Goal: Task Accomplishment & Management: Use online tool/utility

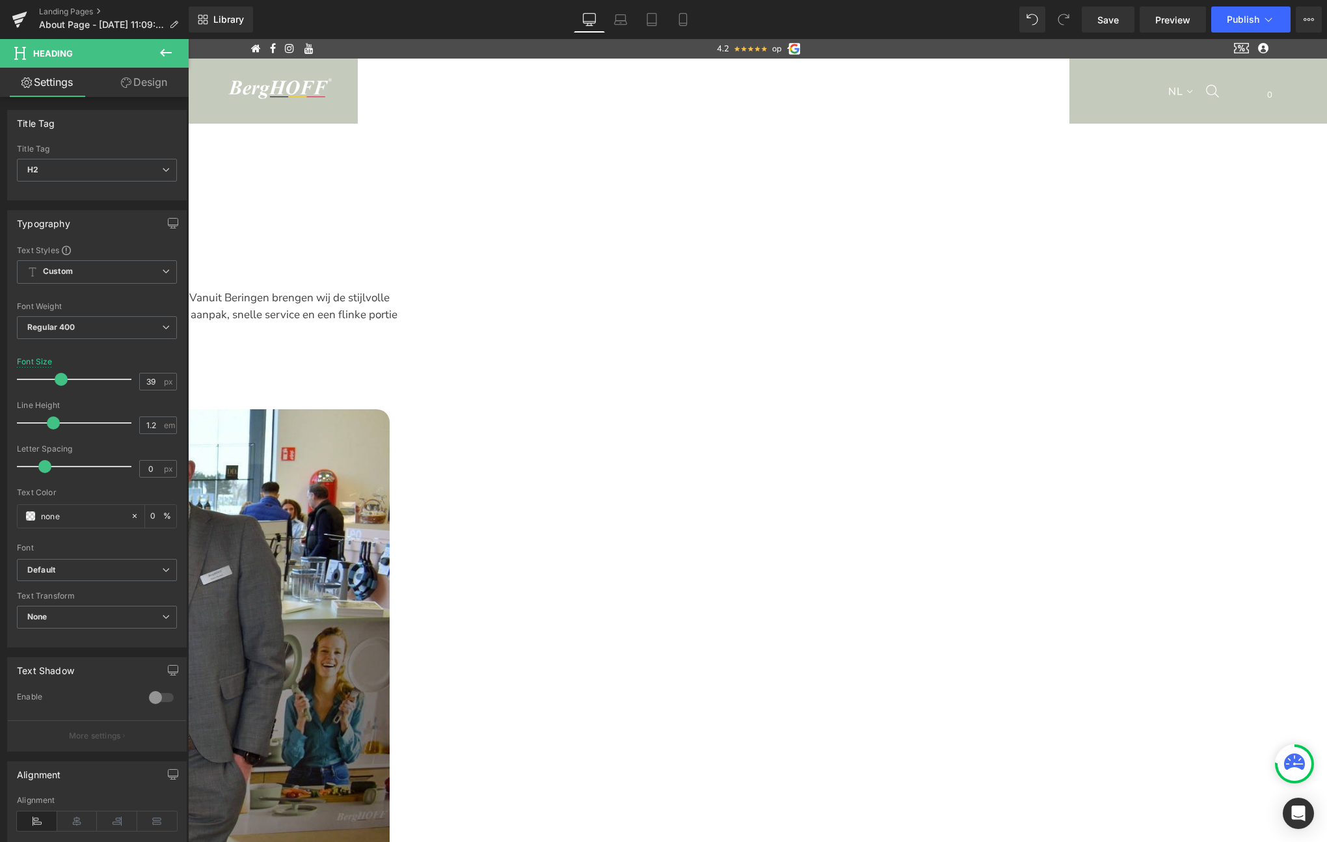
click at [1106, 29] on link "Save" at bounding box center [1108, 20] width 53 height 26
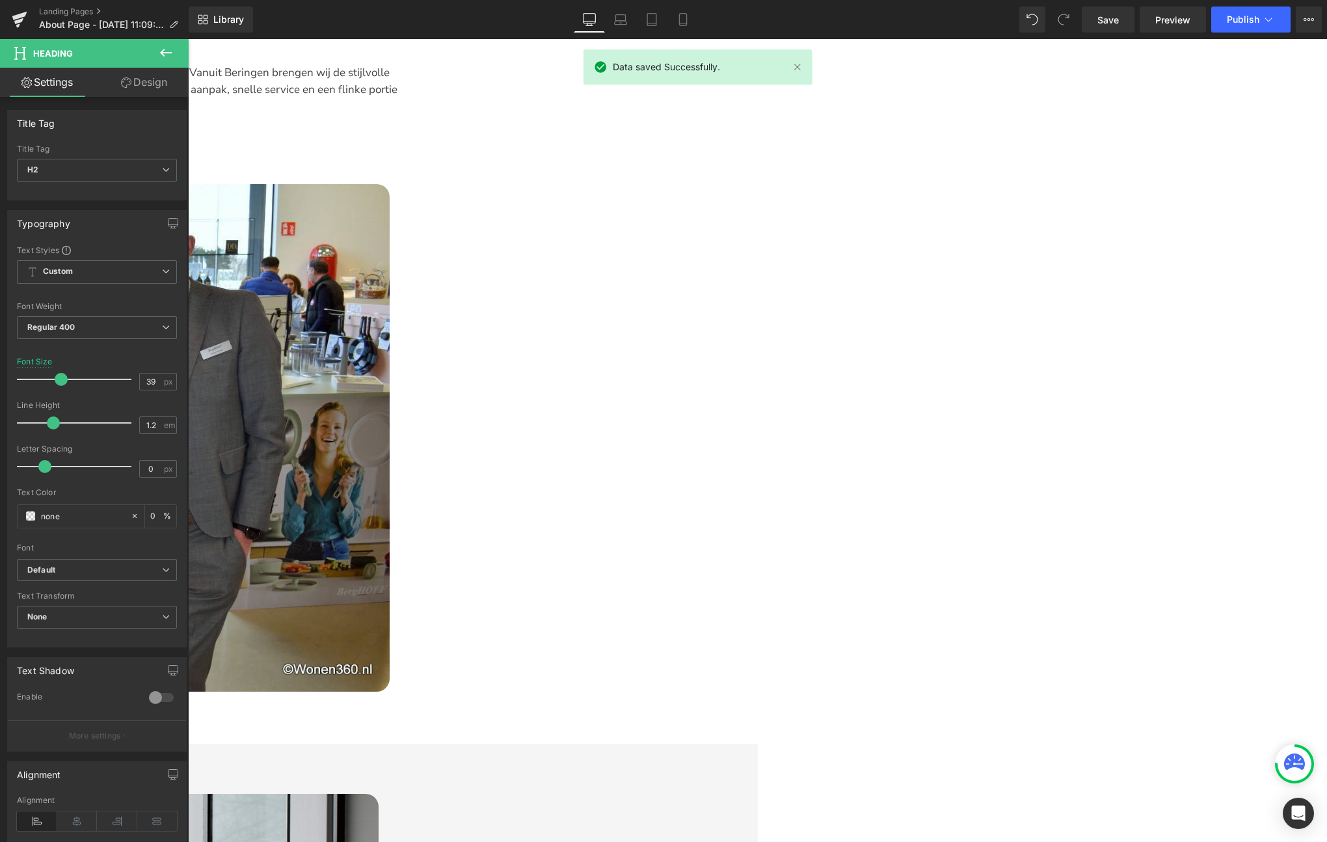
scroll to position [320, 0]
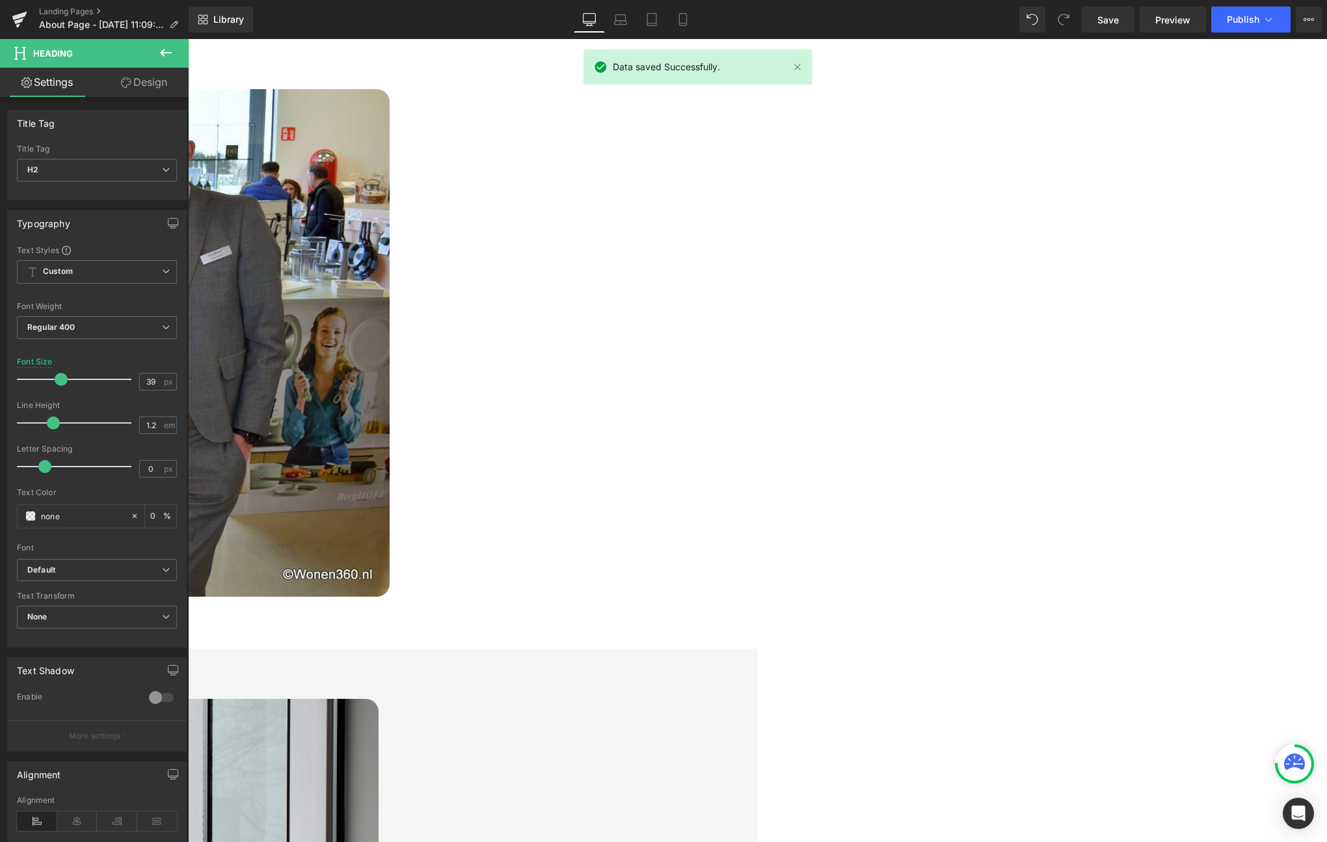
click at [390, 344] on img at bounding box center [9, 342] width 761 height 507
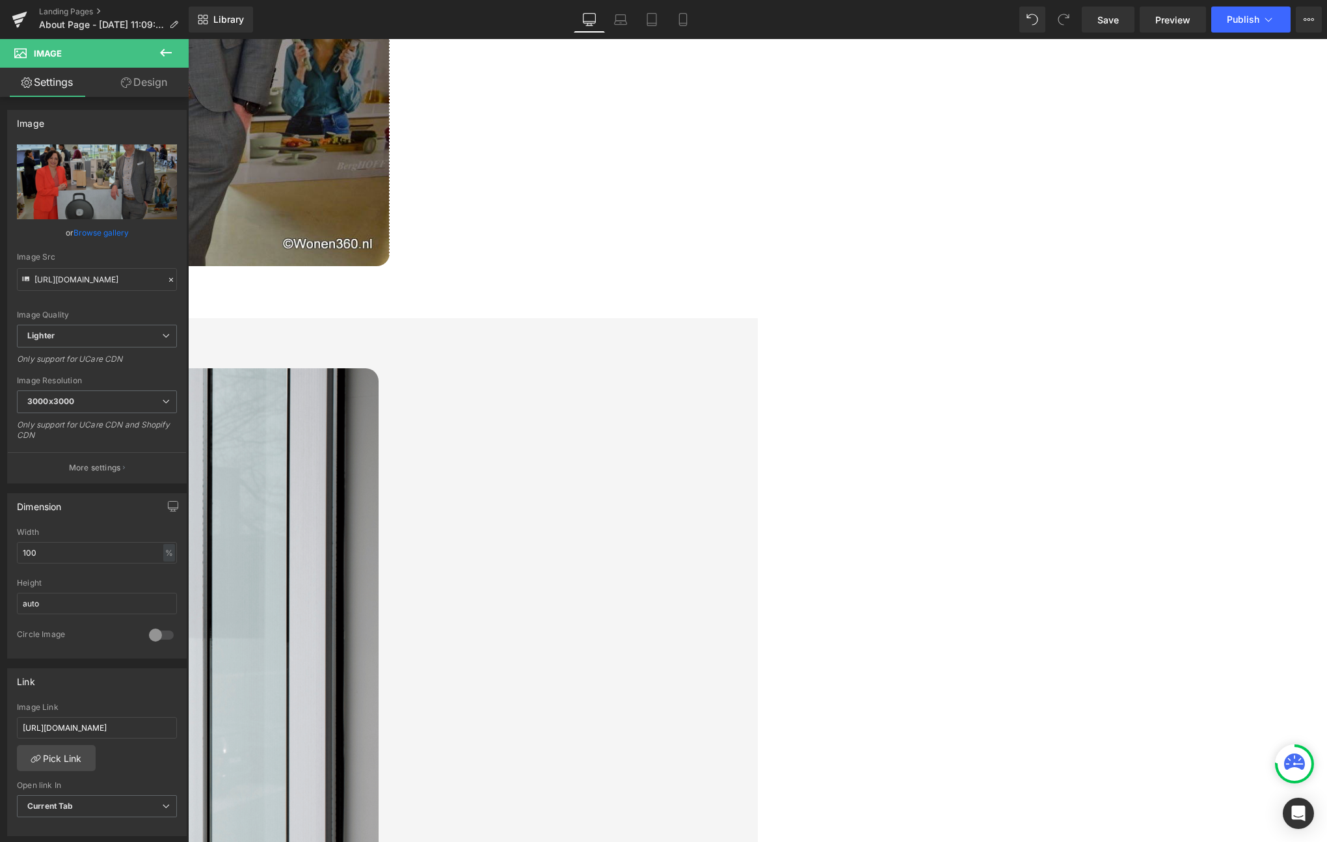
scroll to position [727, 0]
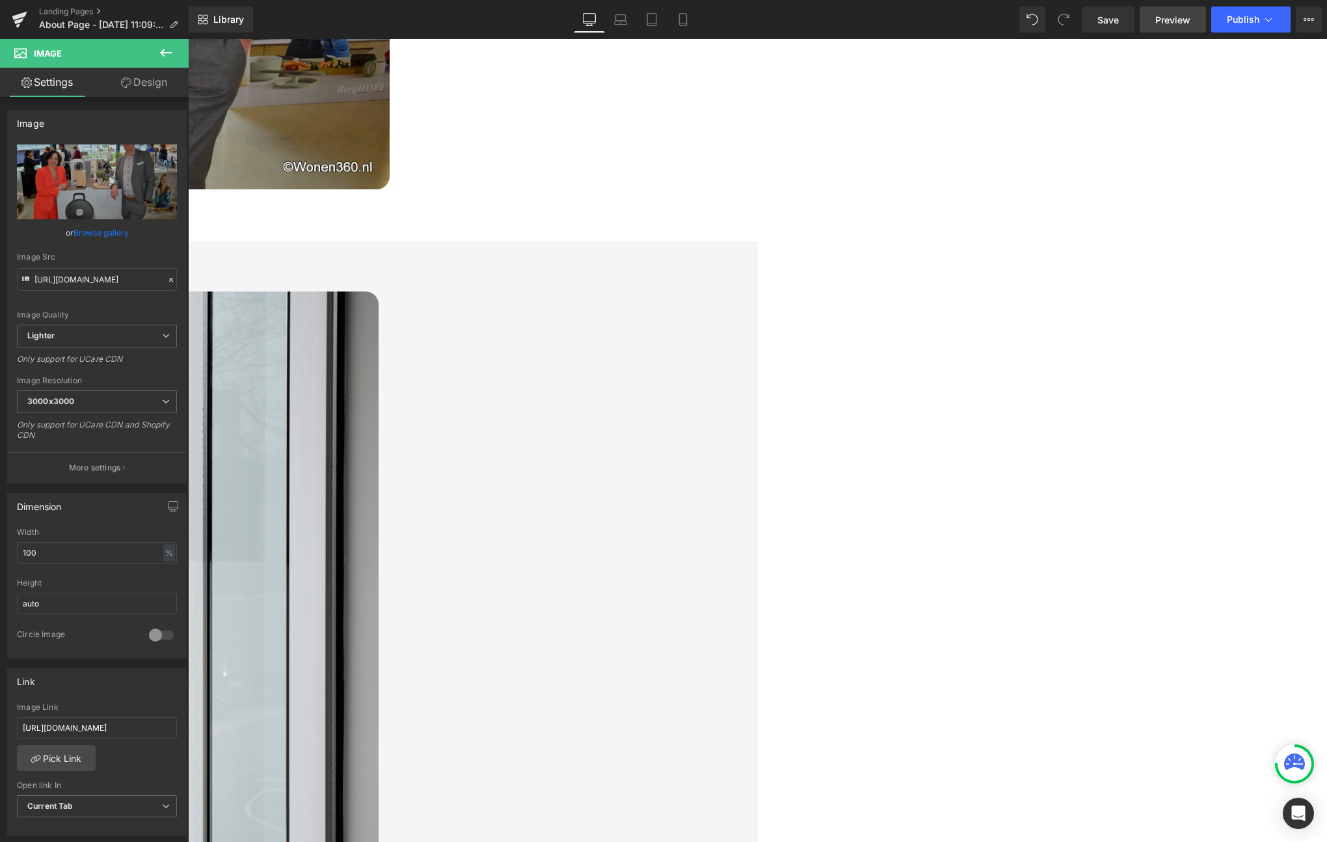
click at [1163, 21] on span "Preview" at bounding box center [1172, 20] width 35 height 14
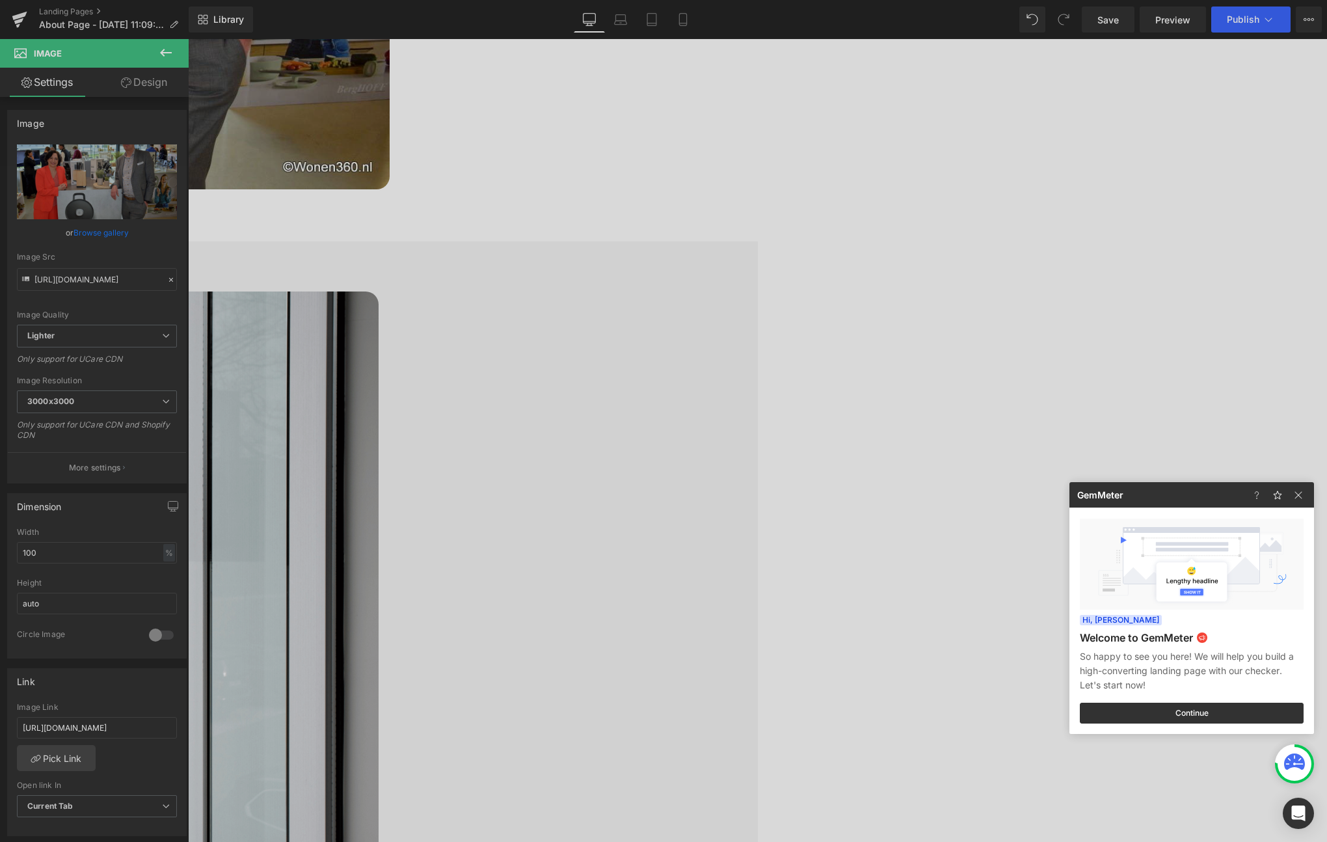
click at [1252, 16] on div at bounding box center [663, 421] width 1327 height 842
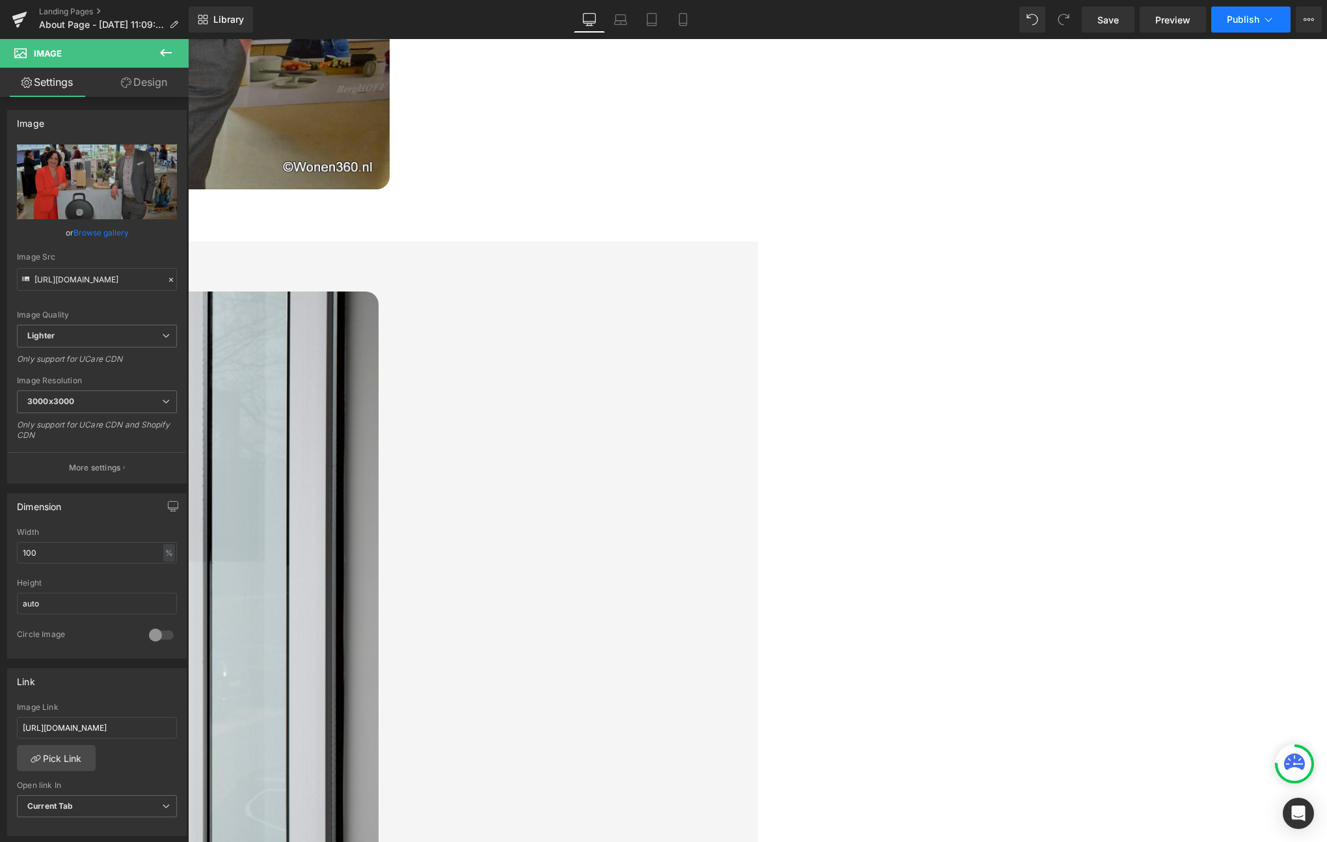
click at [1244, 20] on span "Publish" at bounding box center [1243, 19] width 33 height 10
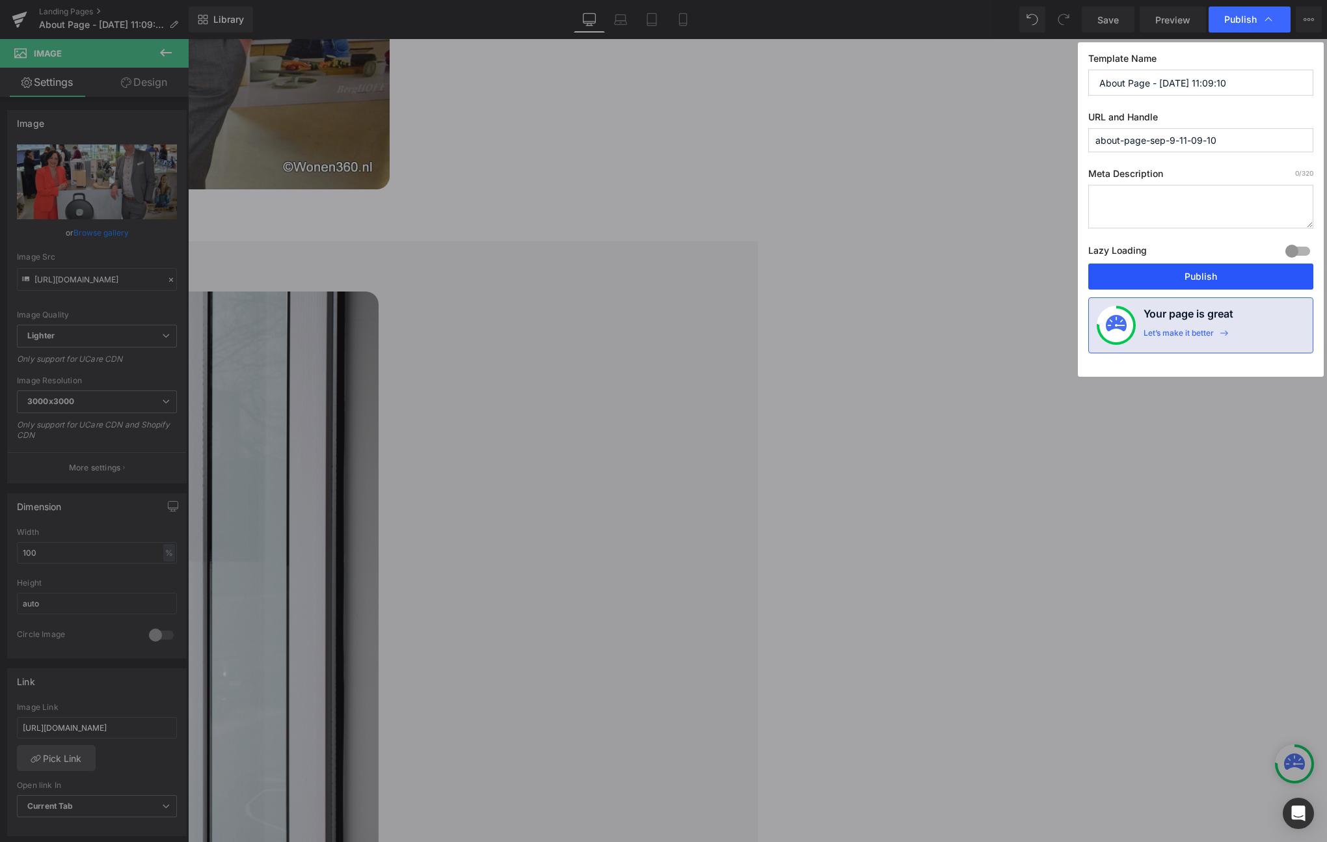
click at [1169, 275] on button "Publish" at bounding box center [1200, 276] width 225 height 26
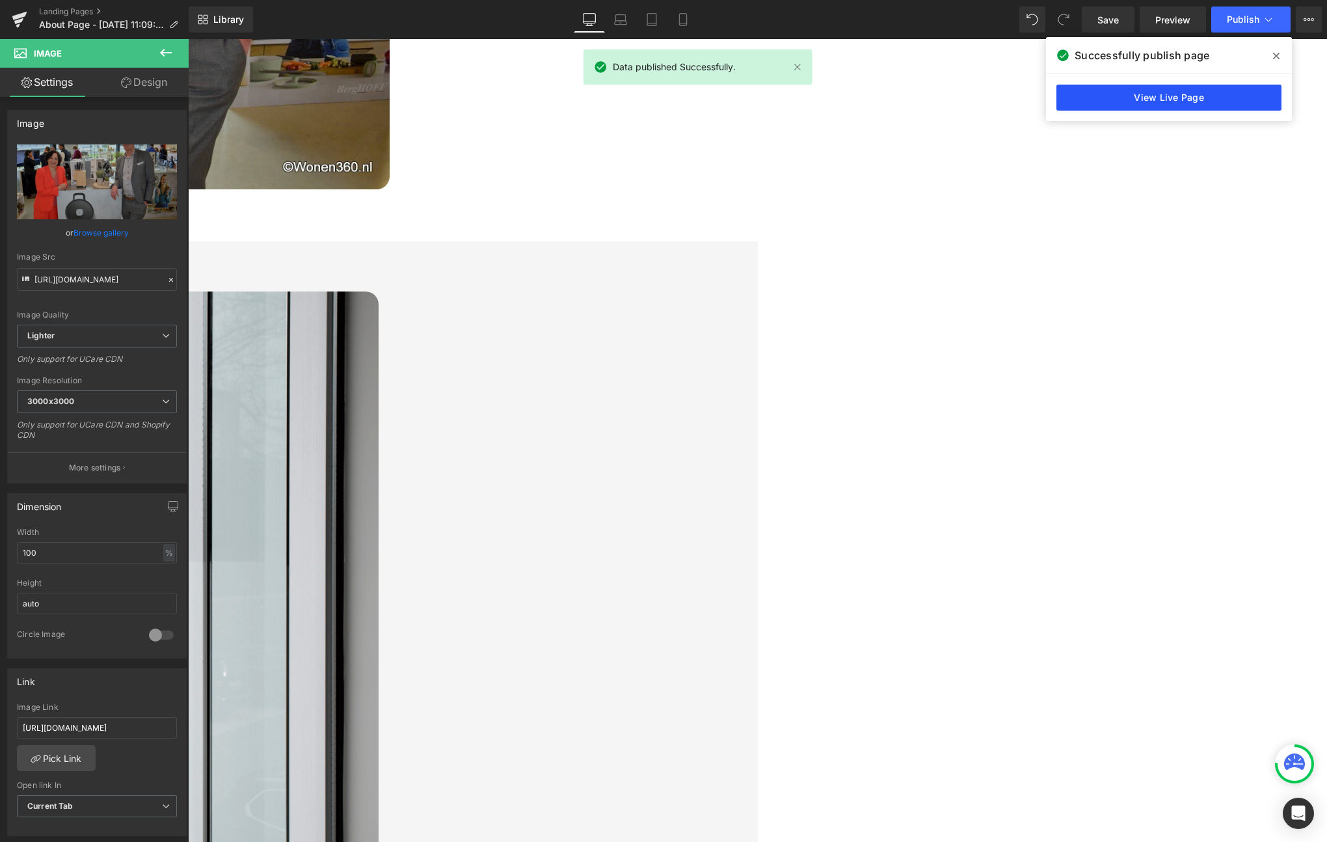
click at [1125, 101] on link "View Live Page" at bounding box center [1168, 98] width 225 height 26
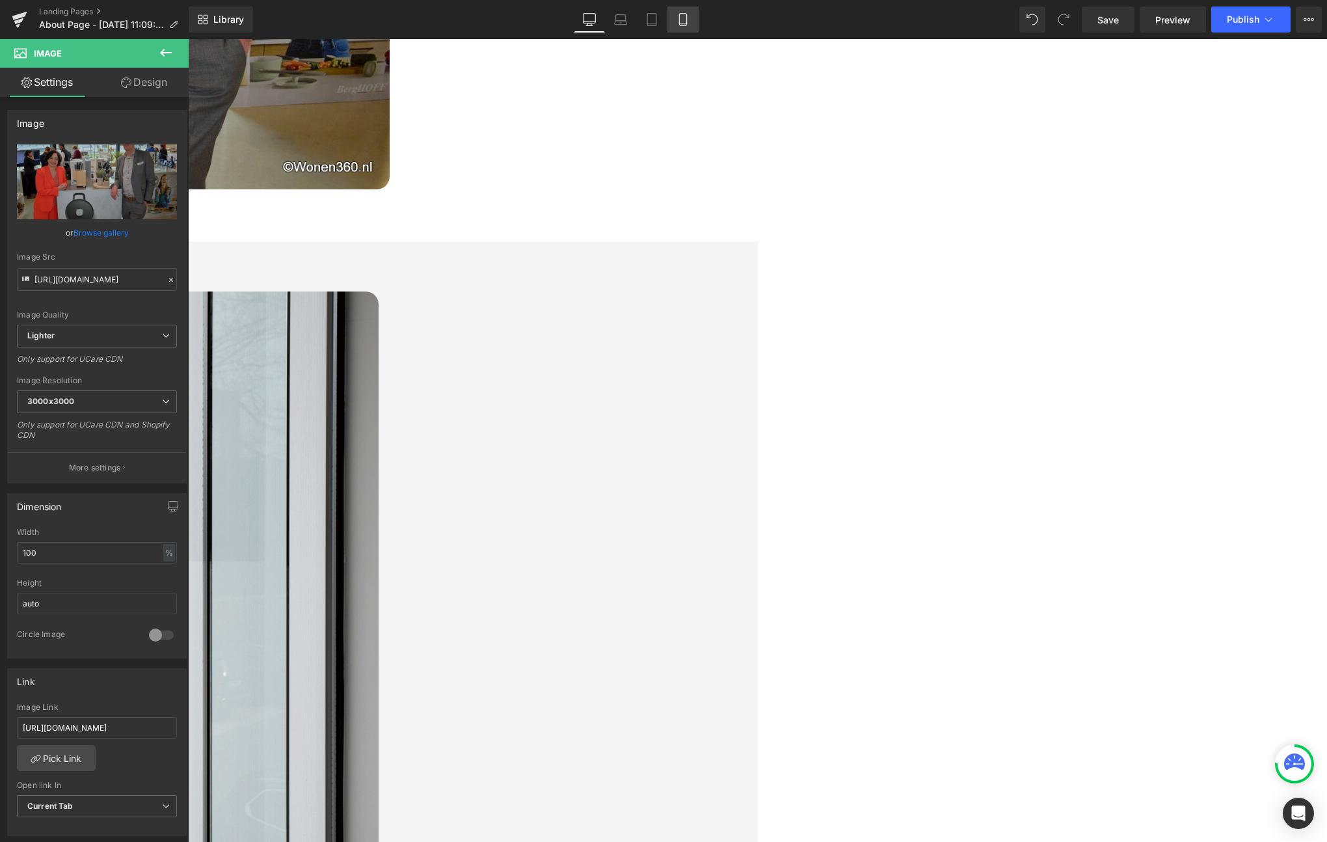
click at [682, 23] on icon at bounding box center [682, 19] width 13 height 13
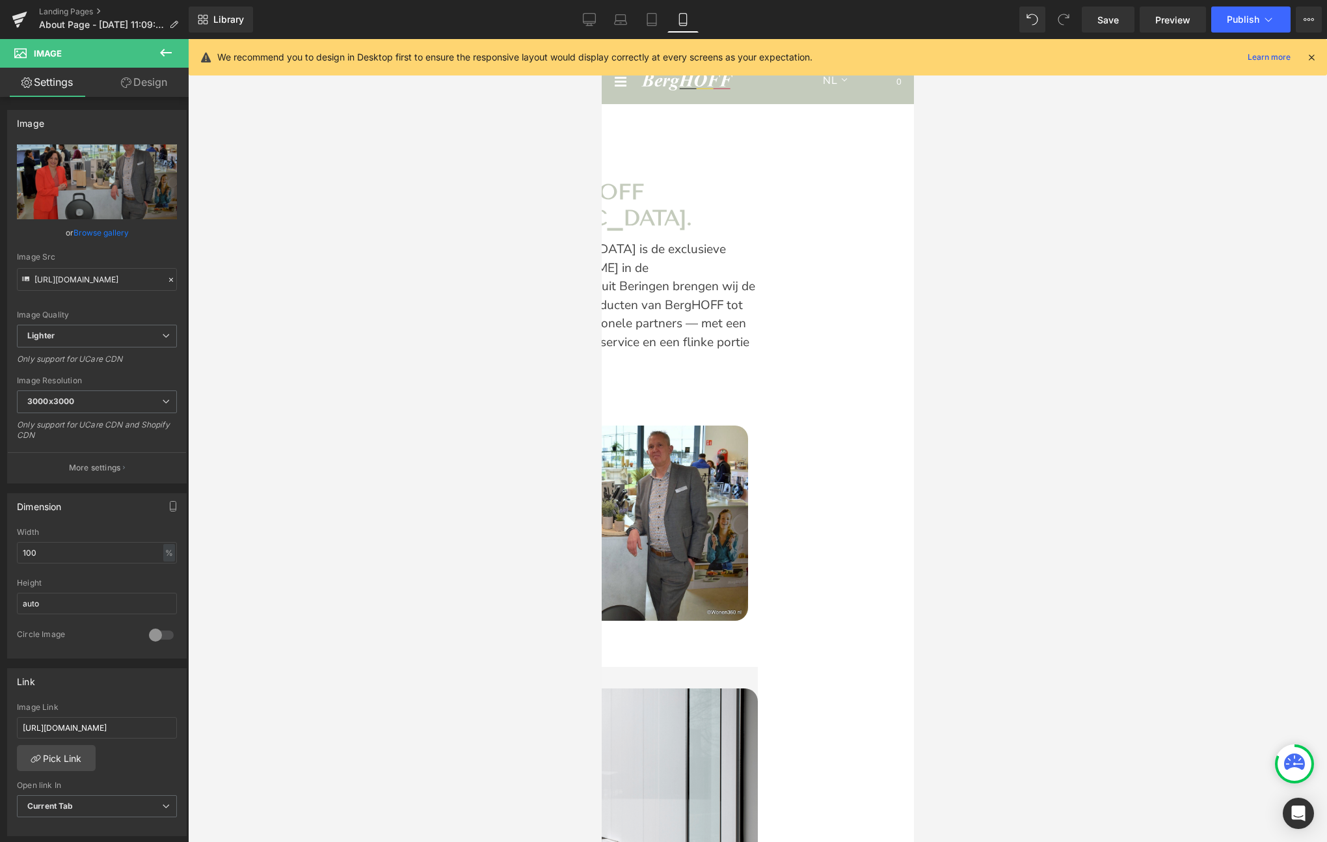
click at [601, 39] on span "Row" at bounding box center [601, 39] width 0 height 0
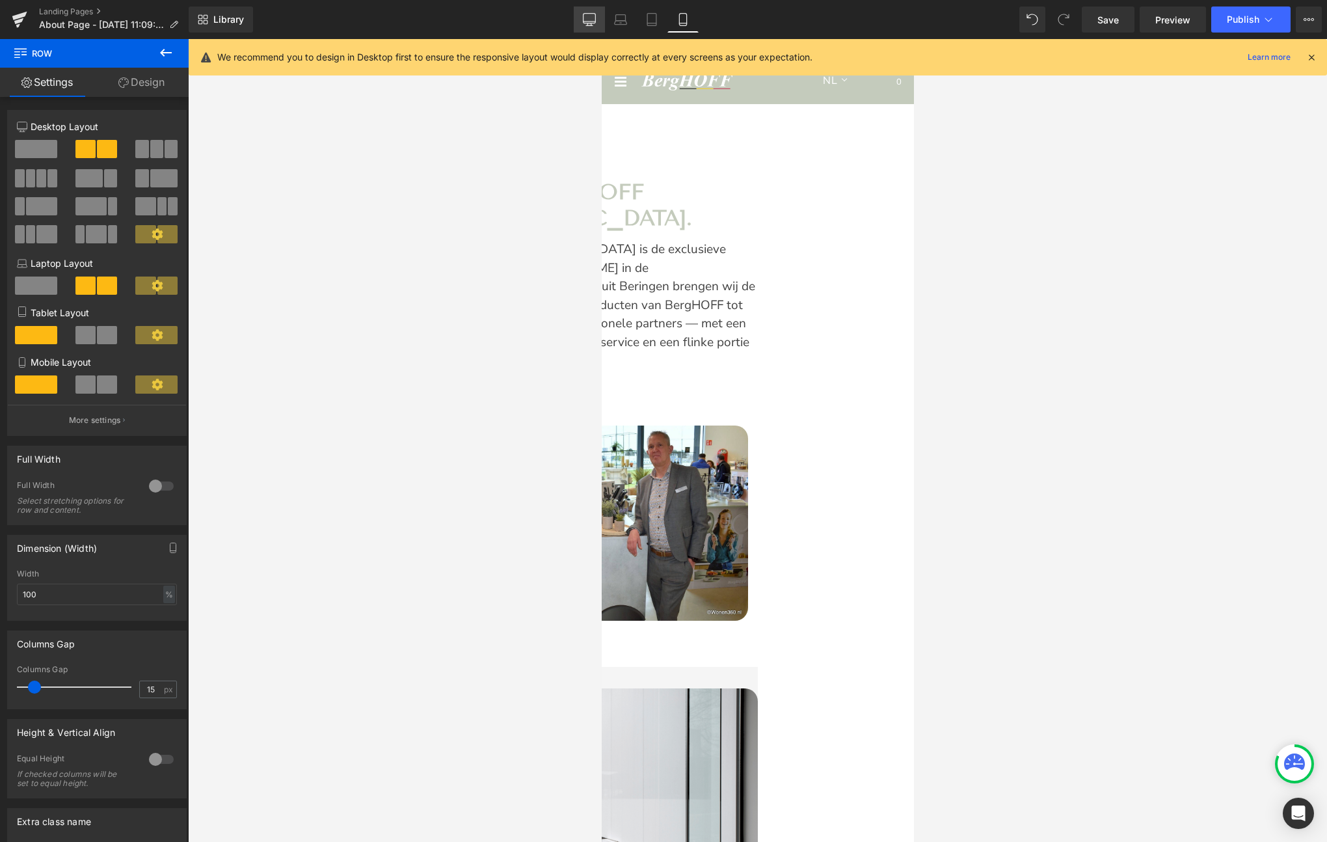
click at [589, 24] on icon at bounding box center [589, 19] width 13 height 13
type input "1200"
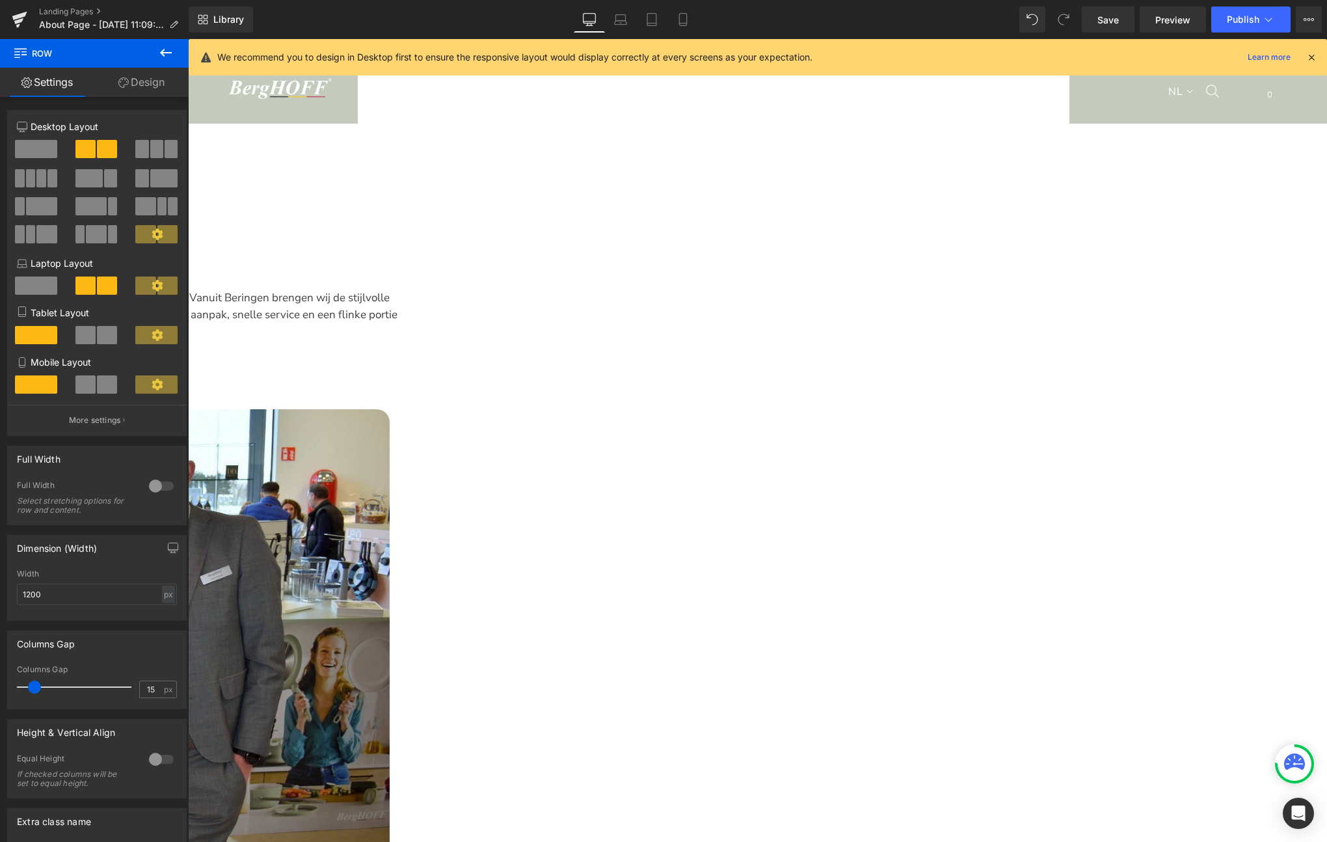
click at [593, 23] on icon at bounding box center [589, 19] width 13 height 13
click at [1272, 18] on icon at bounding box center [1268, 19] width 13 height 13
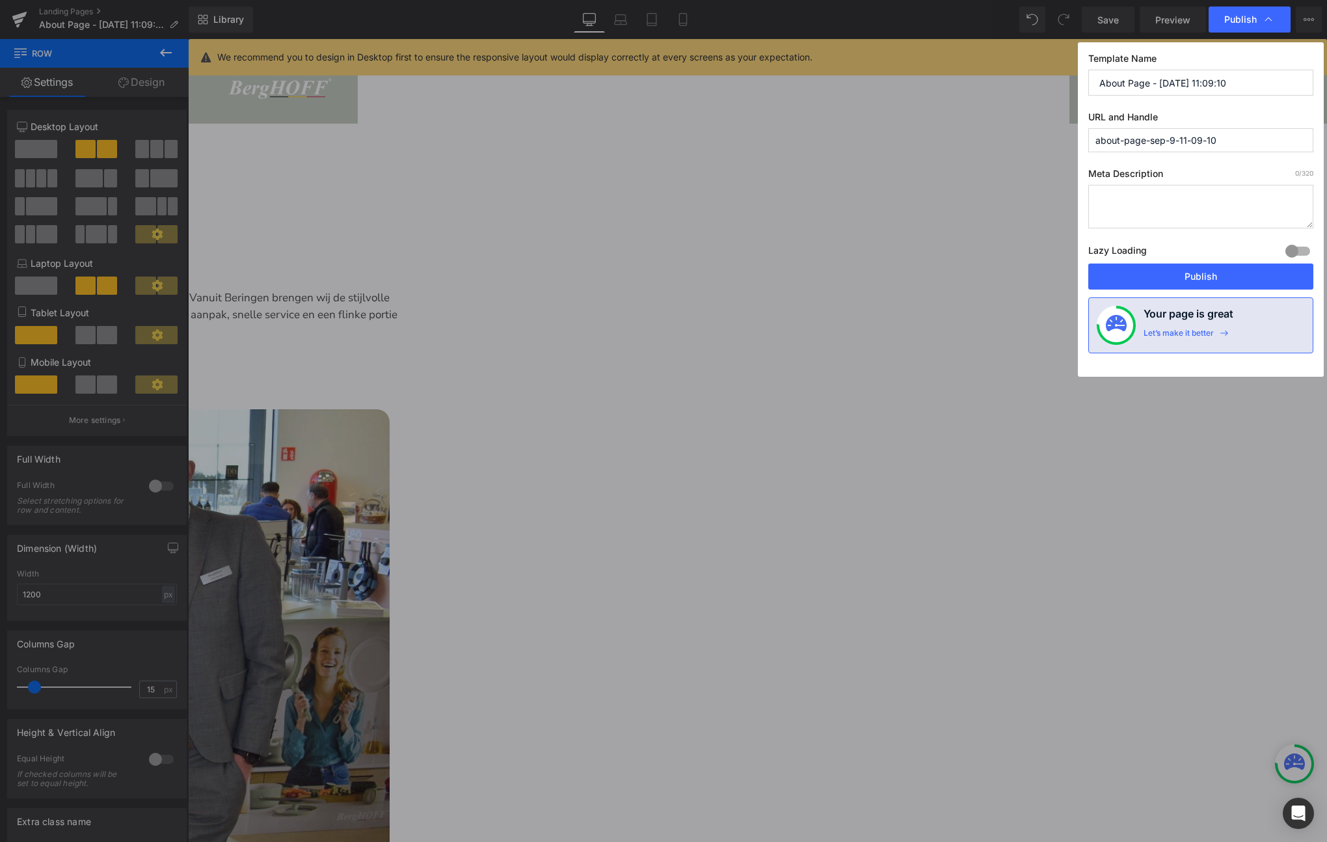
click at [1216, 142] on input "about-page-sep-9-11-09-10" at bounding box center [1200, 140] width 225 height 24
click at [1166, 142] on input "about-page-sep-9-11-09-10" at bounding box center [1200, 140] width 225 height 24
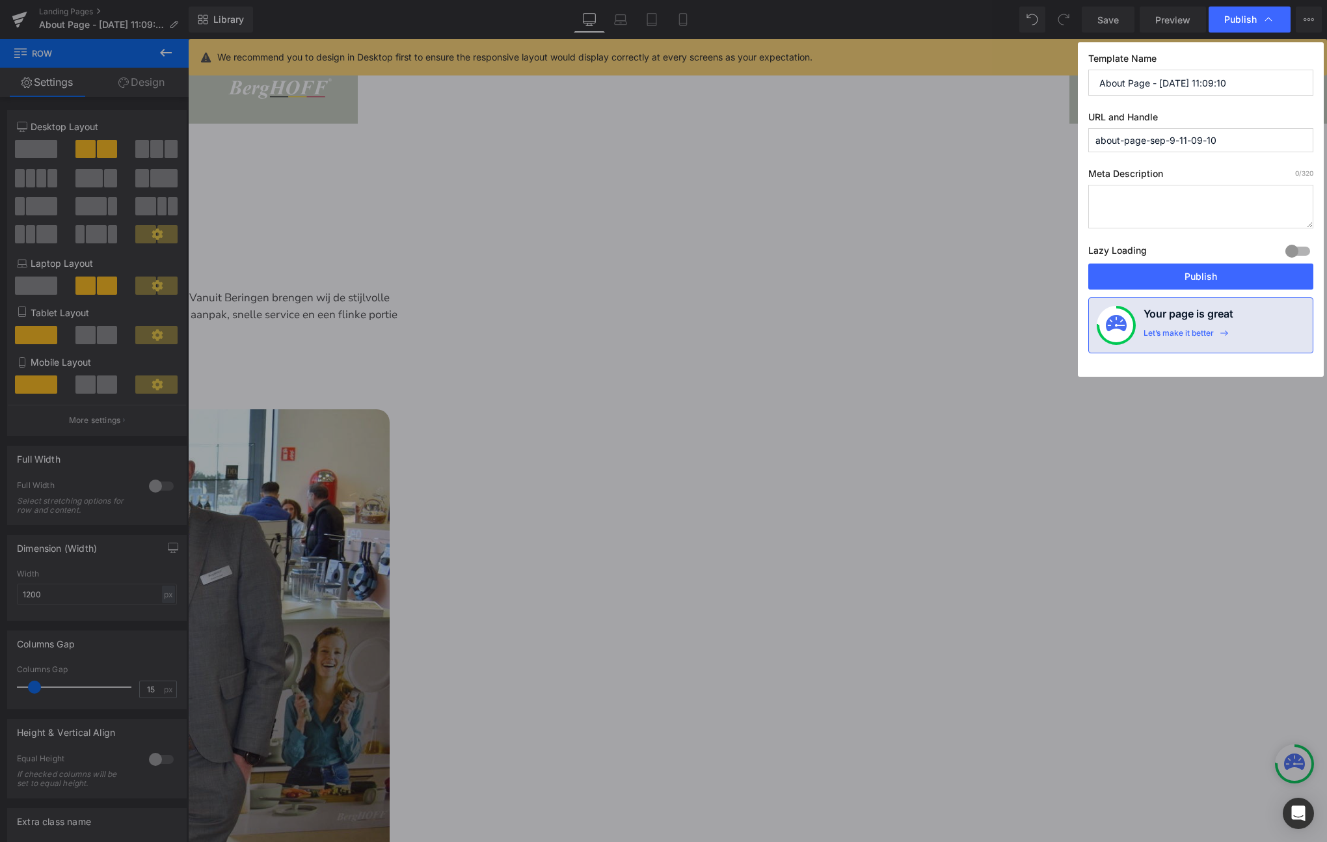
click at [1166, 142] on input "about-page-sep-9-11-09-10" at bounding box center [1200, 140] width 225 height 24
type input "w"
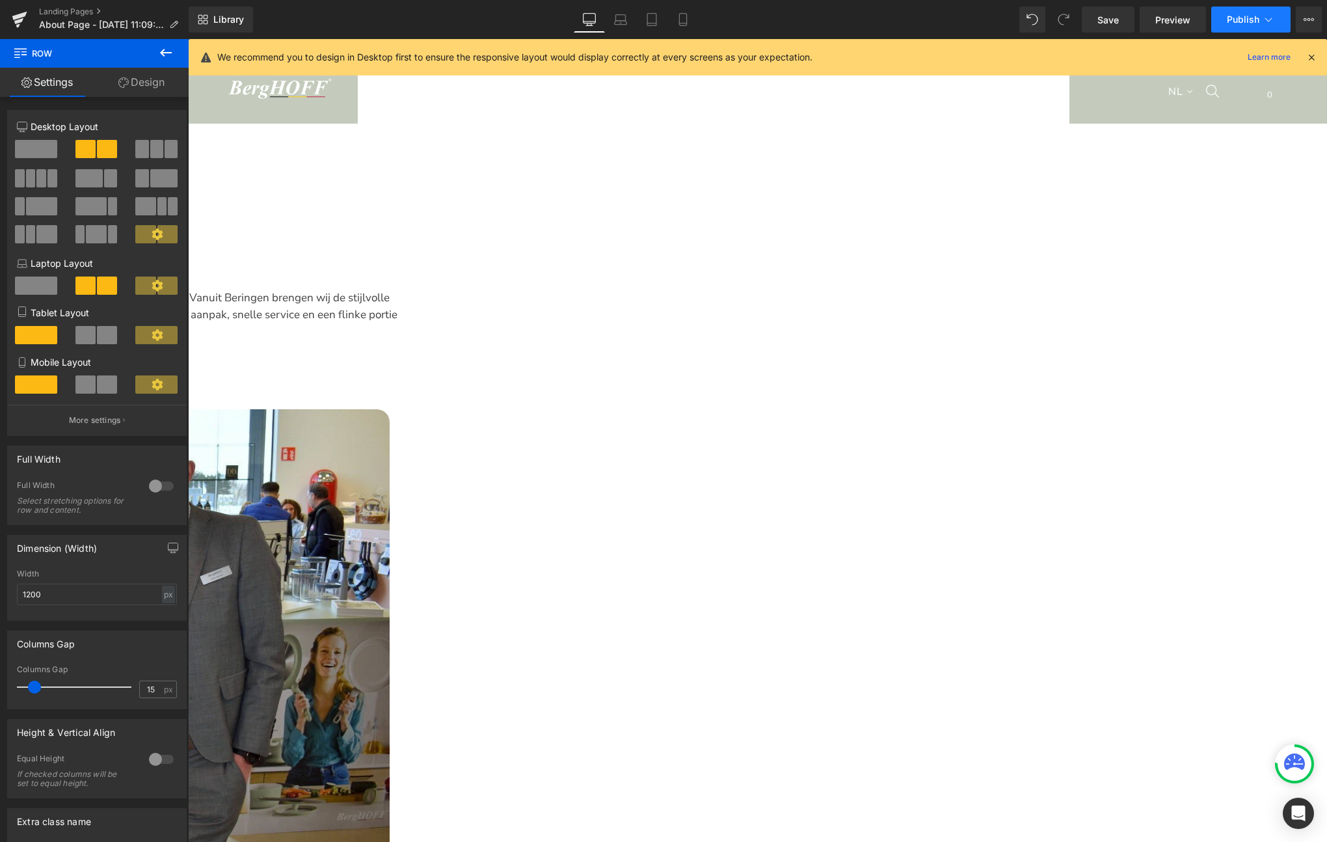
click at [1240, 20] on span "Publish" at bounding box center [1243, 19] width 33 height 10
click at [72, 11] on link "Landing Pages" at bounding box center [114, 12] width 150 height 10
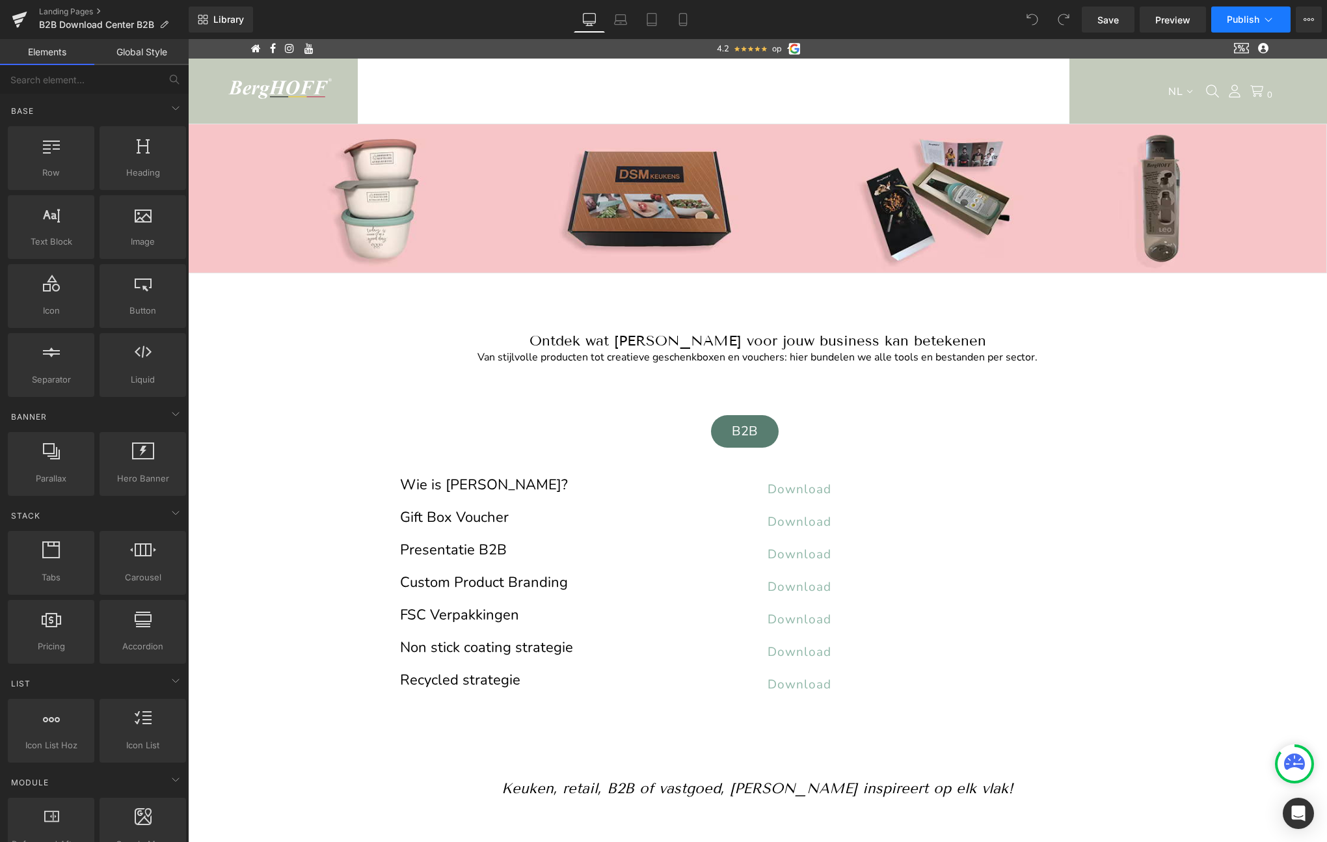
click at [1236, 20] on span "Publish" at bounding box center [1243, 19] width 33 height 10
click at [59, 14] on link "Landing Pages" at bounding box center [114, 12] width 150 height 10
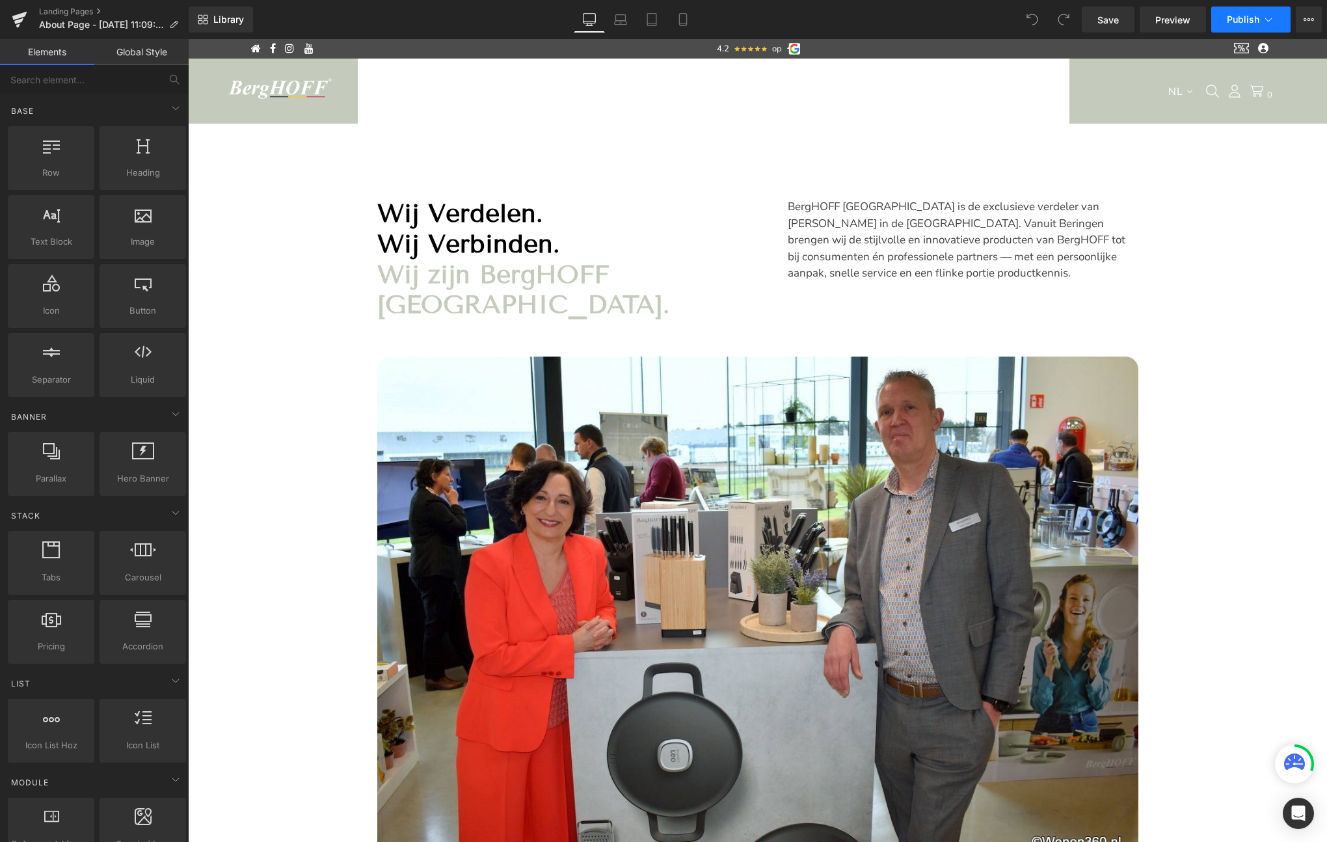
click at [1236, 27] on button "Publish" at bounding box center [1250, 20] width 79 height 26
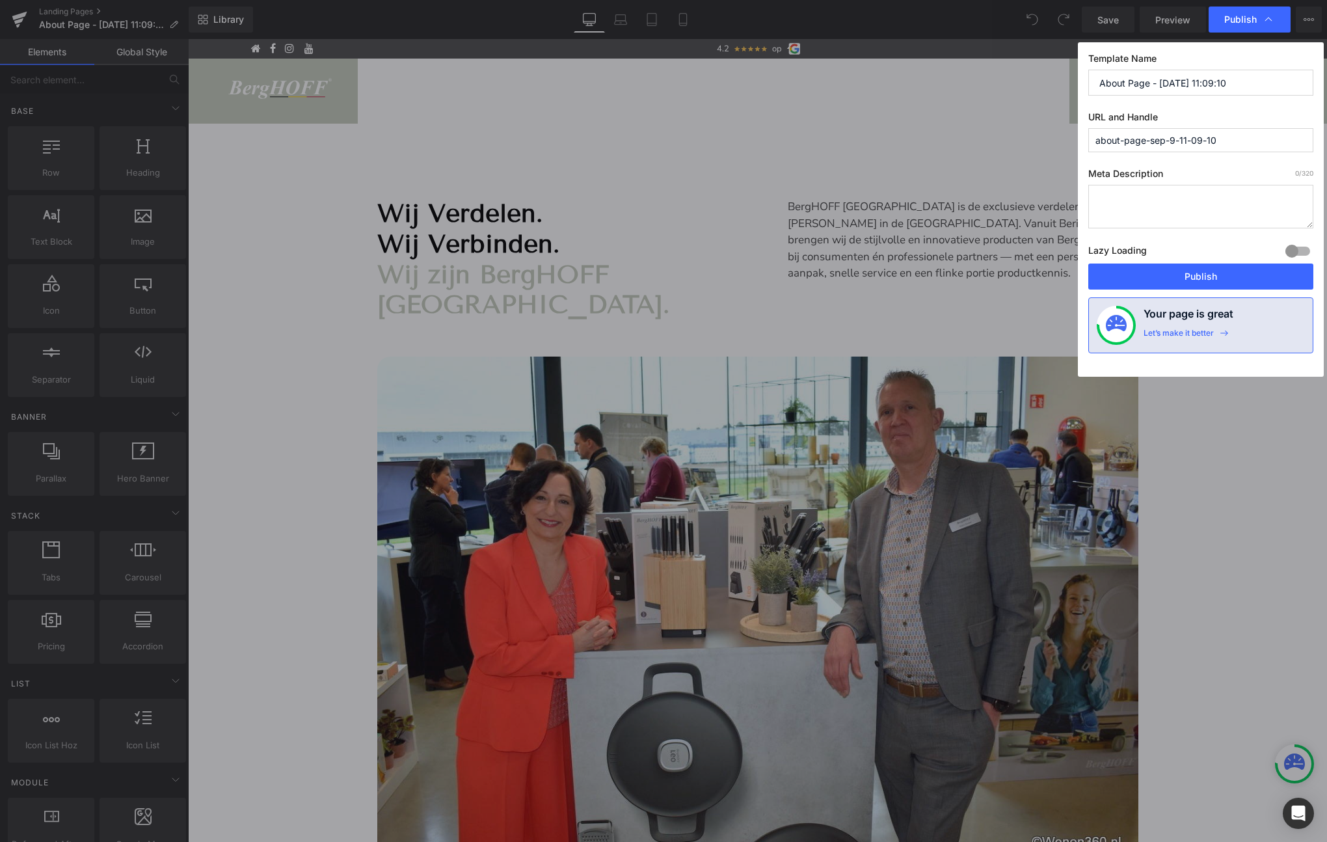
click at [1155, 138] on input "about-page-sep-9-11-09-10" at bounding box center [1200, 140] width 225 height 24
type input "wie_we_zijn"
click at [1196, 272] on button "Publish" at bounding box center [1200, 276] width 225 height 26
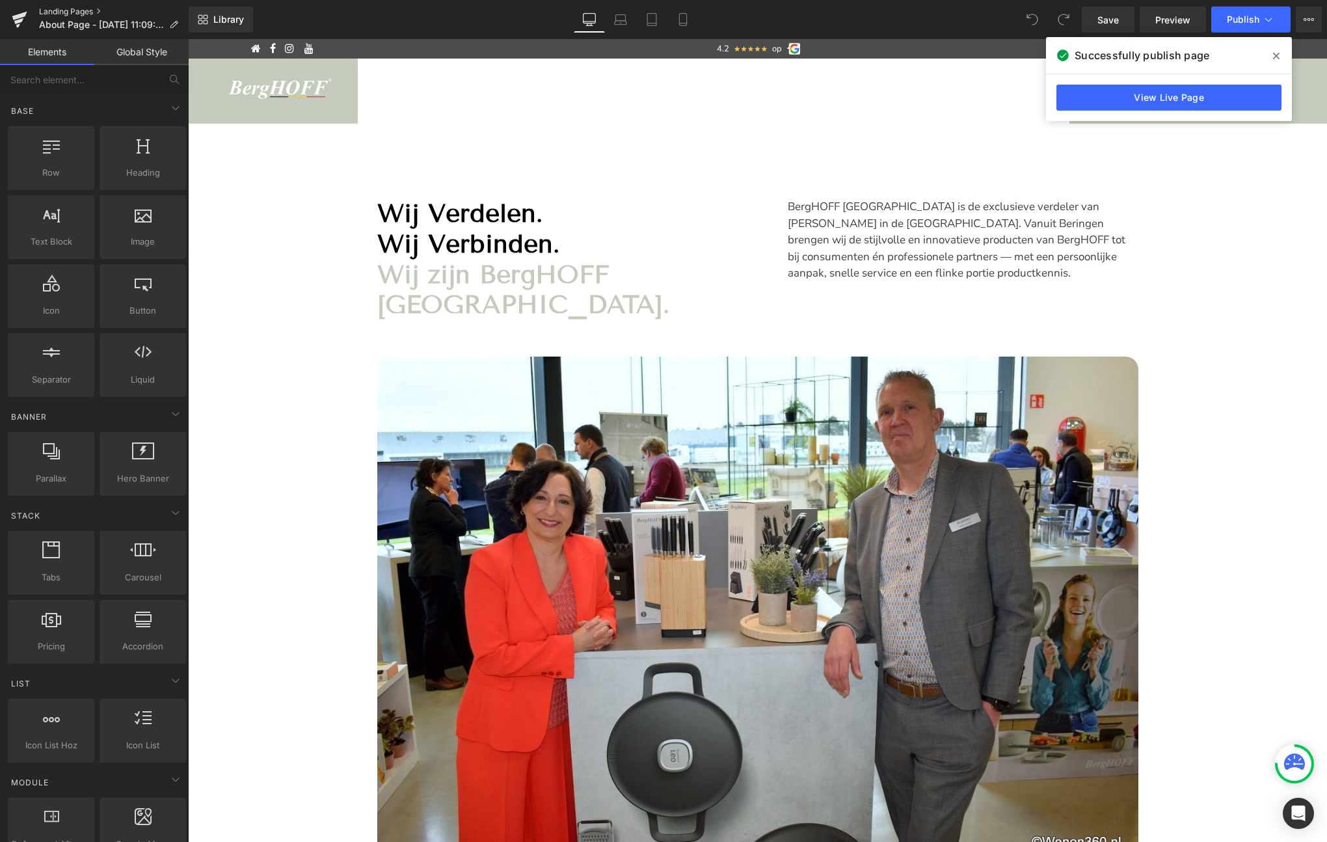
click at [77, 7] on link "Landing Pages" at bounding box center [114, 12] width 150 height 10
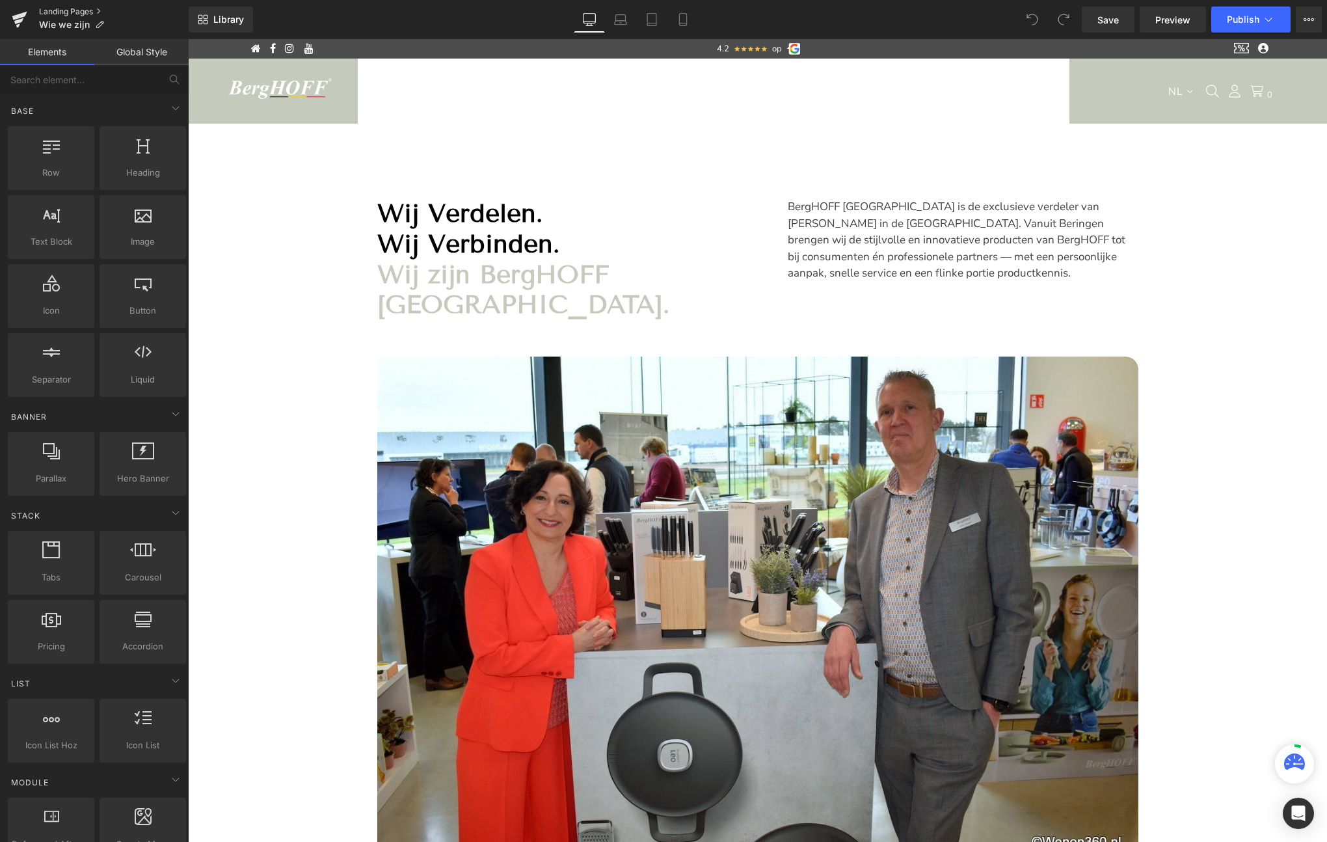
click at [83, 10] on link "Landing Pages" at bounding box center [114, 12] width 150 height 10
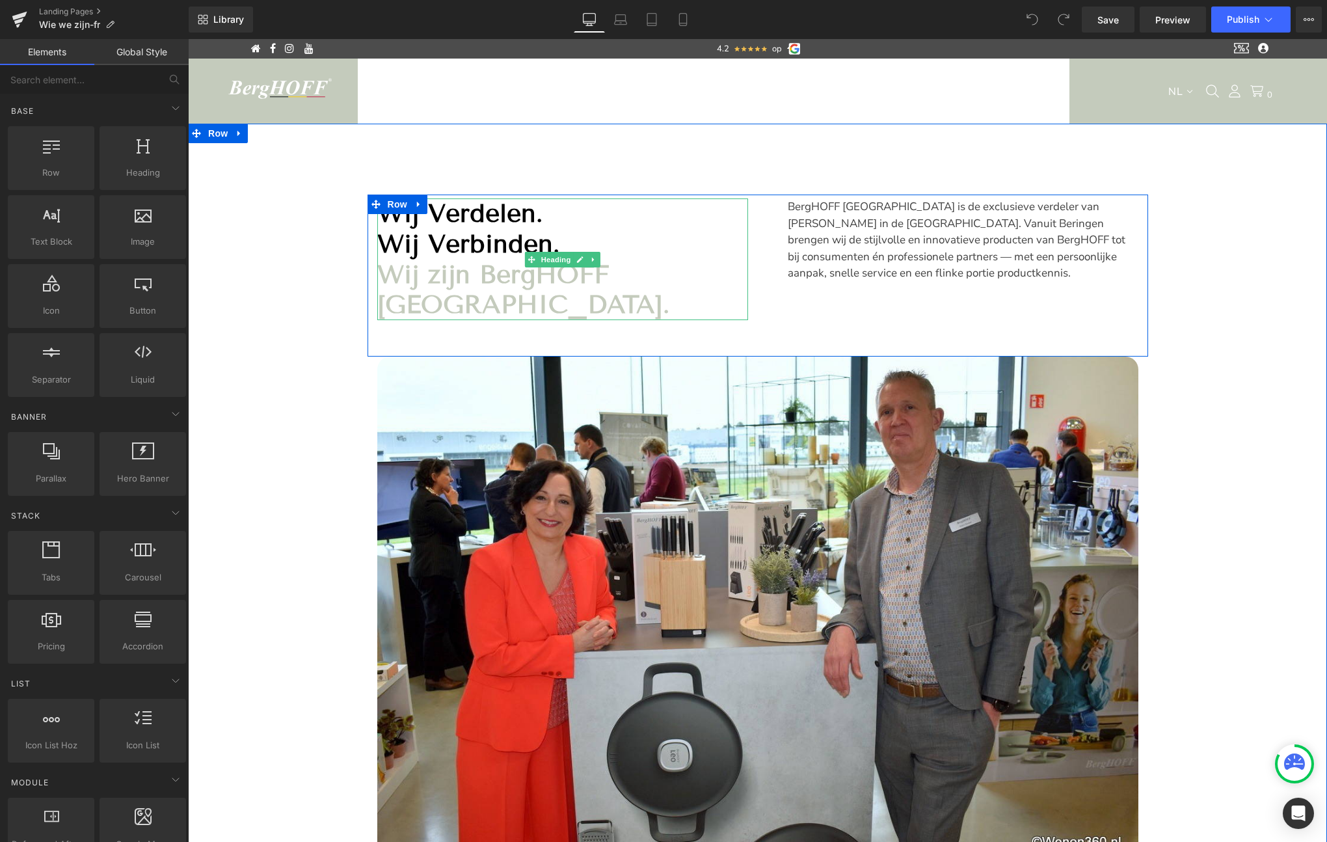
click at [464, 214] on strong "Wij Verdelen." at bounding box center [459, 213] width 165 height 30
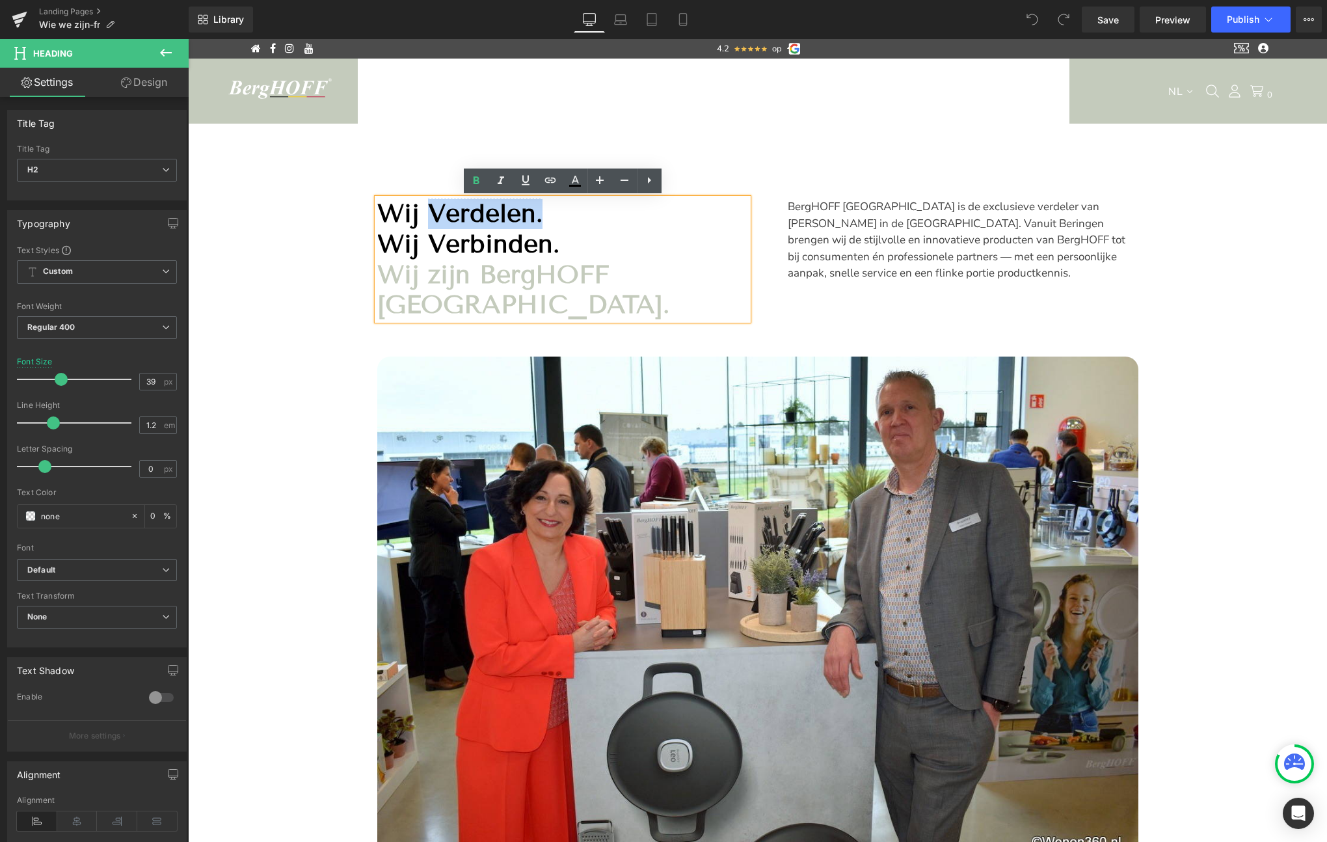
drag, startPoint x: 546, startPoint y: 212, endPoint x: 435, endPoint y: 213, distance: 111.2
click at [435, 213] on h2 "Wij Verdelen." at bounding box center [562, 213] width 371 height 31
paste div
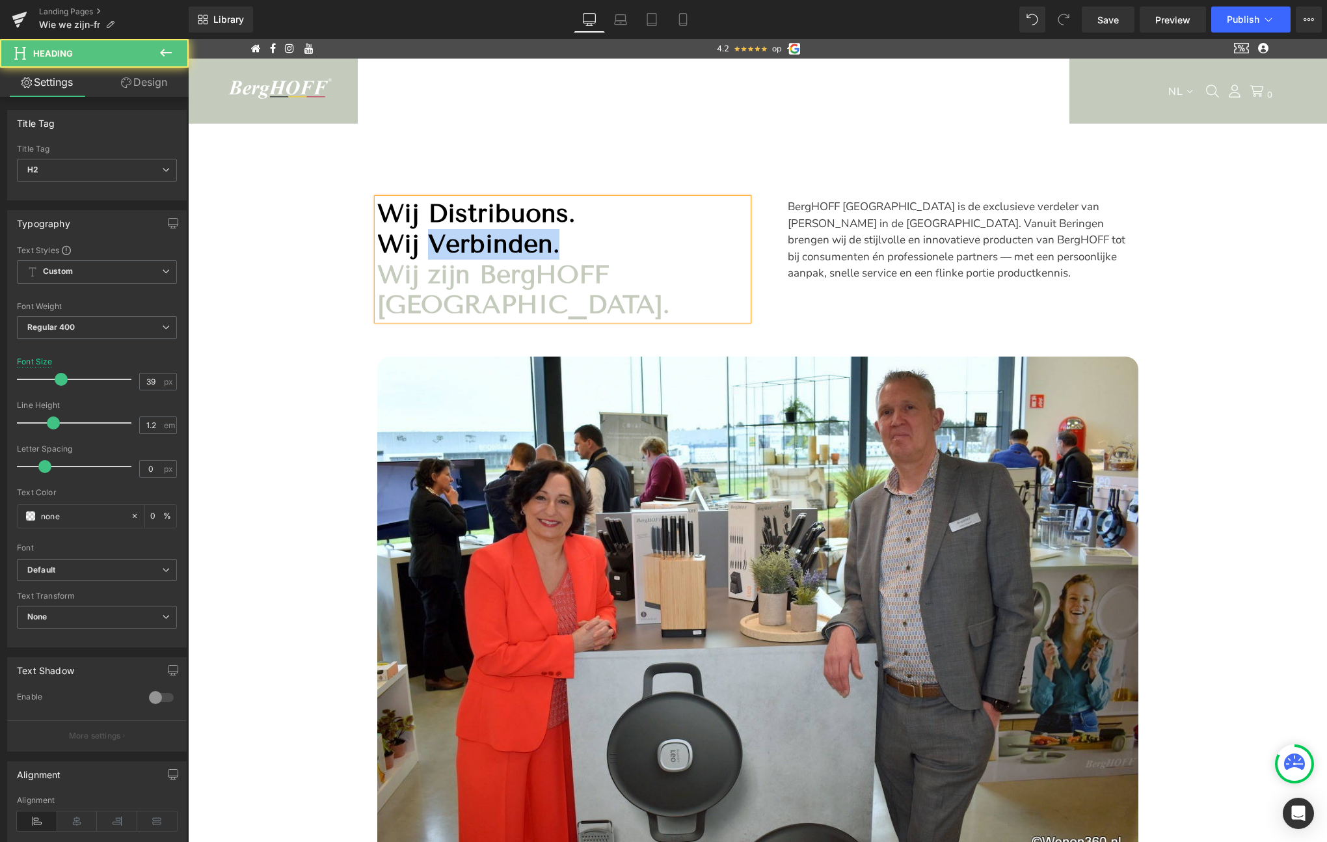
drag, startPoint x: 561, startPoint y: 250, endPoint x: 436, endPoint y: 240, distance: 125.3
click at [436, 240] on h2 "Wij Verbinden." at bounding box center [562, 244] width 371 height 31
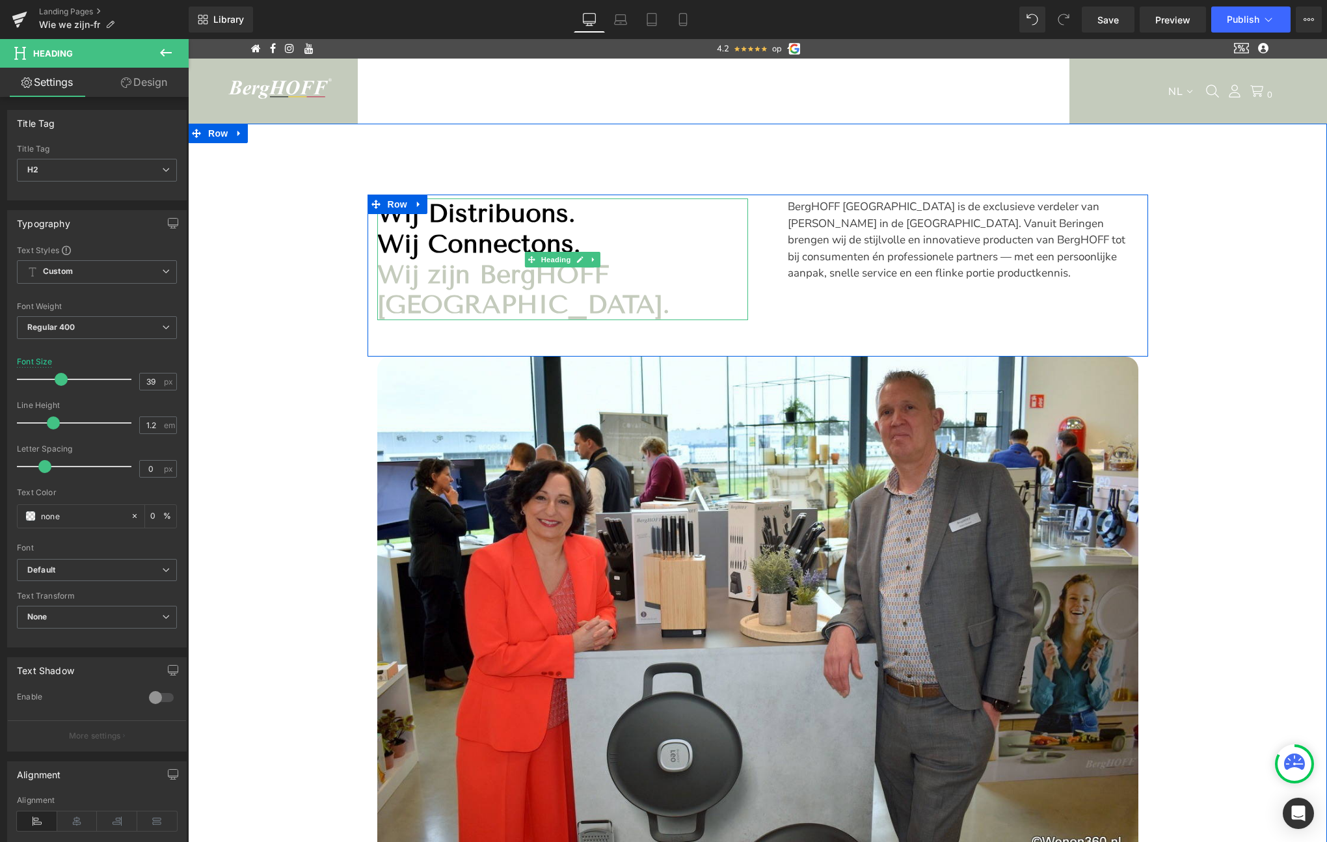
click at [466, 276] on strong "Wij zijn BergHOFF [GEOGRAPHIC_DATA]." at bounding box center [523, 290] width 292 height 60
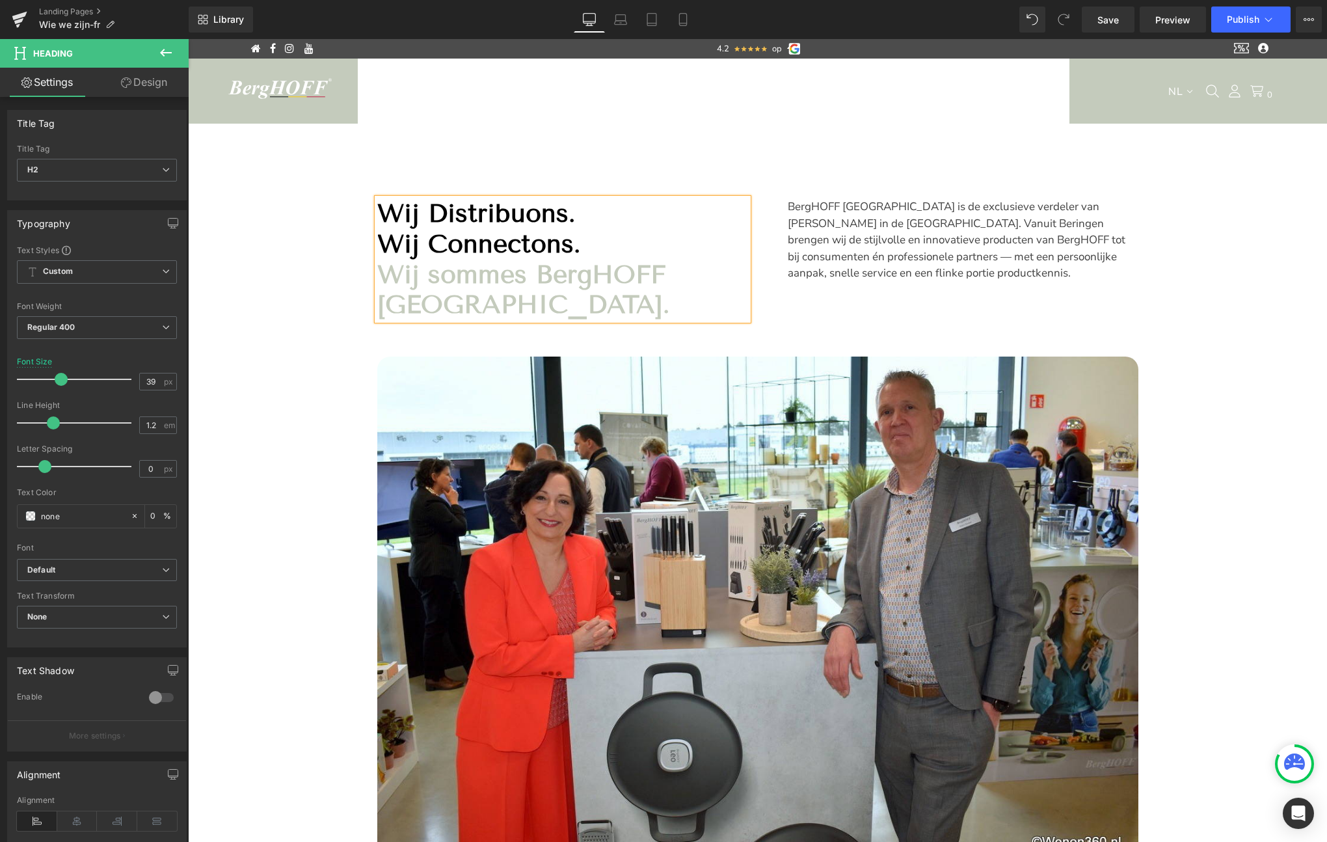
click at [711, 274] on h2 "Wij sommes BergHOFF [GEOGRAPHIC_DATA]." at bounding box center [562, 290] width 371 height 61
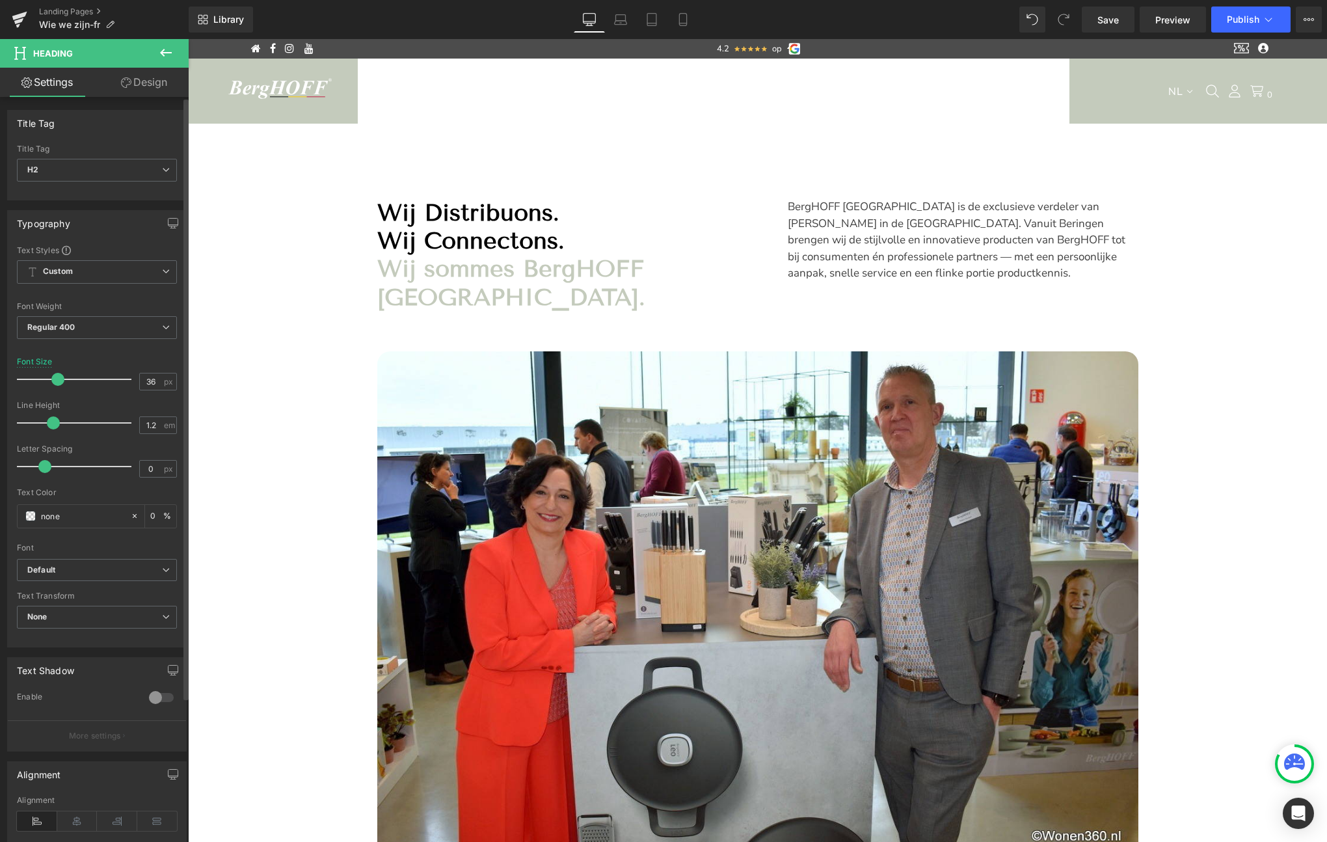
type input "35"
click at [58, 382] on span at bounding box center [56, 379] width 13 height 13
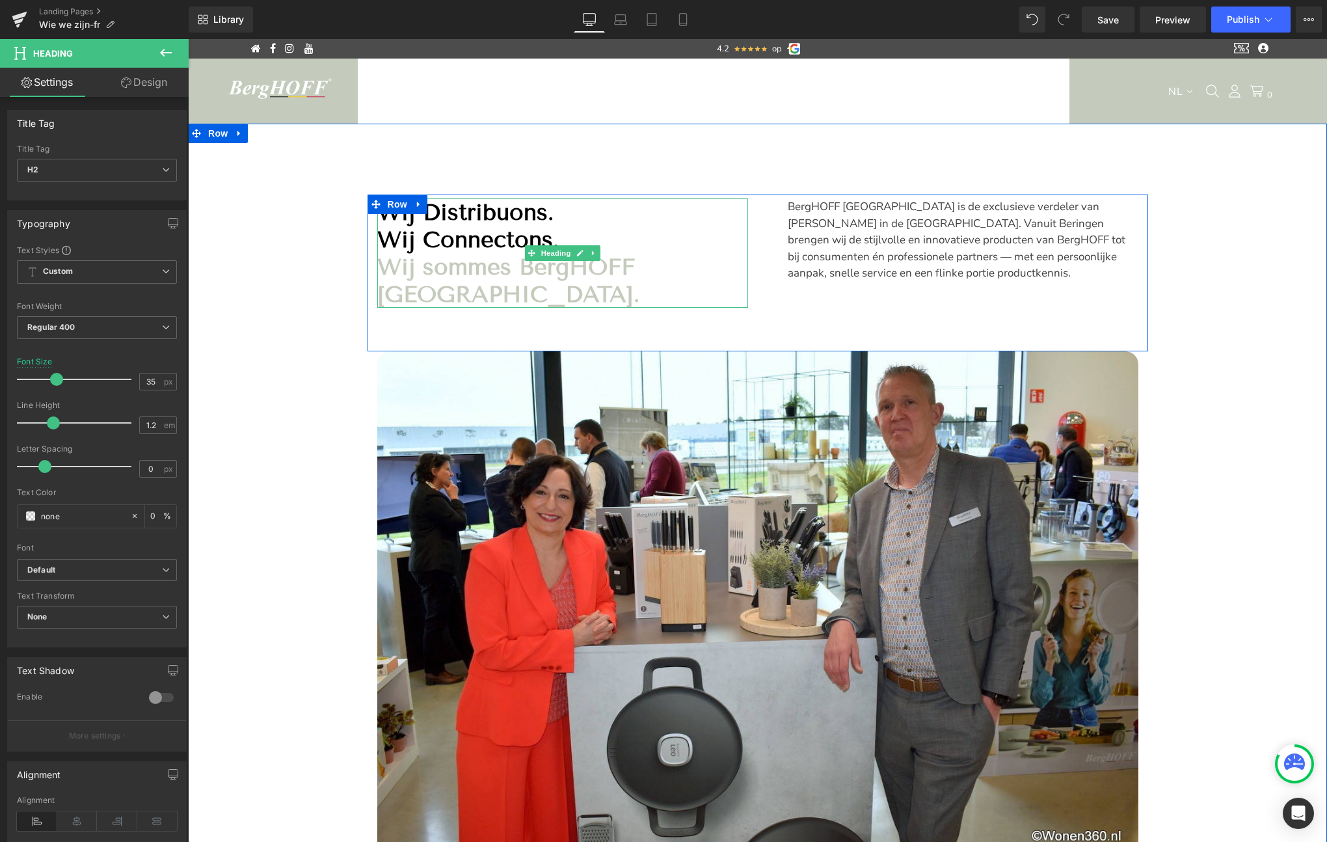
click at [639, 273] on strong "Wij sommes BergHOFF [GEOGRAPHIC_DATA]." at bounding box center [508, 280] width 262 height 55
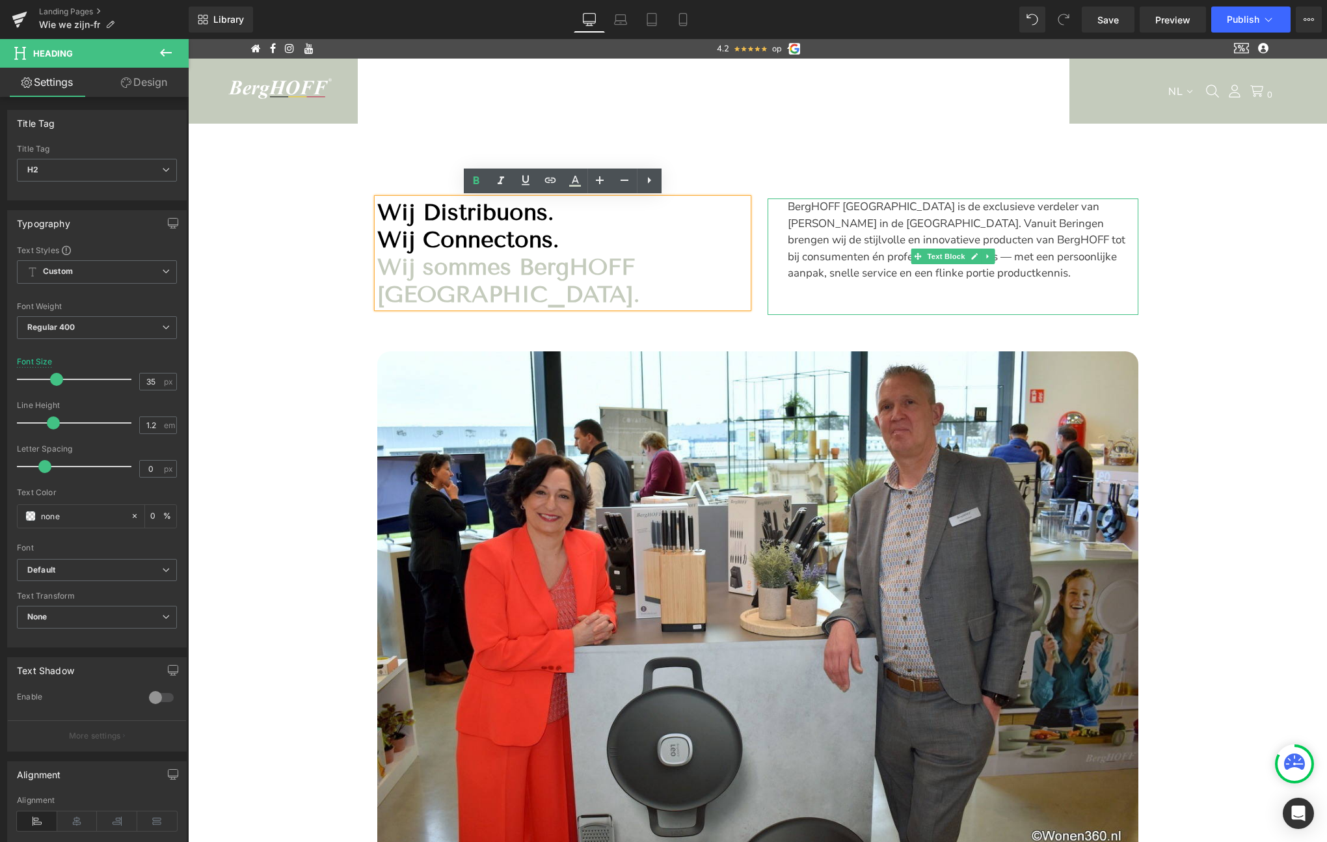
click at [900, 271] on p "BergHOFF [GEOGRAPHIC_DATA] is de exclusieve verdeler van [PERSON_NAME] in de [G…" at bounding box center [963, 239] width 351 height 83
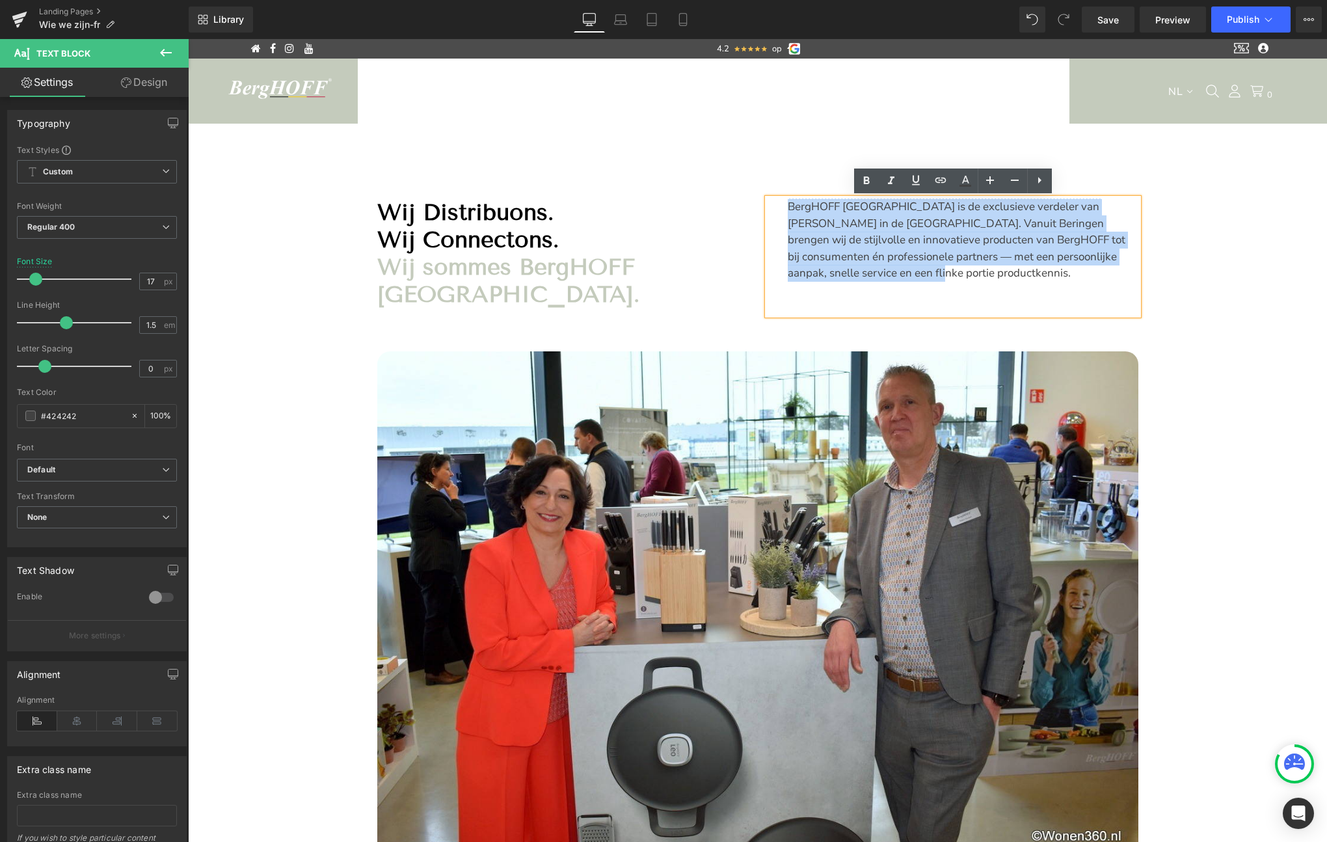
drag, startPoint x: 893, startPoint y: 274, endPoint x: 774, endPoint y: 204, distance: 138.2
click at [774, 204] on div "BergHOFF [GEOGRAPHIC_DATA] is de exclusieve verdeler van [PERSON_NAME] in de [G…" at bounding box center [953, 256] width 371 height 116
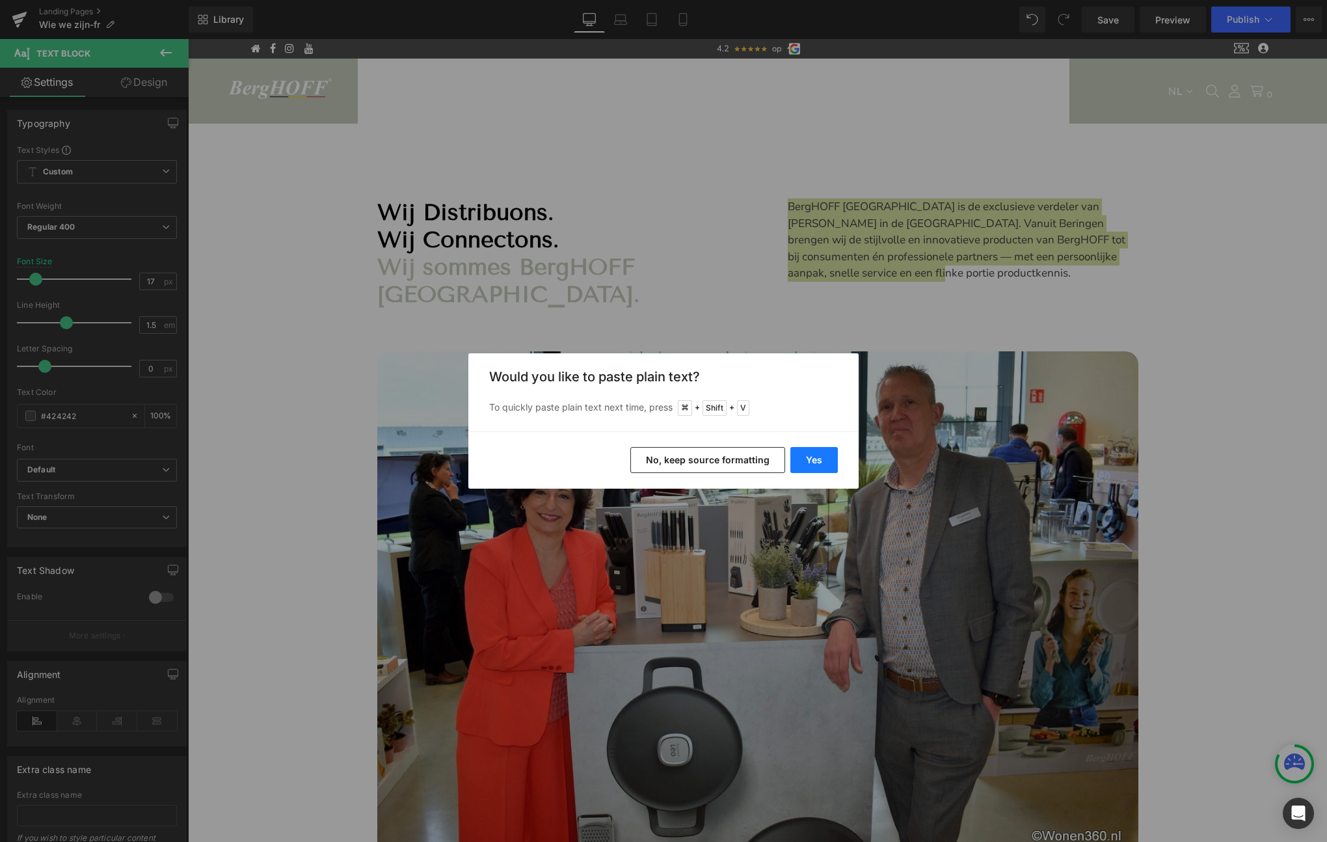
click at [814, 459] on button "Yes" at bounding box center [813, 460] width 47 height 26
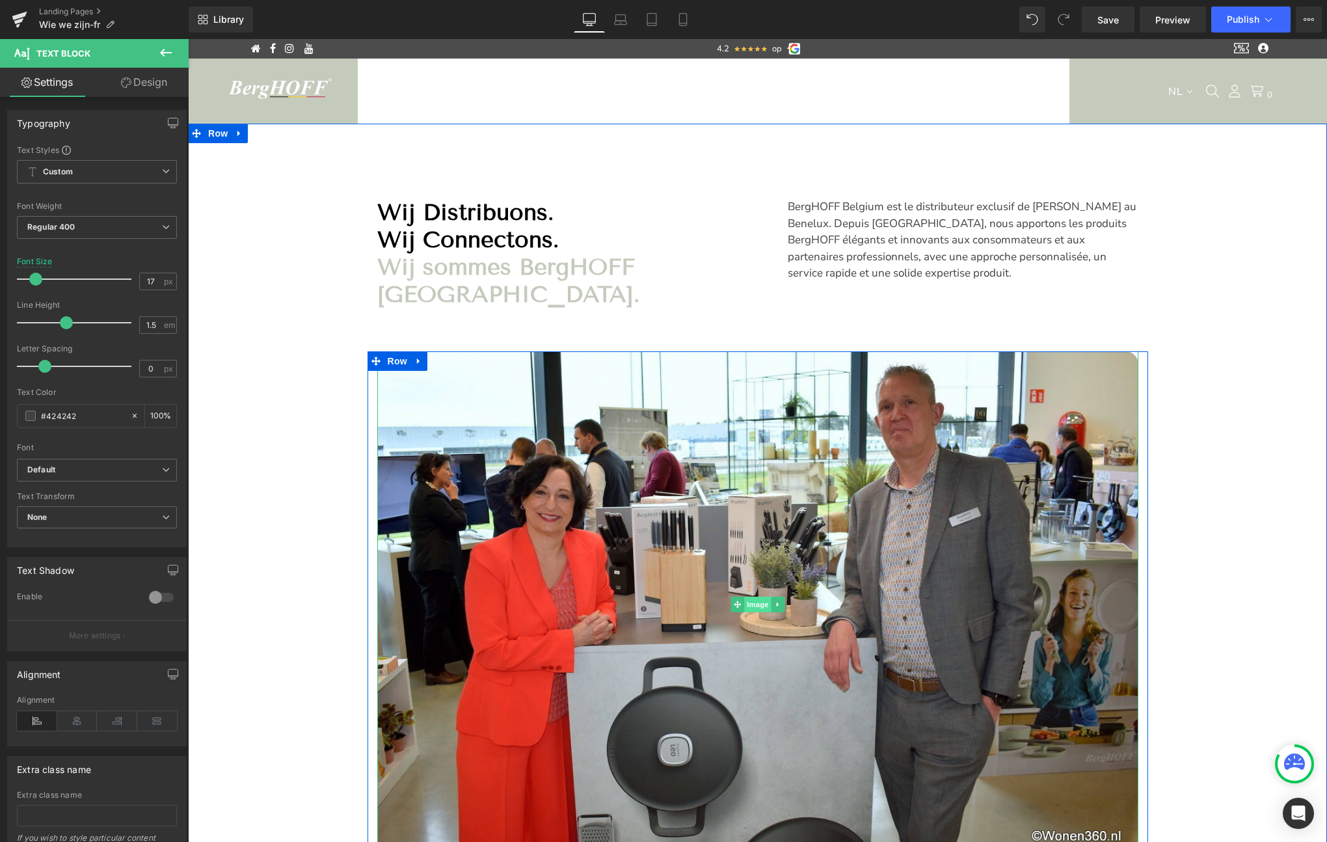
click at [754, 610] on span "Image" at bounding box center [757, 604] width 27 height 16
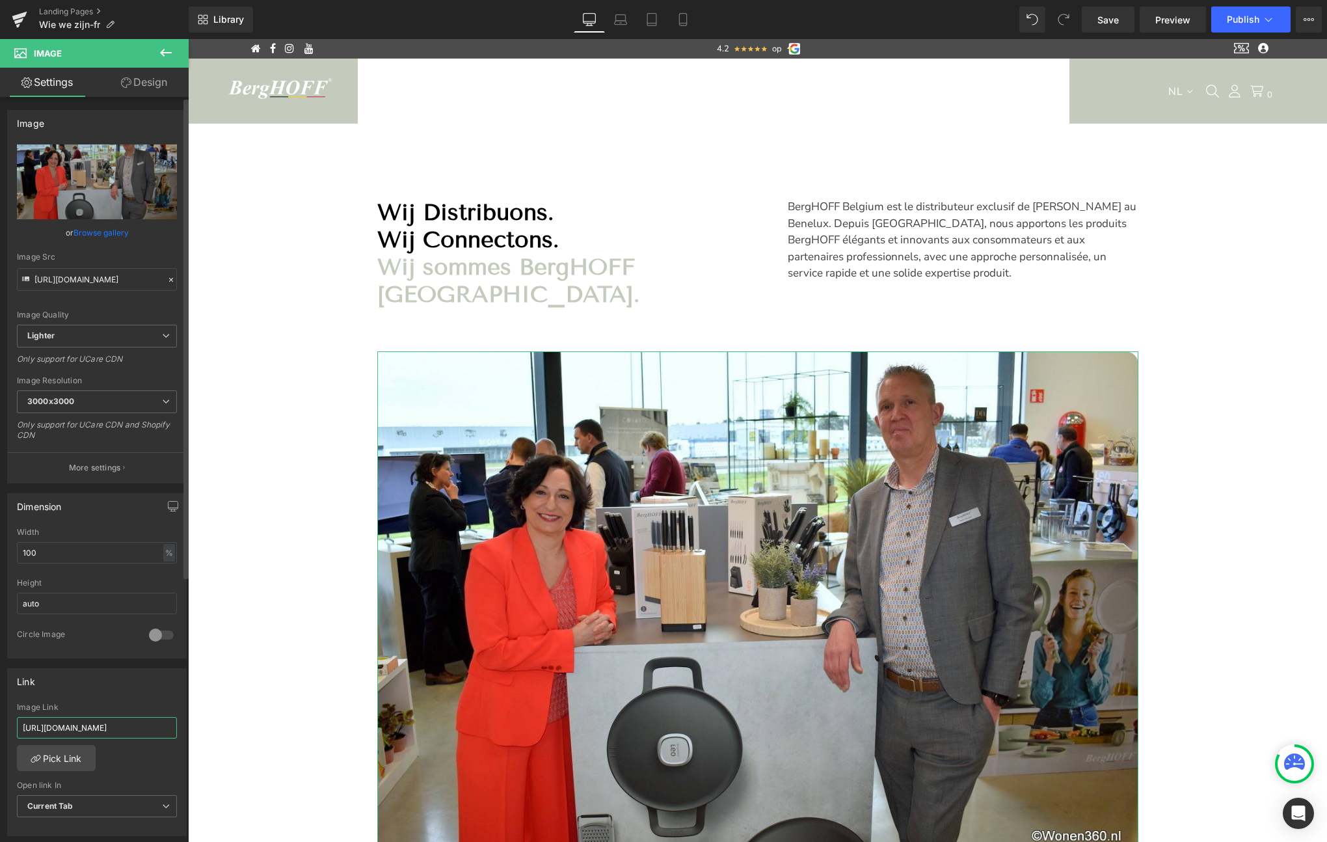
click at [81, 730] on input "[URL][DOMAIN_NAME]" at bounding box center [97, 727] width 160 height 21
click at [80, 729] on input "[URL][DOMAIN_NAME]" at bounding box center [97, 727] width 160 height 21
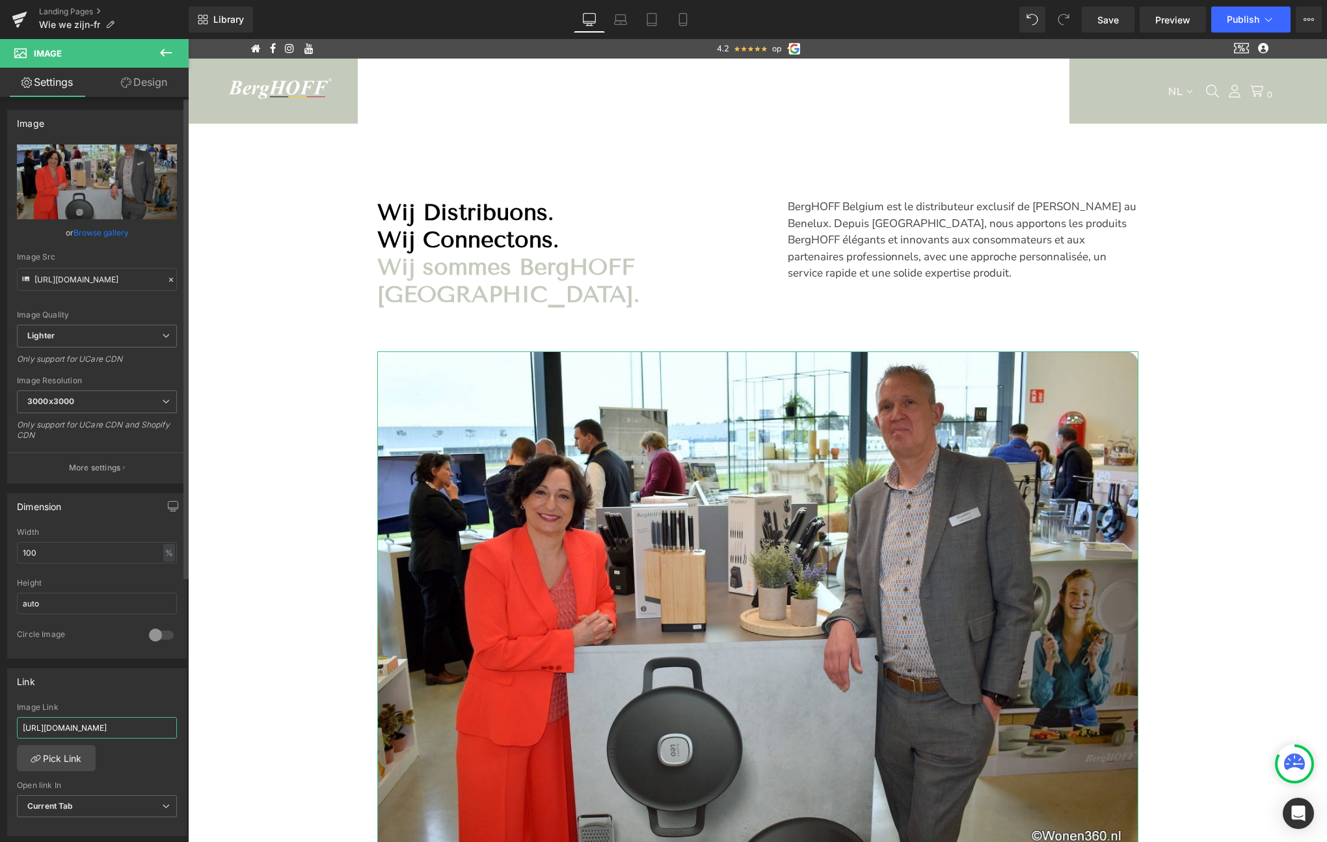
click at [80, 729] on input "[URL][DOMAIN_NAME]" at bounding box center [97, 727] width 160 height 21
paste input "[URL][DOMAIN_NAME]"
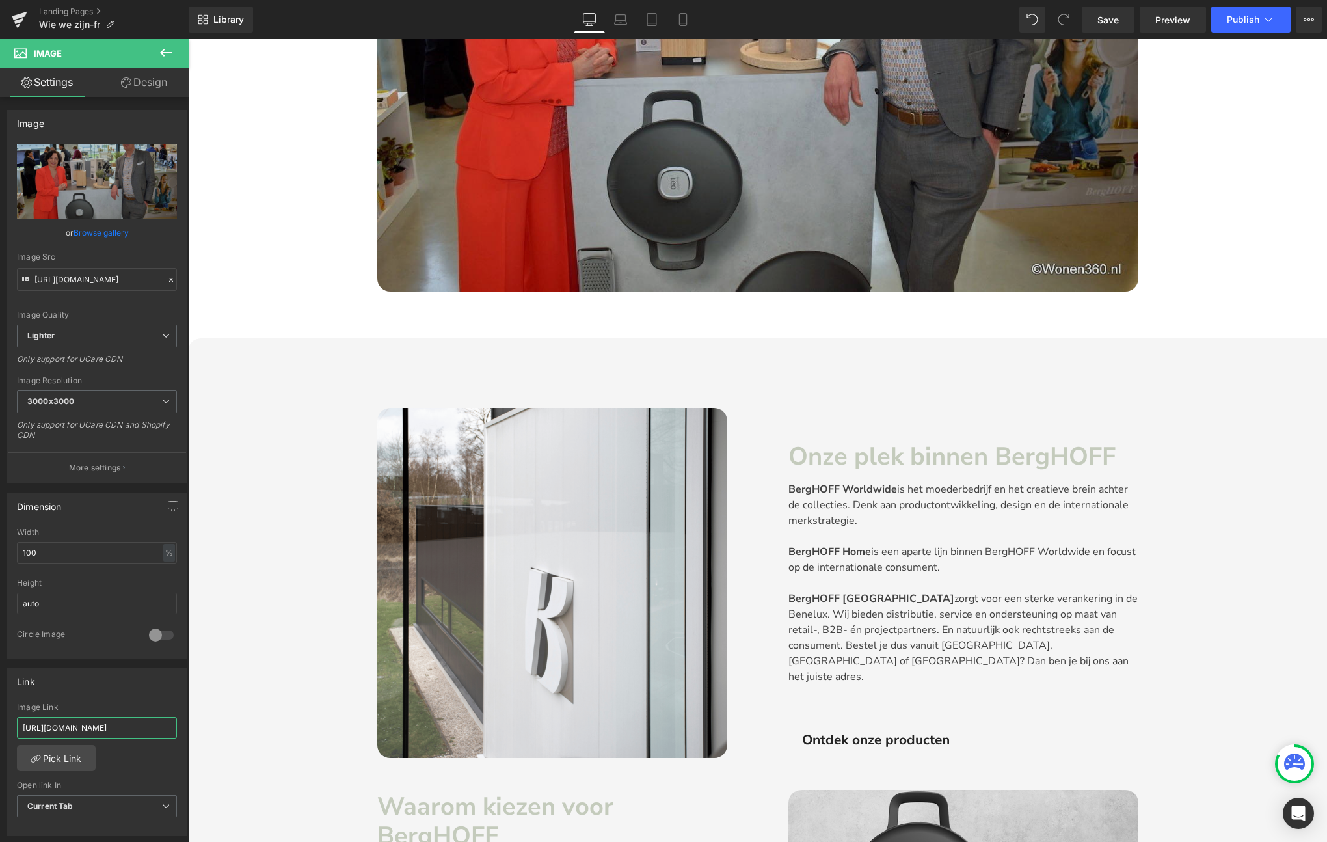
scroll to position [572, 0]
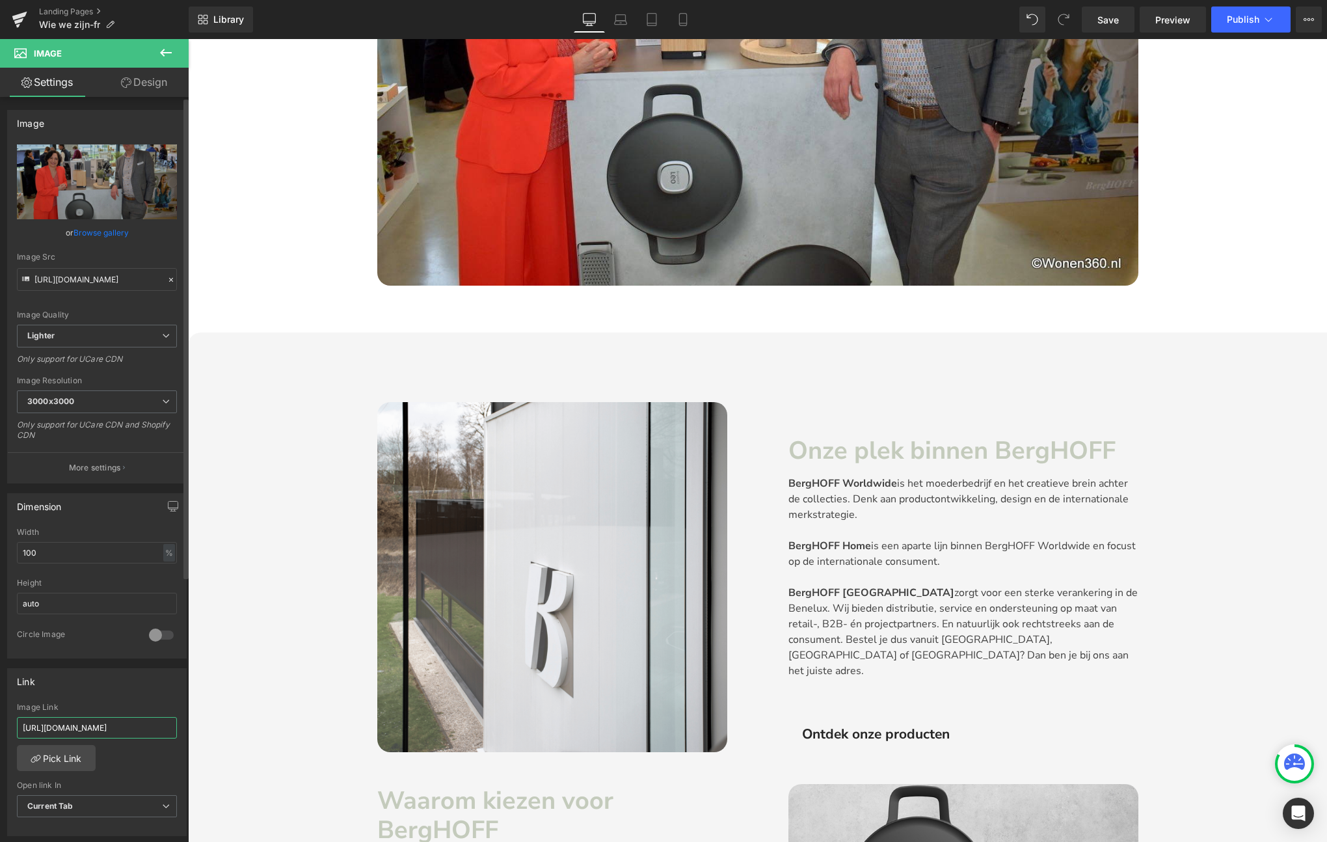
type input "[URL][DOMAIN_NAME]"
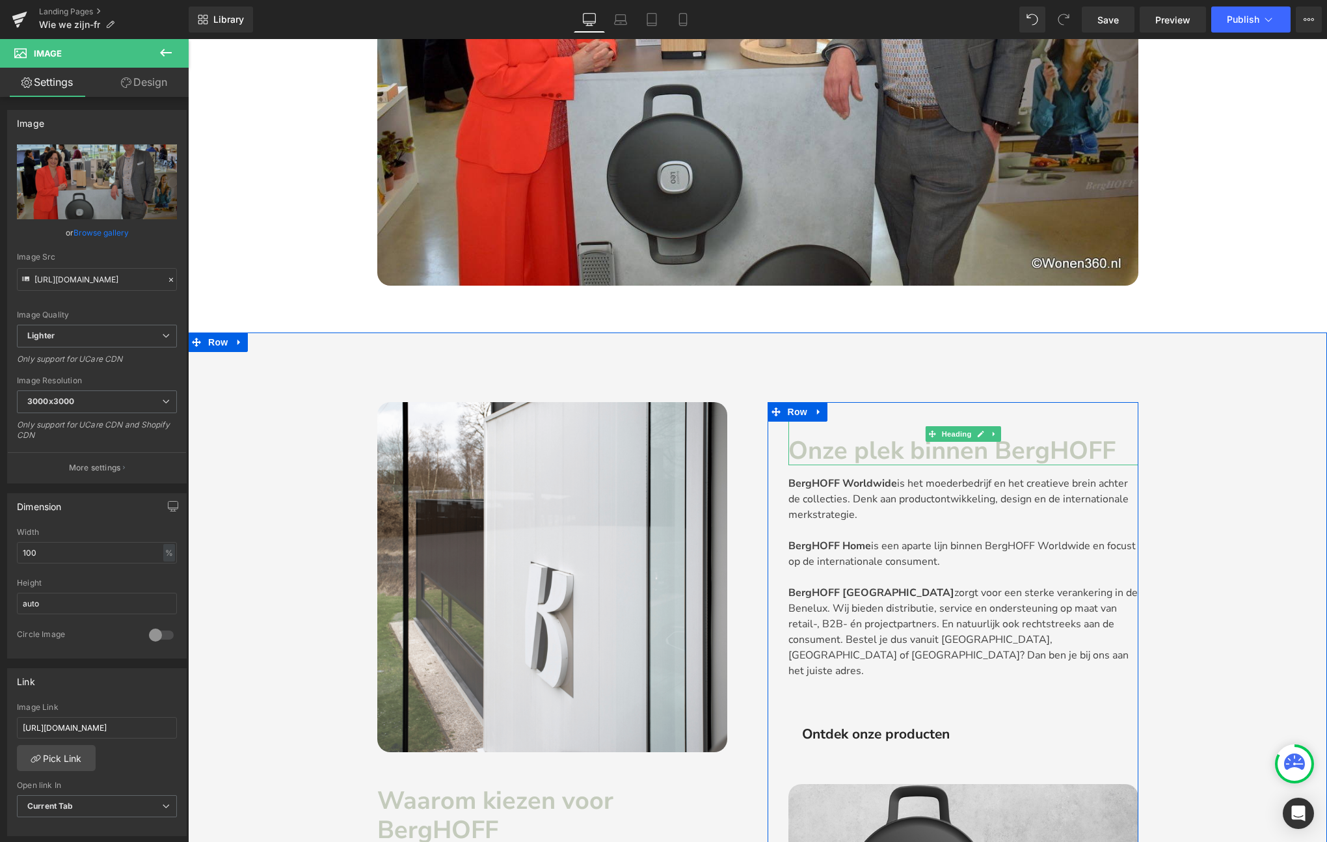
click at [911, 445] on strong "Onze plek binnen BergHOFF" at bounding box center [951, 450] width 327 height 33
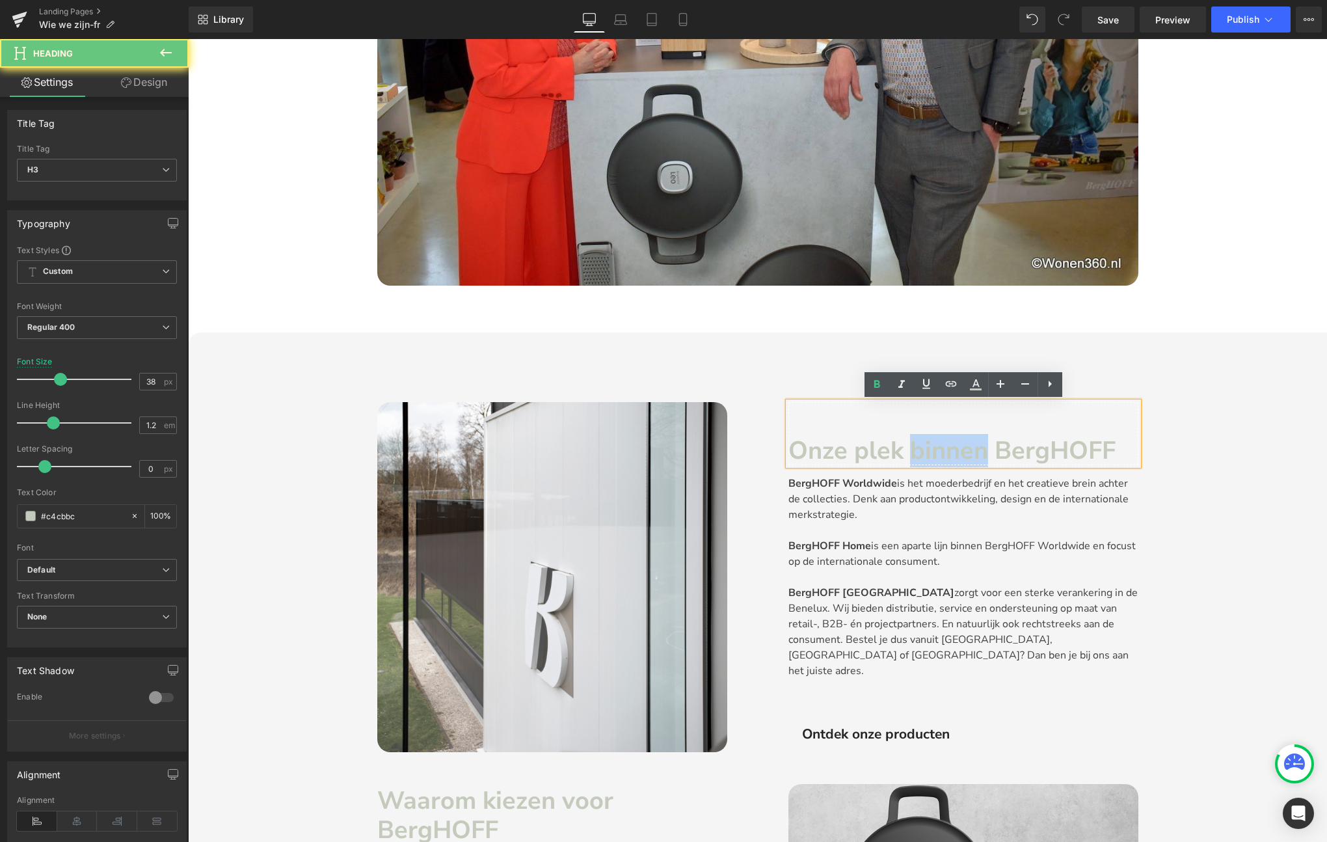
click at [911, 445] on strong "Onze plek binnen BergHOFF" at bounding box center [951, 450] width 327 height 33
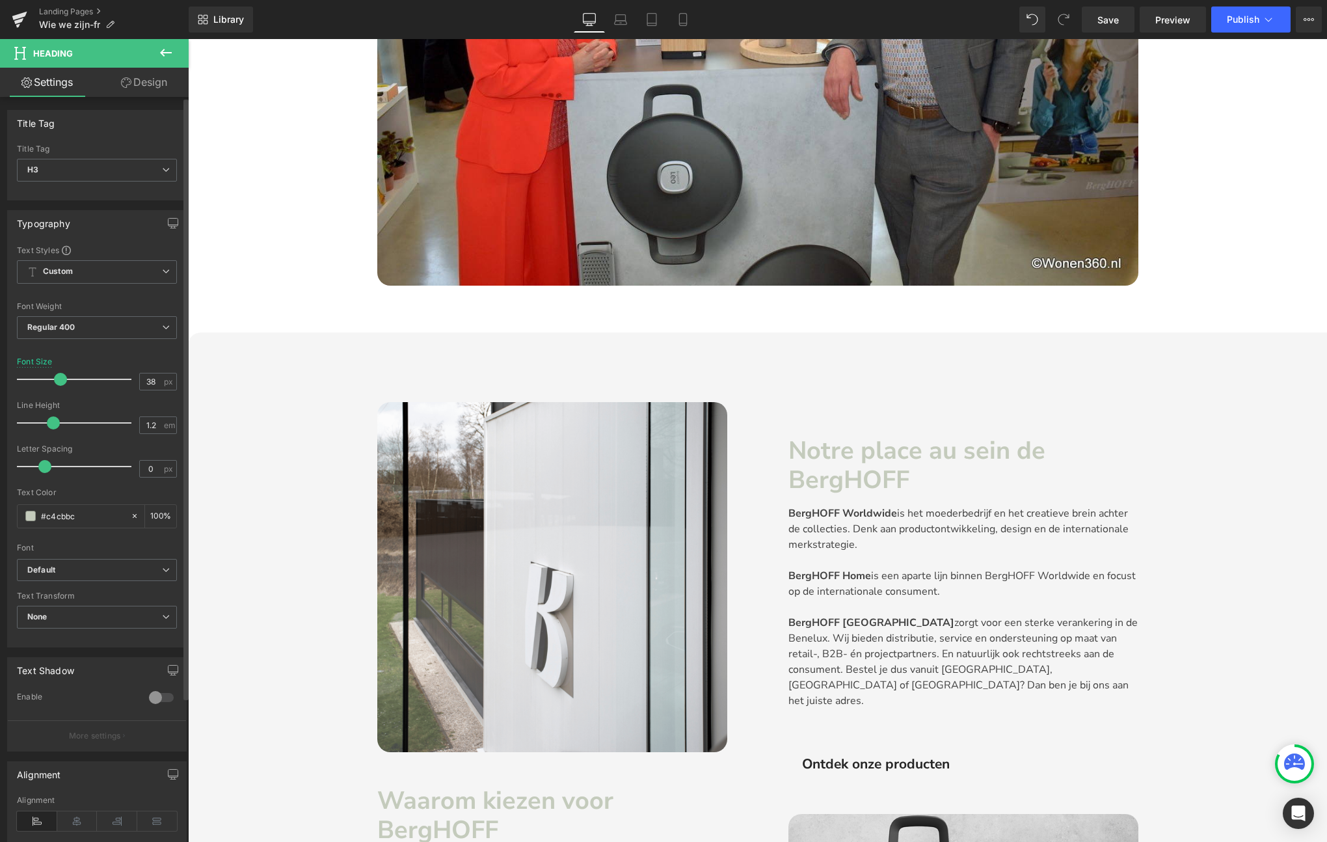
click at [62, 376] on span at bounding box center [60, 379] width 13 height 13
type input "34"
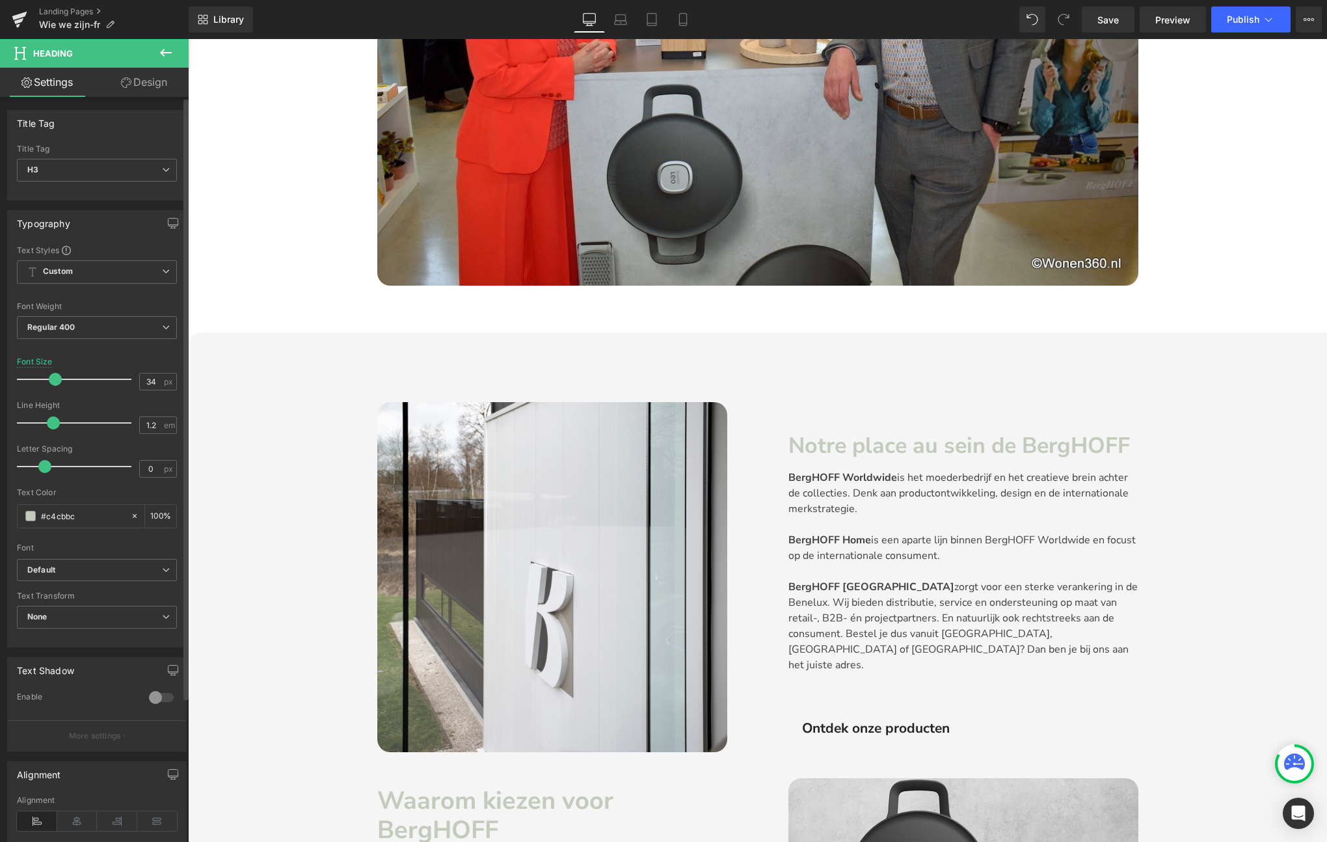
click at [53, 380] on span at bounding box center [55, 379] width 13 height 13
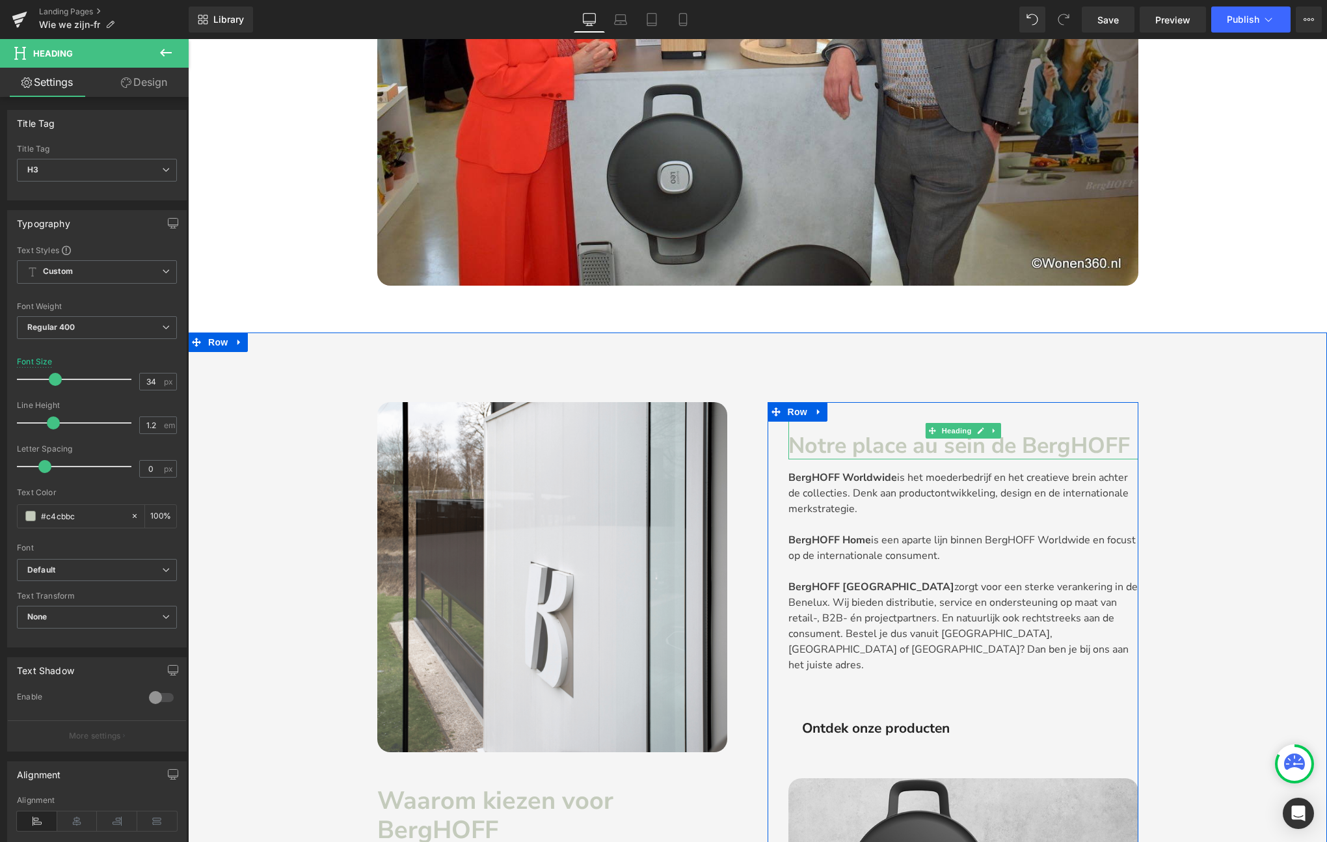
click at [1024, 449] on strong "Notre place au sein de BergHOFF" at bounding box center [958, 446] width 341 height 30
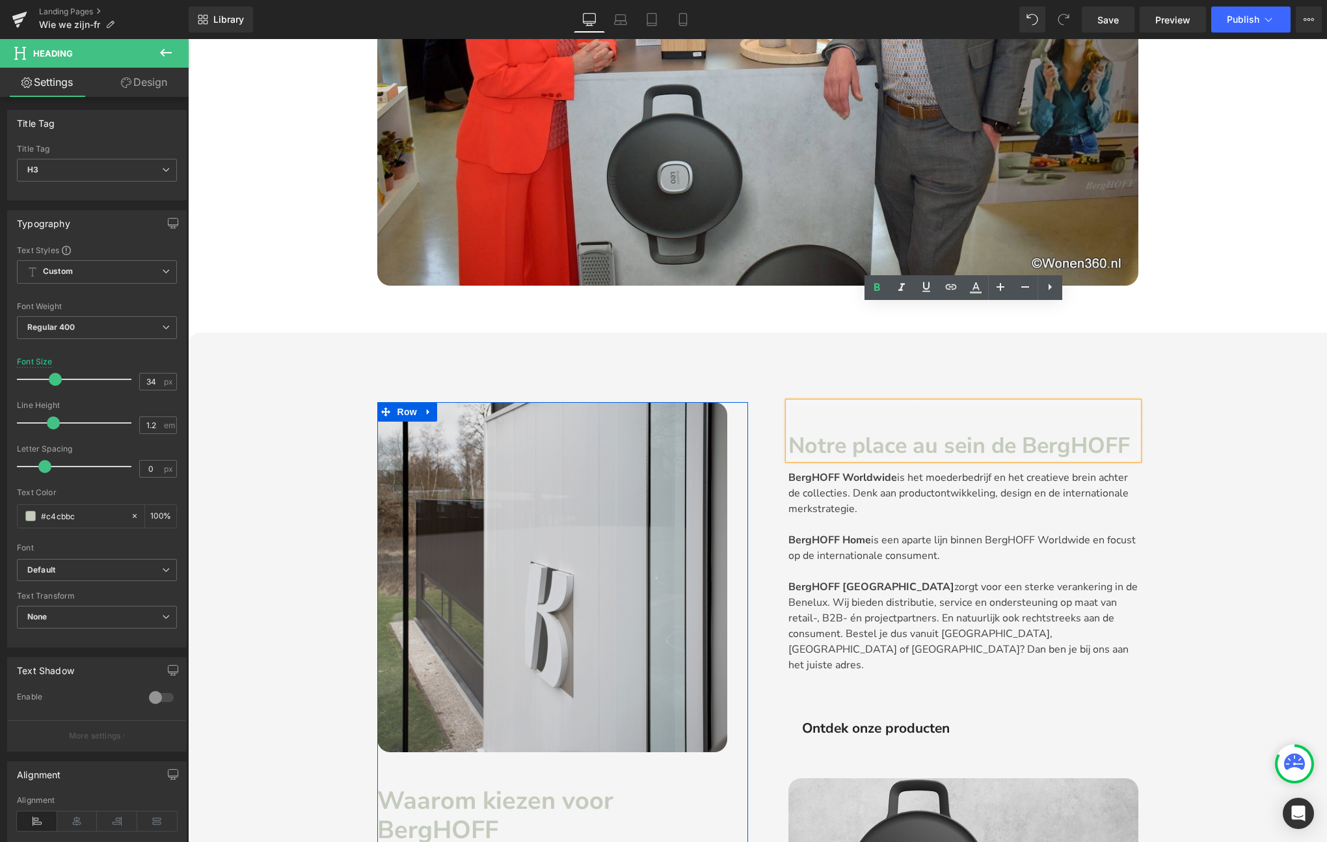
scroll to position [691, 0]
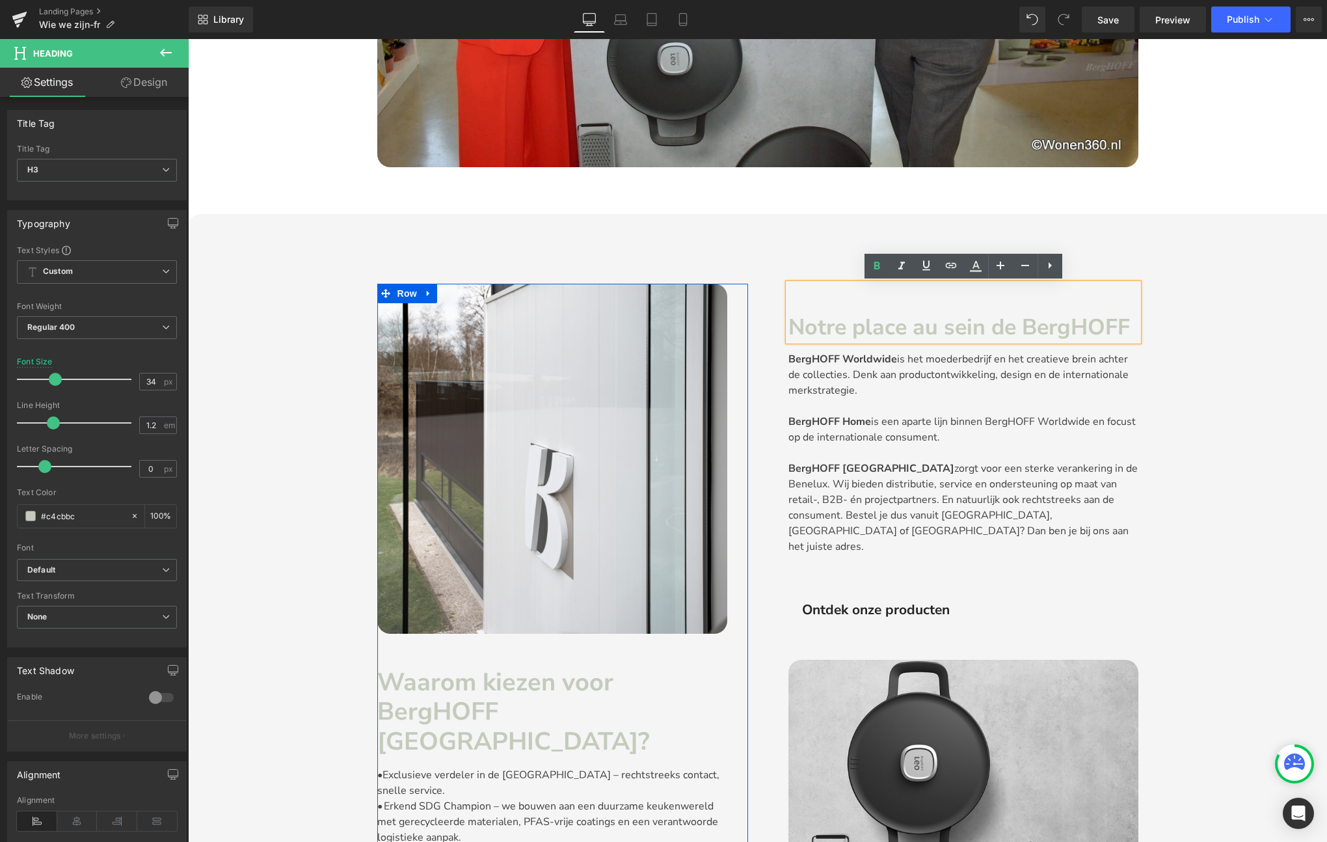
click at [496, 699] on strong "Waarom kiezen voor BergHOFF [GEOGRAPHIC_DATA]?" at bounding box center [513, 711] width 272 height 92
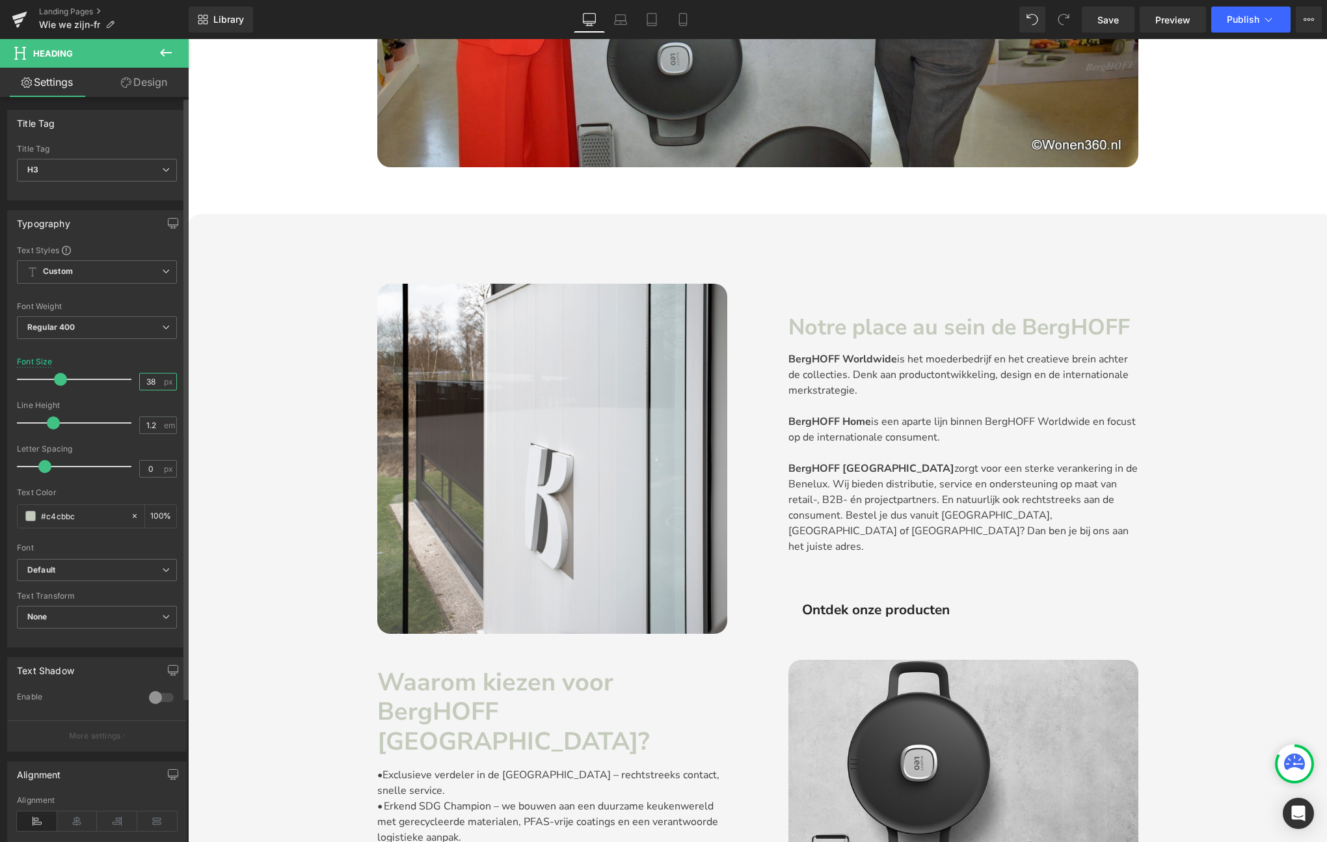
click at [152, 379] on input "38" at bounding box center [151, 381] width 23 height 16
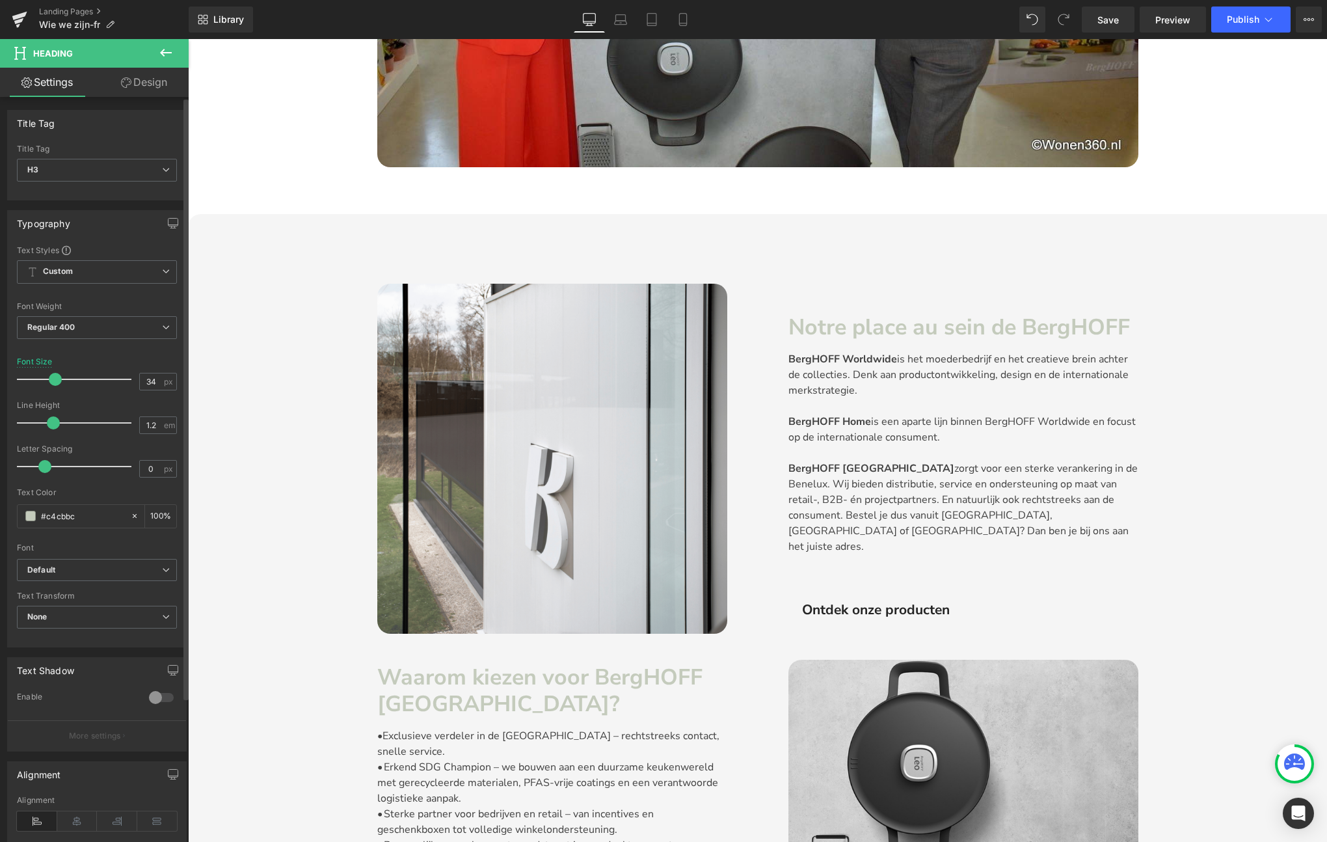
click at [135, 359] on div "Font Size 34 px" at bounding box center [97, 379] width 160 height 44
type input "38"
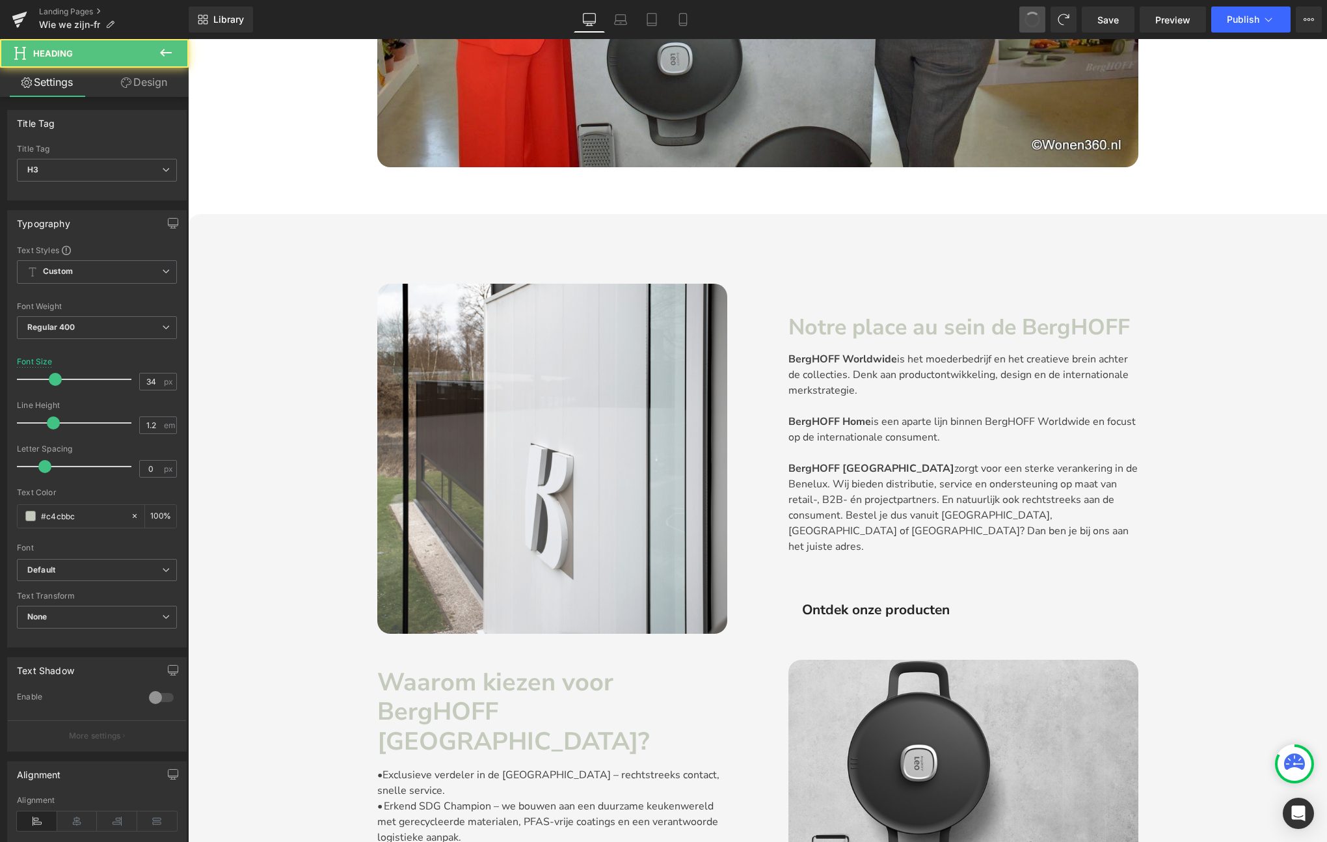
type input "38"
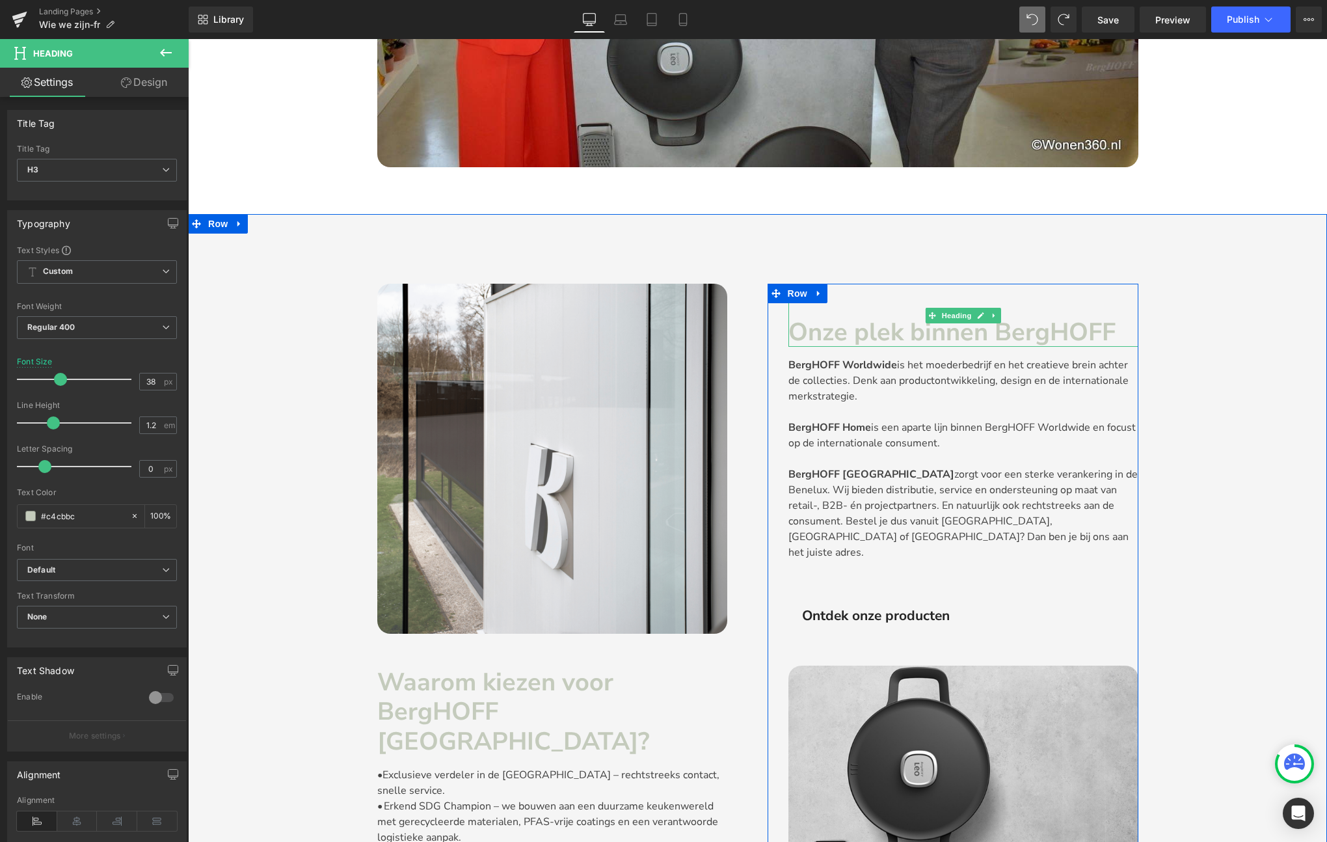
click at [970, 338] on strong "Onze plek binnen BergHOFF" at bounding box center [951, 331] width 327 height 33
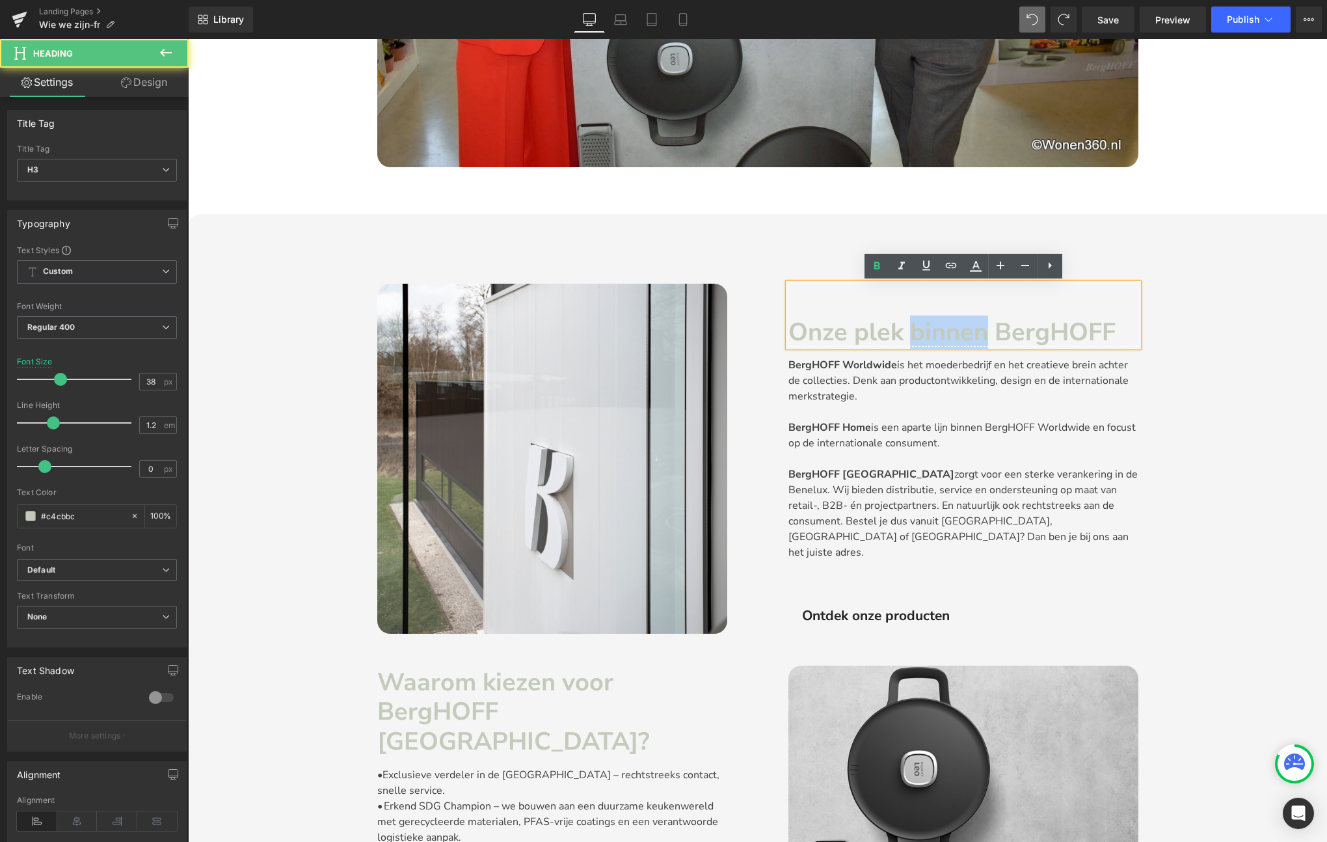
click at [970, 338] on strong "Onze plek binnen BergHOFF" at bounding box center [951, 331] width 327 height 33
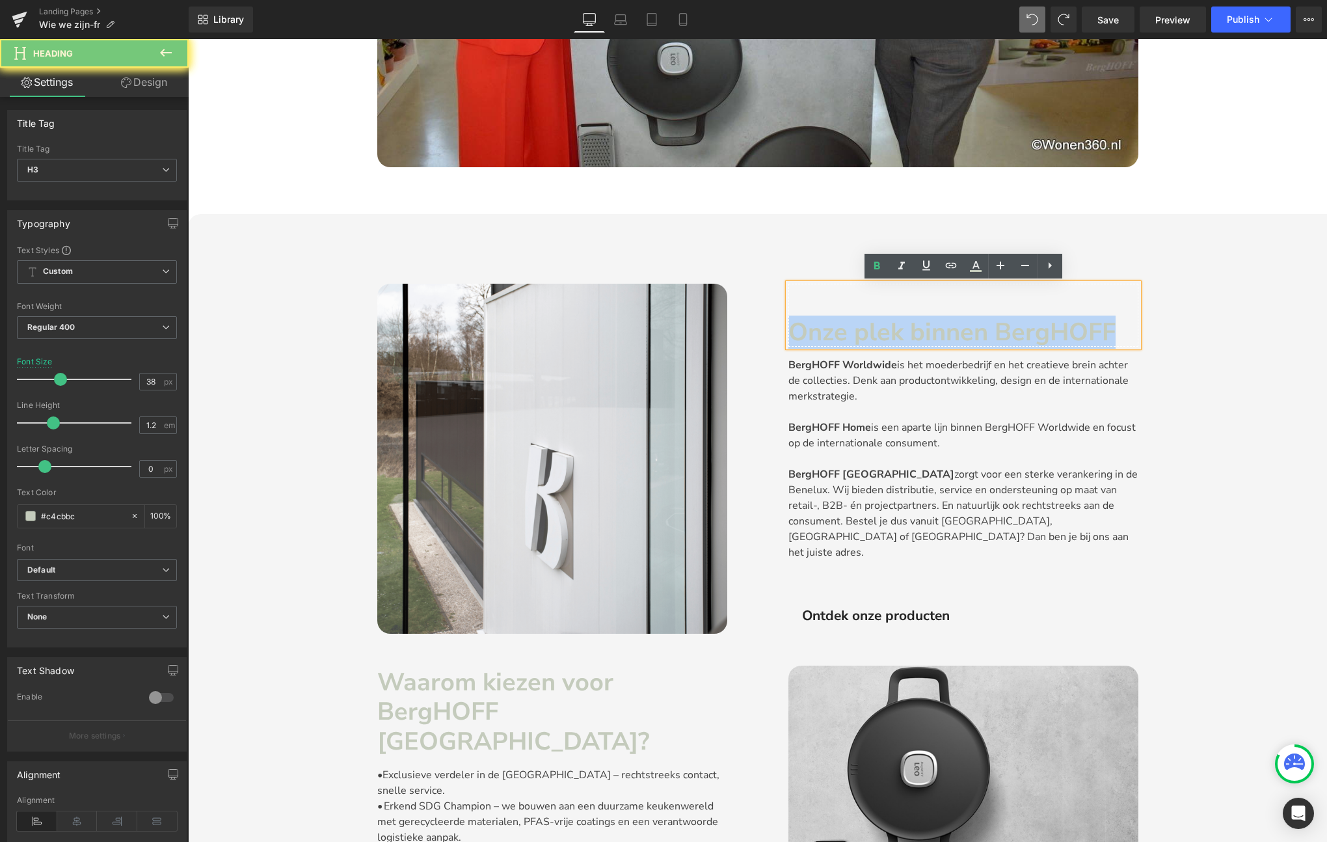
click at [970, 338] on strong "Onze plek binnen BergHOFF" at bounding box center [951, 331] width 327 height 33
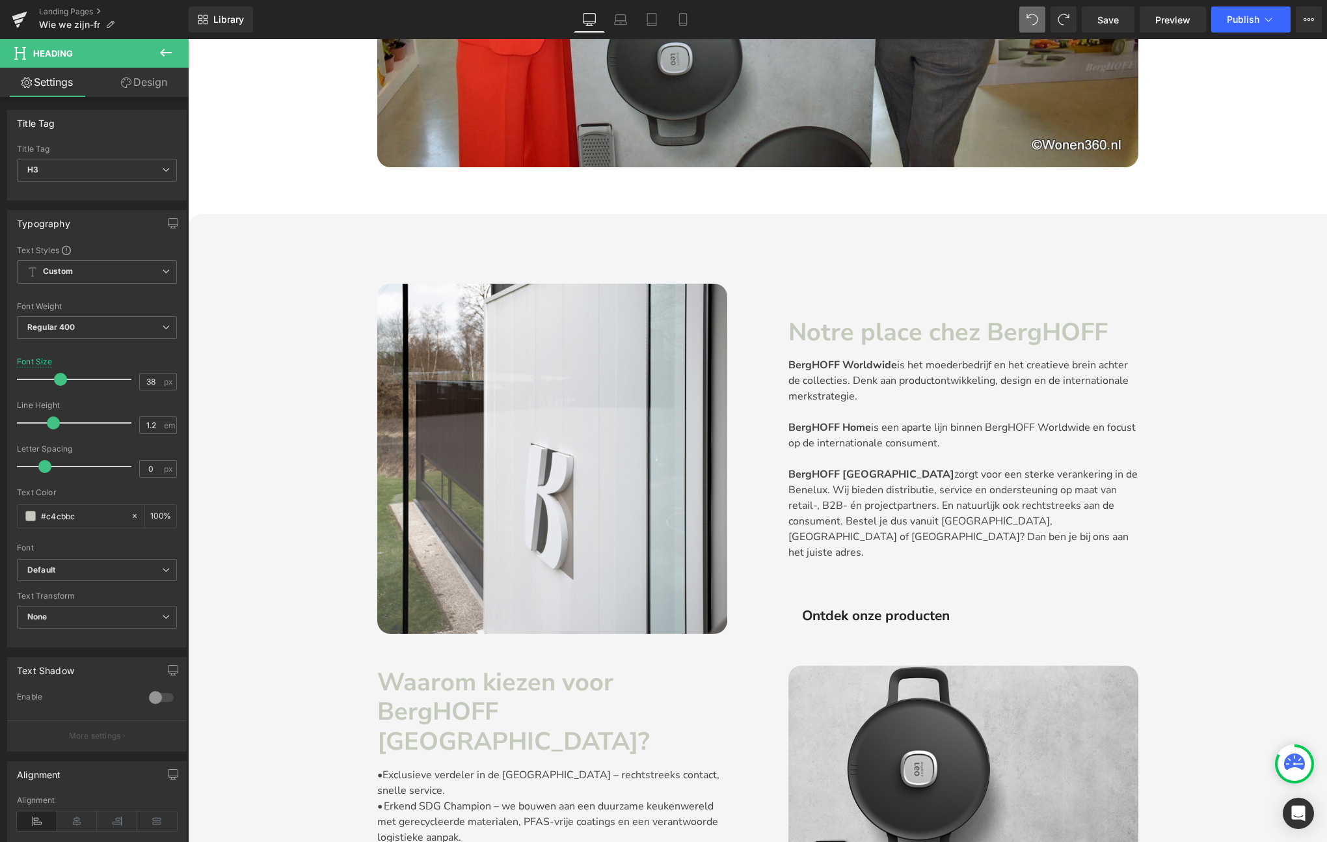
click at [931, 375] on p "BergHOFF Worldwide is het moederbedrijf en het creatieve brein achter de collec…" at bounding box center [963, 380] width 350 height 47
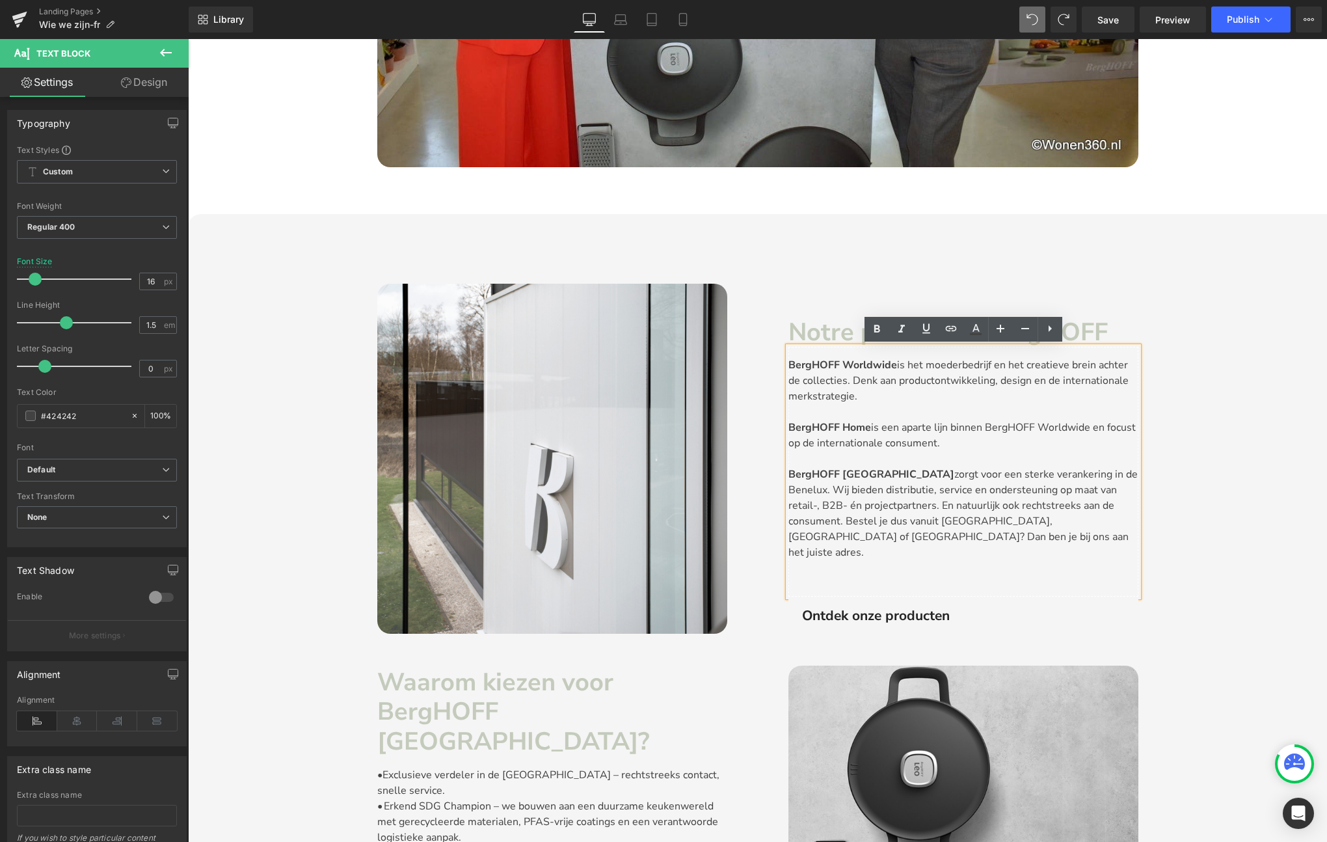
drag, startPoint x: 874, startPoint y: 397, endPoint x: 789, endPoint y: 370, distance: 88.7
click at [789, 370] on p "BergHOFF Worldwide is het moederbedrijf en het creatieve brein achter de collec…" at bounding box center [963, 380] width 350 height 47
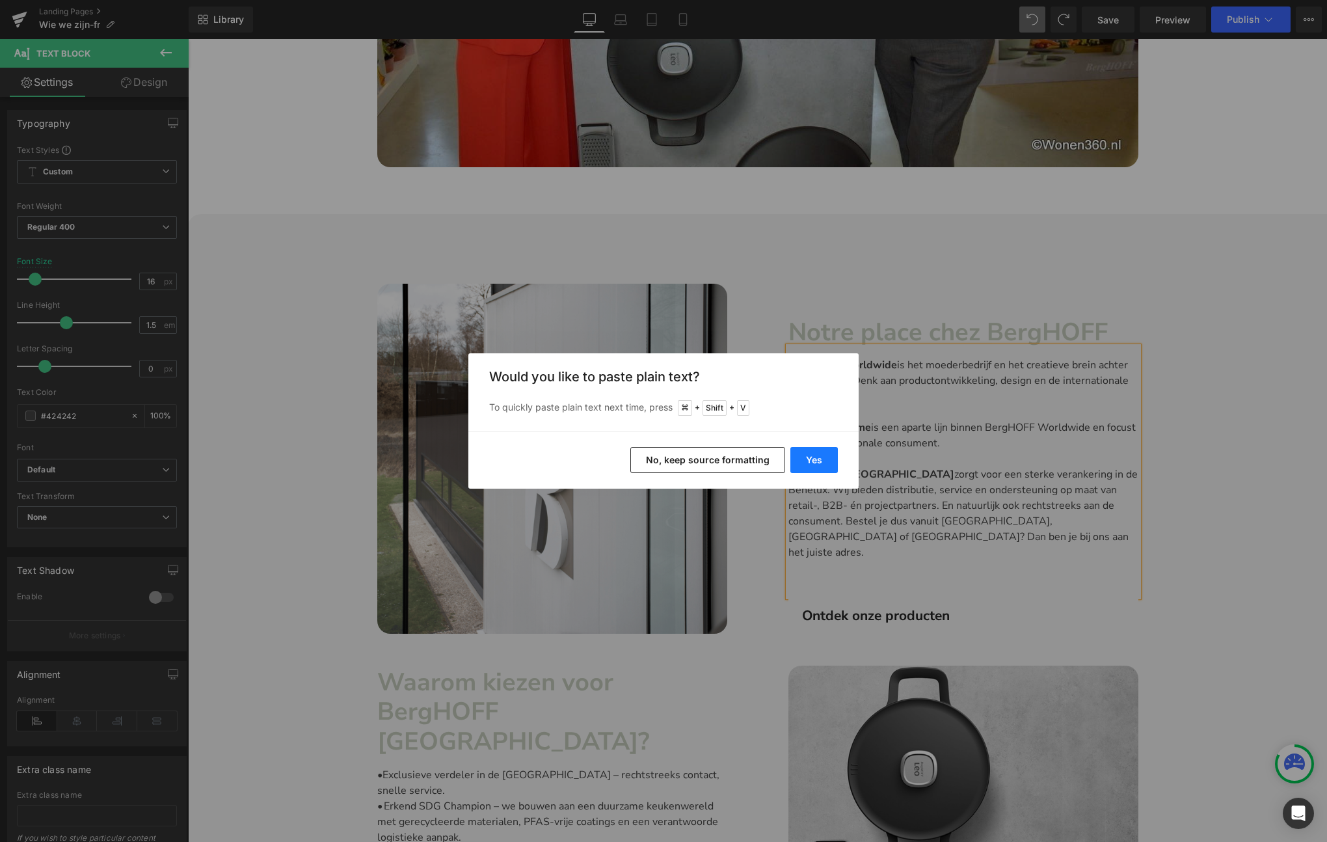
click at [809, 457] on button "Yes" at bounding box center [813, 460] width 47 height 26
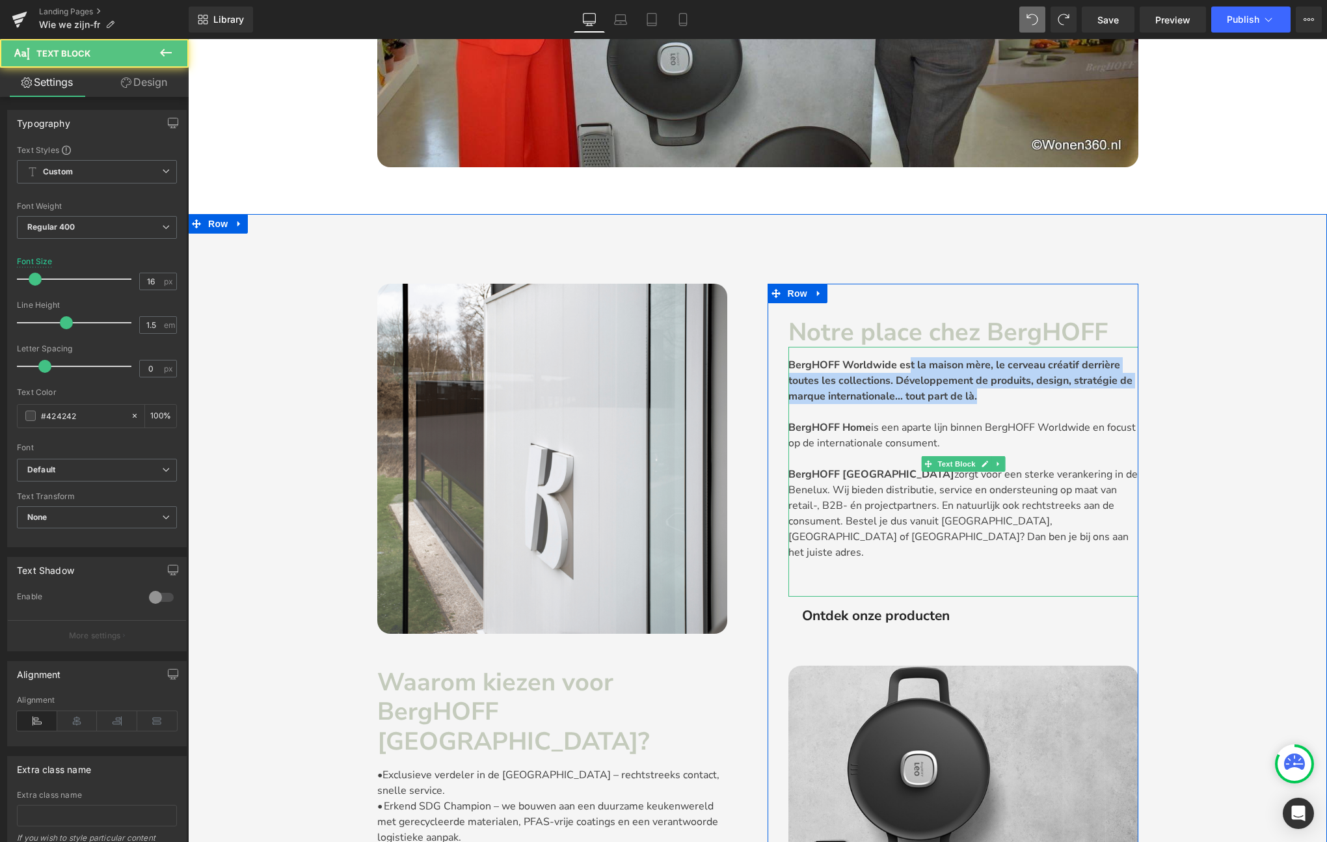
drag, startPoint x: 985, startPoint y: 399, endPoint x: 909, endPoint y: 371, distance: 81.3
click at [909, 371] on p "BergHOFF Worldwide est la maison mère, le cerveau créatif derrière toutes les c…" at bounding box center [963, 380] width 350 height 47
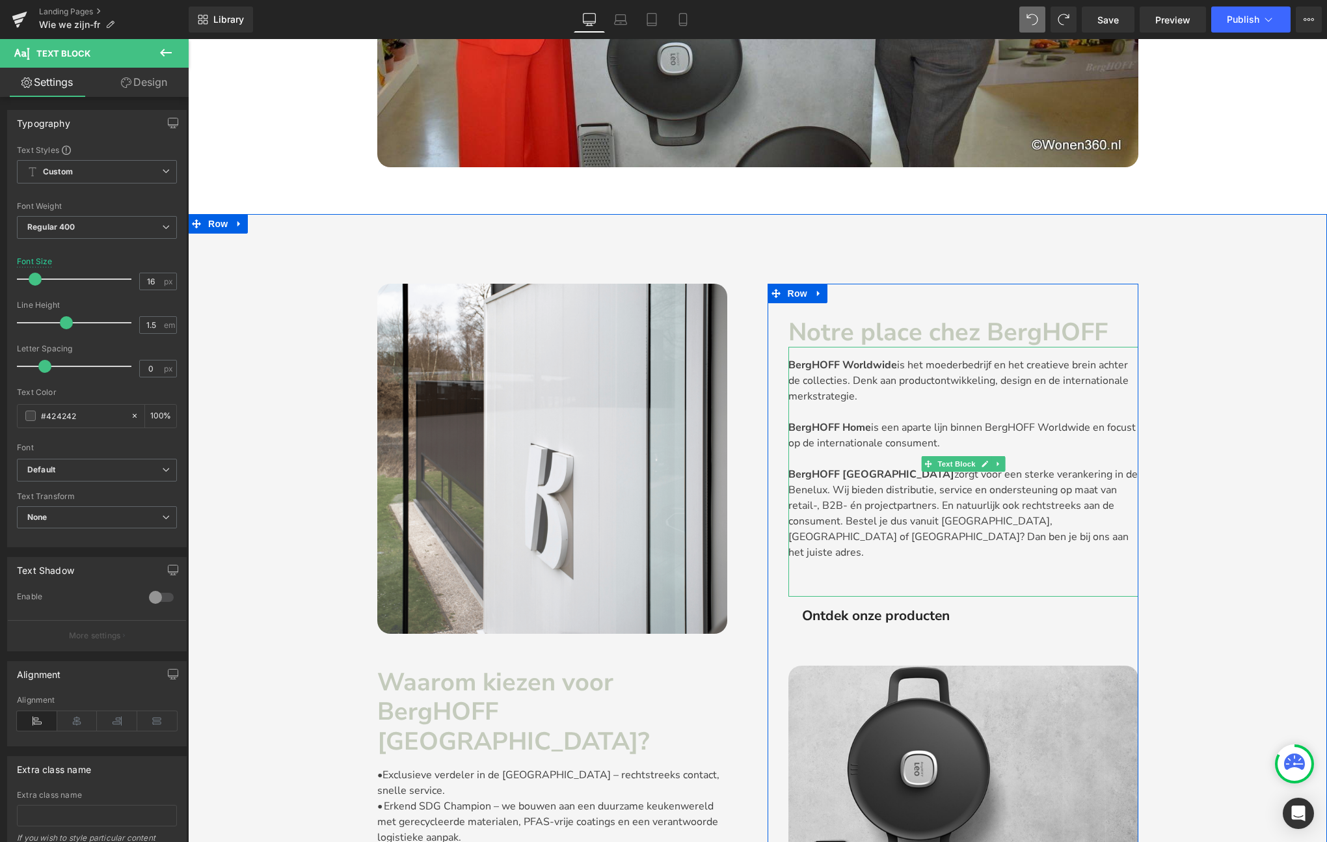
click at [877, 395] on p "BergHOFF Worldwide is het moederbedrijf en het creatieve brein achter de collec…" at bounding box center [963, 380] width 350 height 47
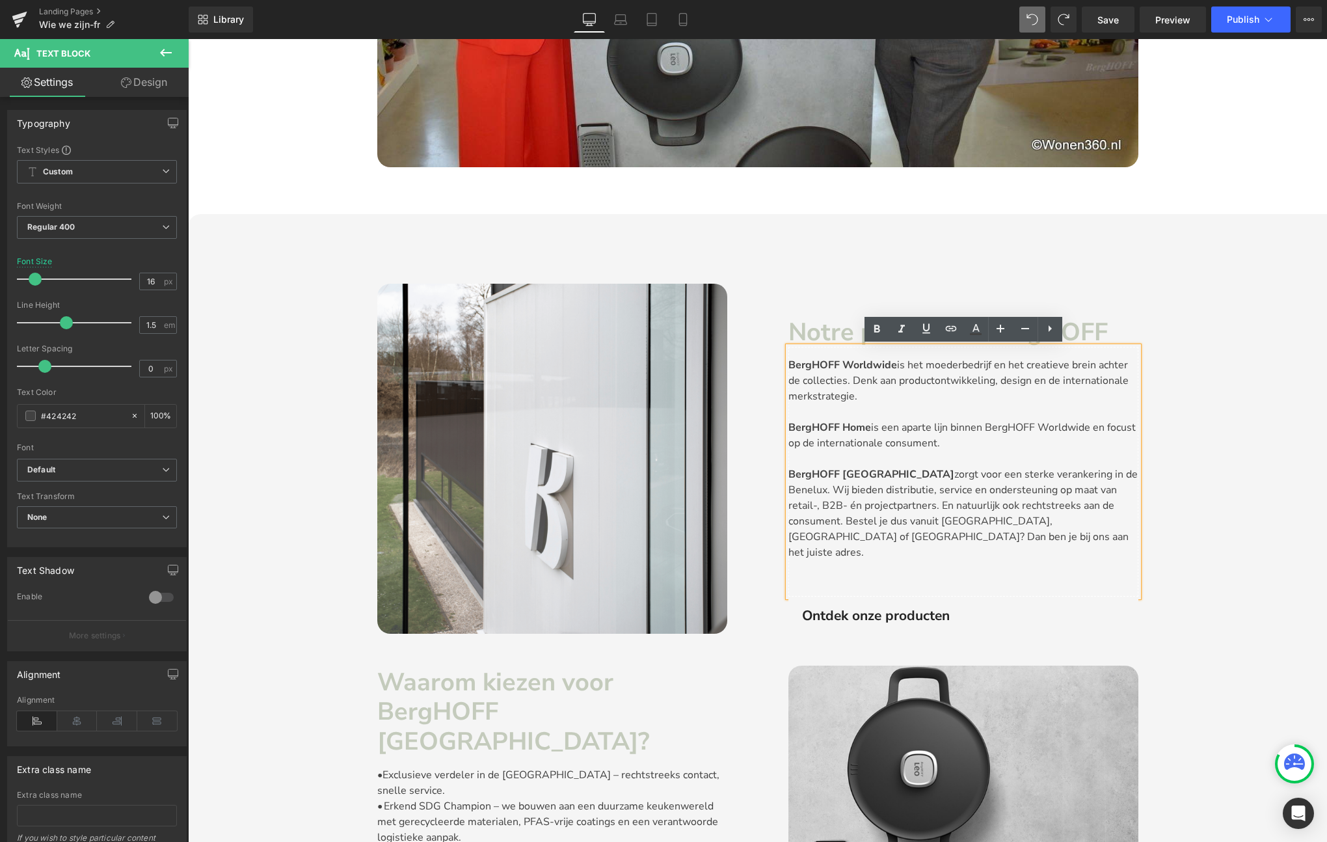
drag, startPoint x: 864, startPoint y: 399, endPoint x: 899, endPoint y: 364, distance: 50.1
click at [899, 364] on p "BergHOFF Worldwide is het moederbedrijf en het creatieve brein achter de collec…" at bounding box center [963, 380] width 350 height 47
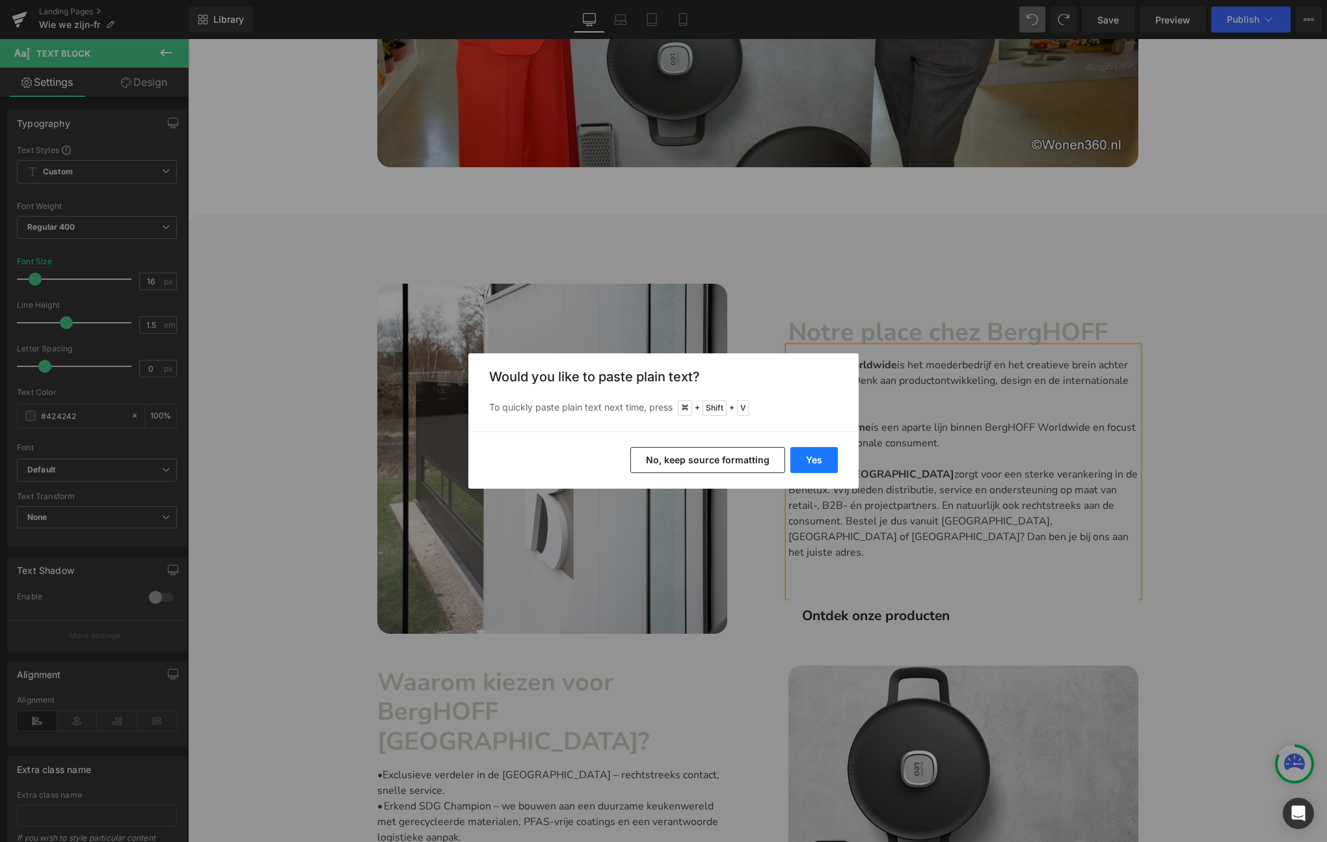
click at [813, 460] on button "Yes" at bounding box center [813, 460] width 47 height 26
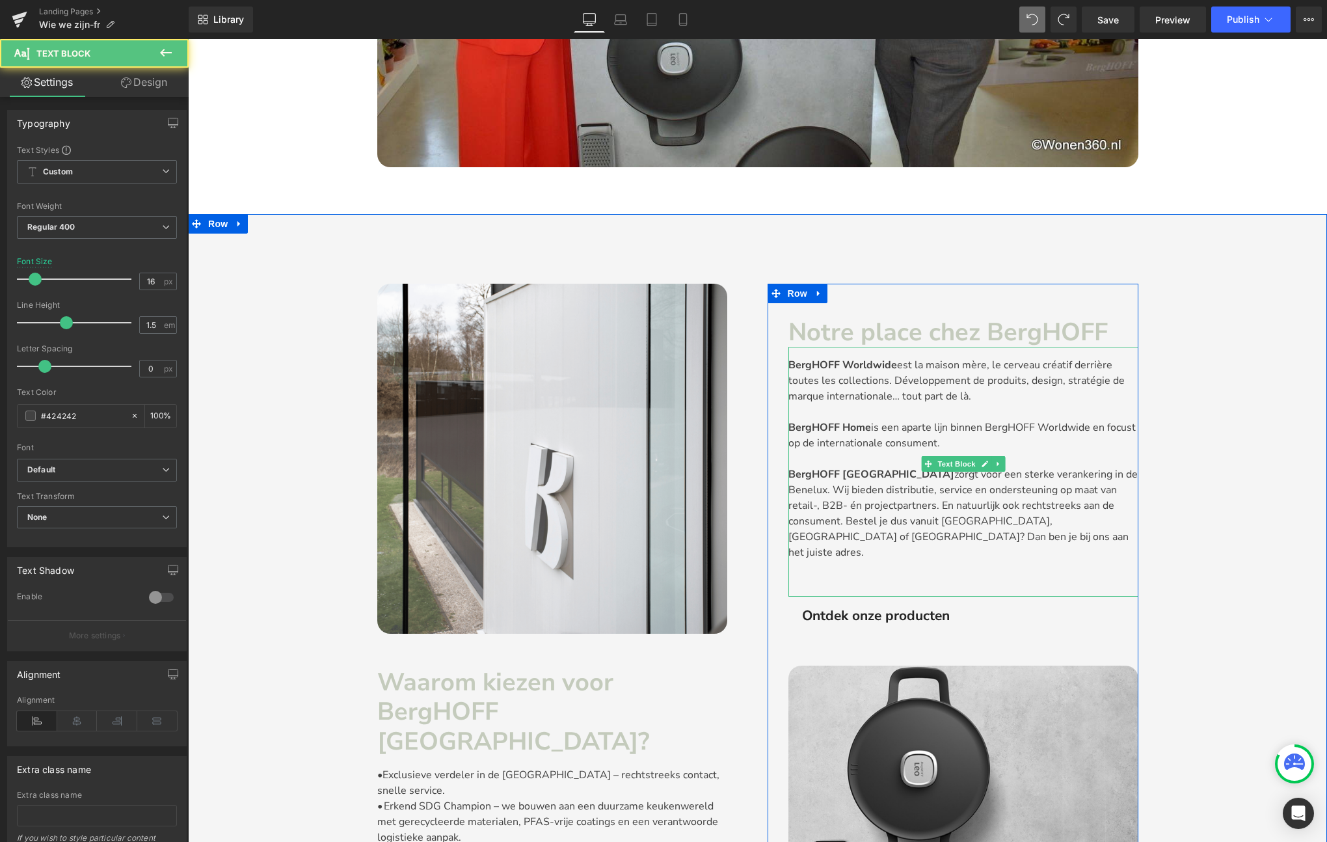
drag, startPoint x: 944, startPoint y: 444, endPoint x: 874, endPoint y: 427, distance: 71.6
click at [874, 427] on p "BergHOFF Home is een aparte lijn binnen BergHOFF Worldwide en focust op de inte…" at bounding box center [963, 435] width 350 height 31
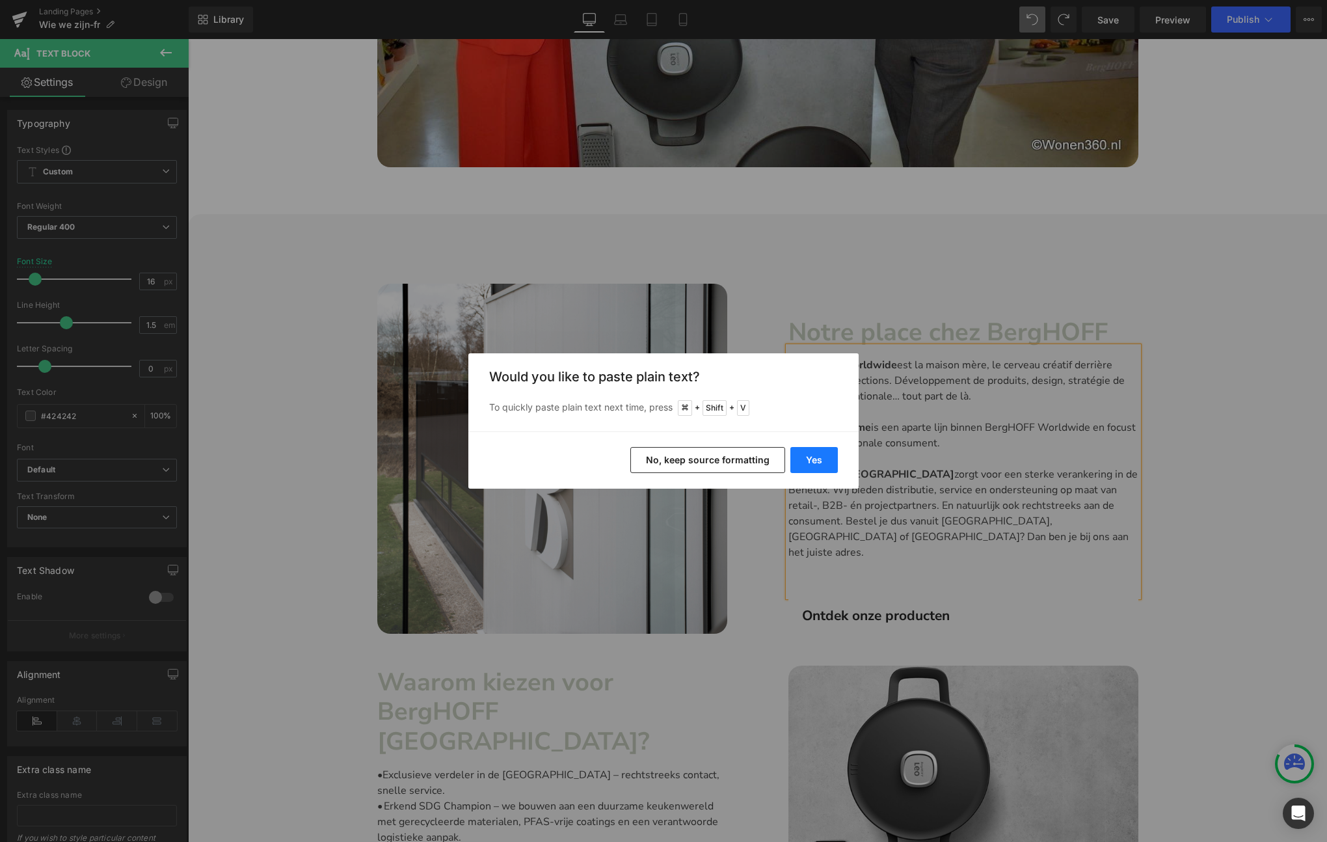
click at [816, 455] on button "Yes" at bounding box center [813, 460] width 47 height 26
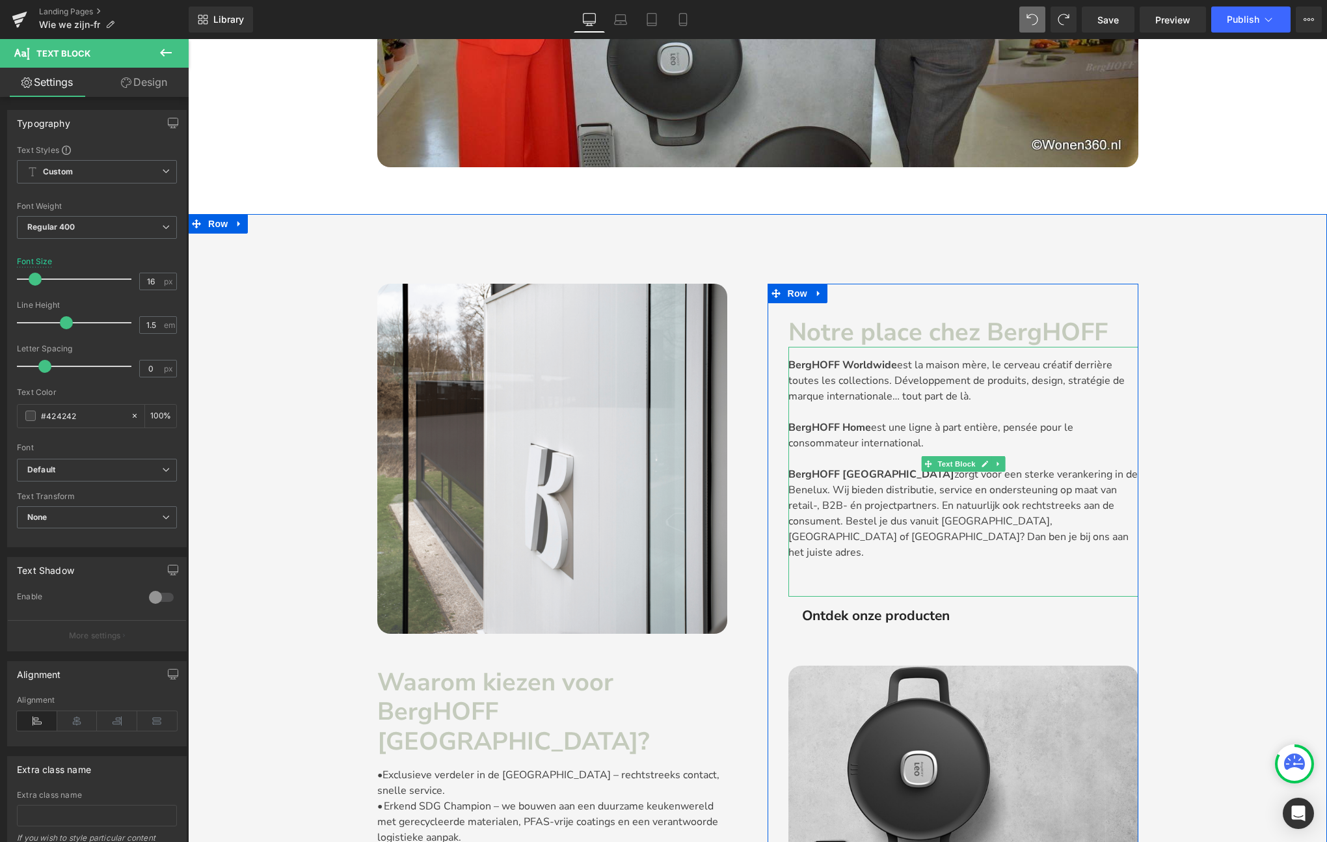
click at [849, 537] on p "BergHOFF Belgium zorgt voor een sterke verankering in de Benelux. Wij bieden di…" at bounding box center [963, 513] width 350 height 94
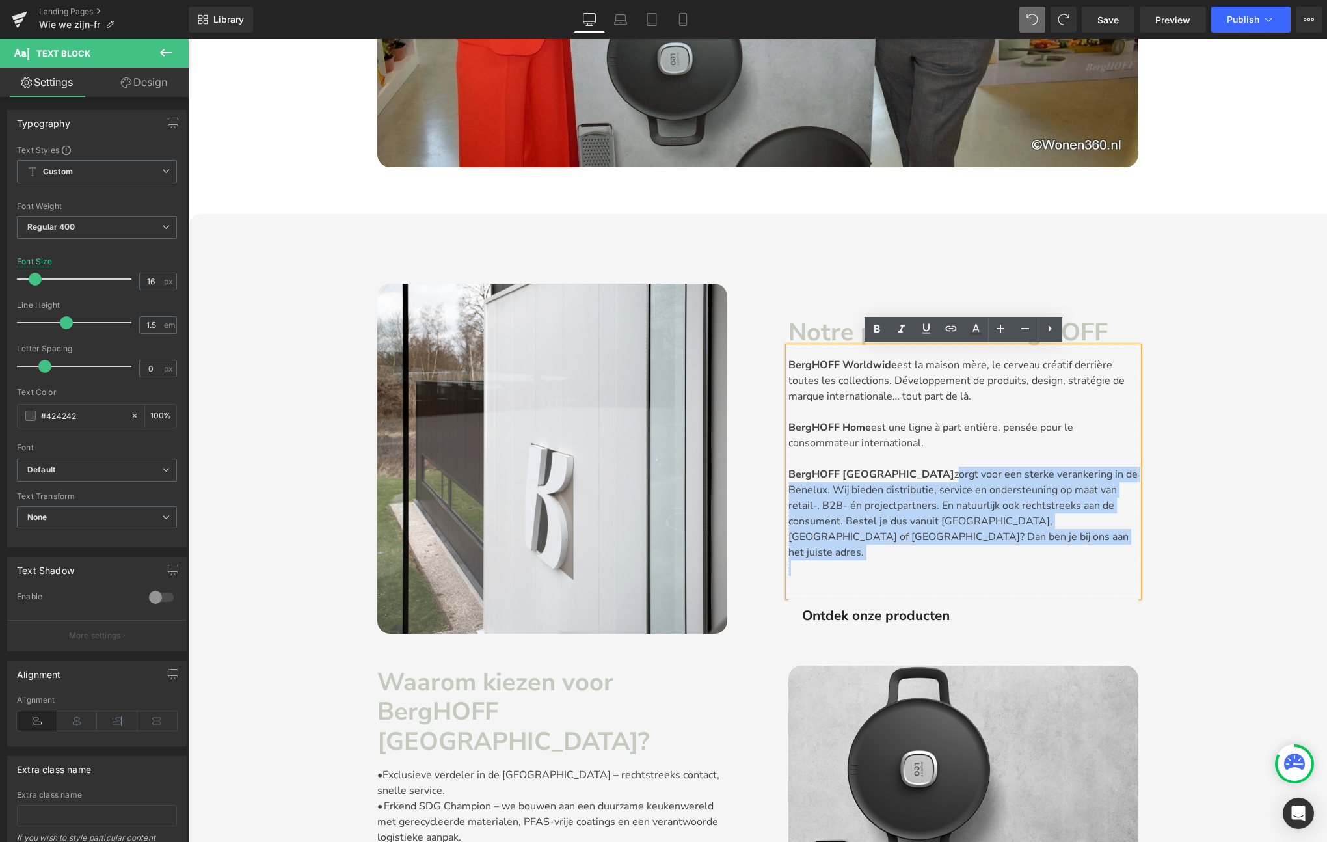
drag, startPoint x: 849, startPoint y: 537, endPoint x: 892, endPoint y: 474, distance: 76.3
click at [892, 474] on p "BergHOFF Belgium zorgt voor een sterke verankering in de Benelux. Wij bieden di…" at bounding box center [963, 513] width 350 height 94
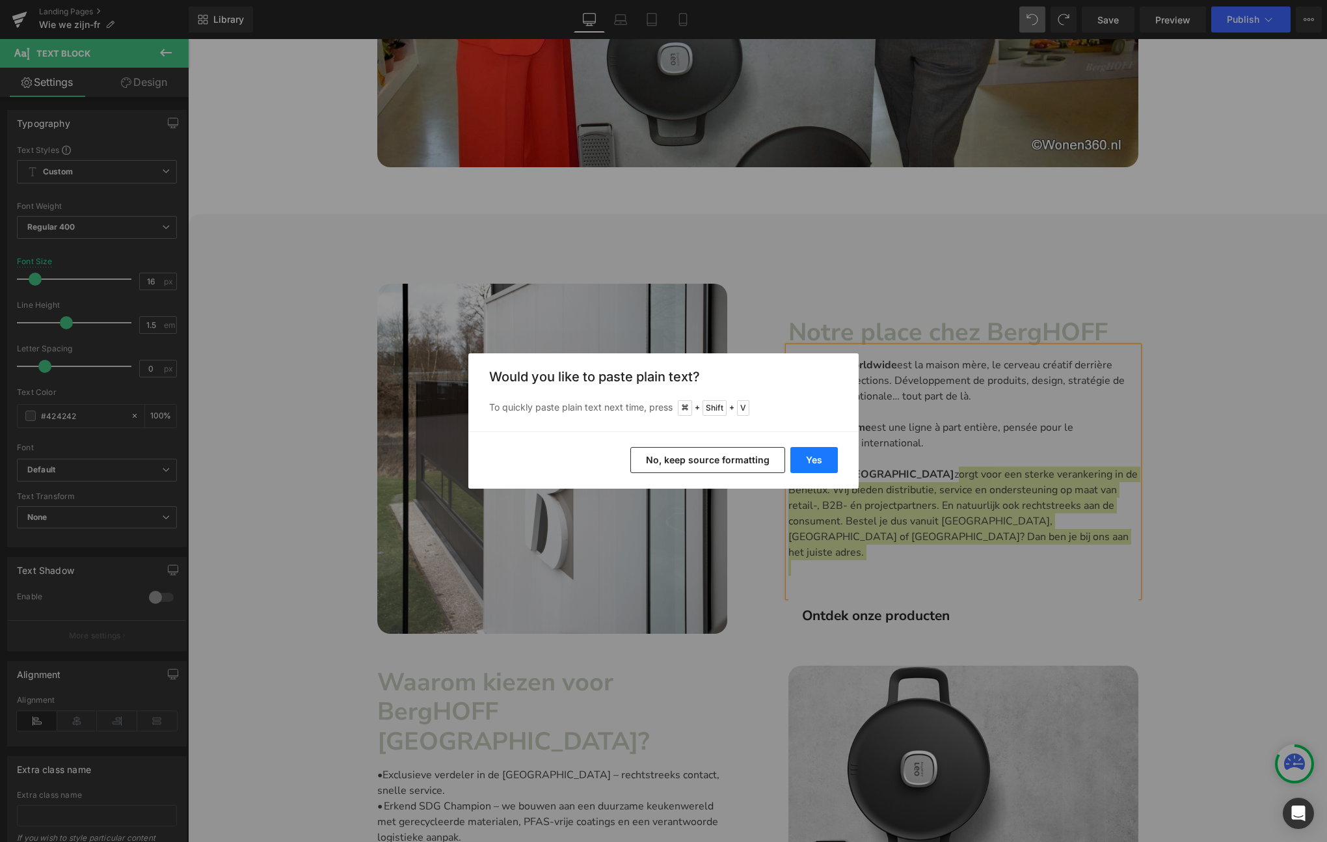
click at [824, 457] on button "Yes" at bounding box center [813, 460] width 47 height 26
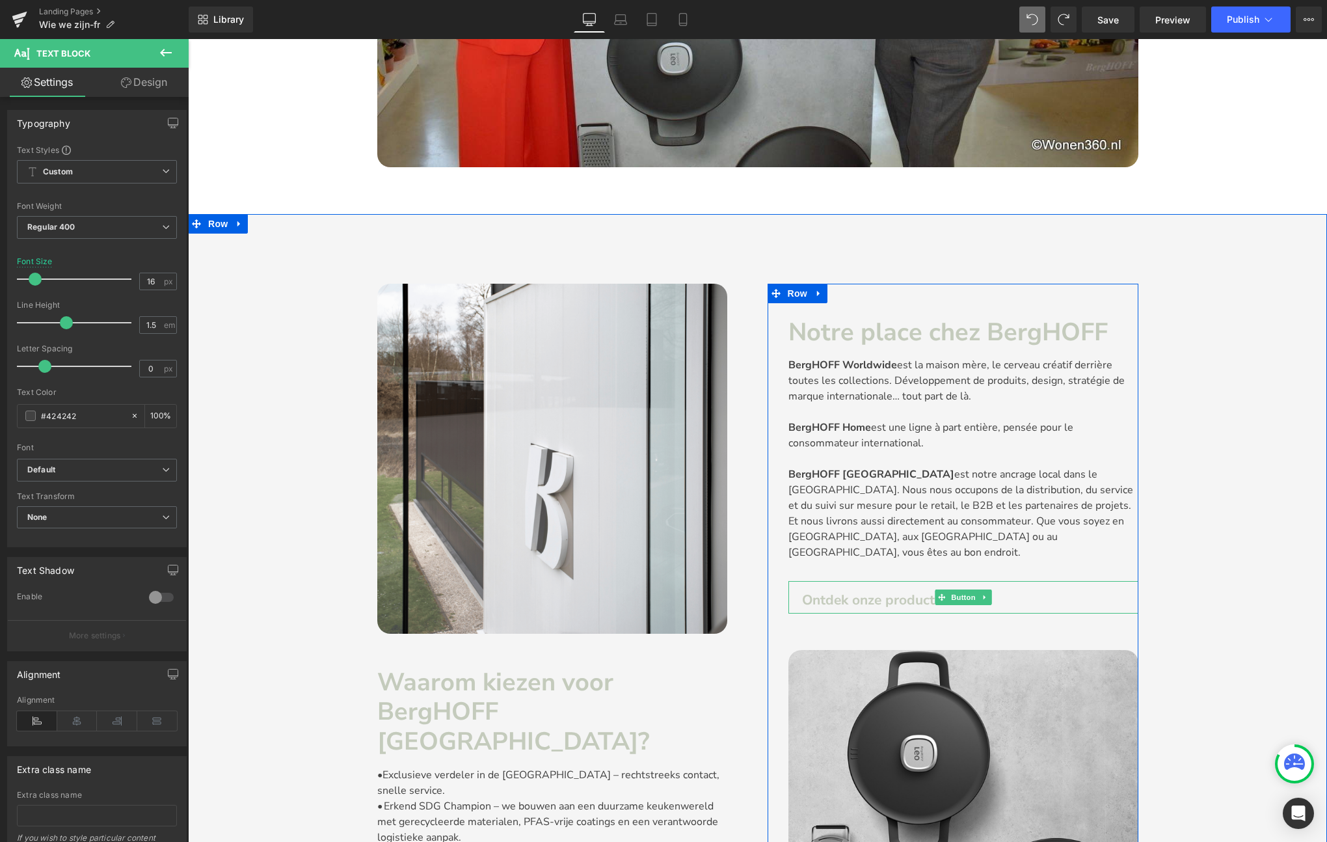
click at [894, 591] on span "Ontdek onze producten" at bounding box center [876, 600] width 148 height 18
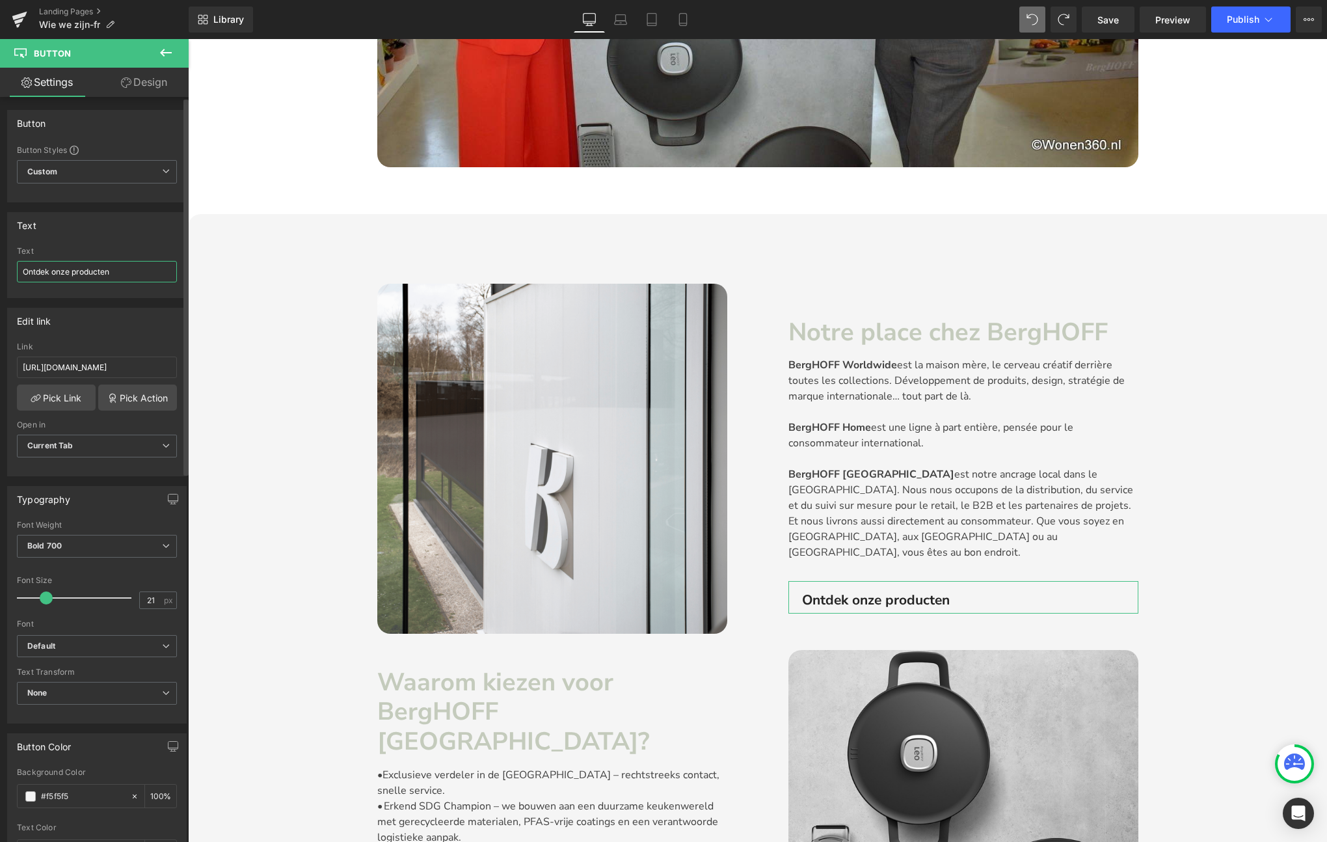
click at [116, 271] on input "Ontdek onze producten" at bounding box center [97, 271] width 160 height 21
type input "Découvrez nos produits"
click at [92, 368] on input "https://berghoff-belgium.be/collections/alle-producten" at bounding box center [97, 366] width 160 height 21
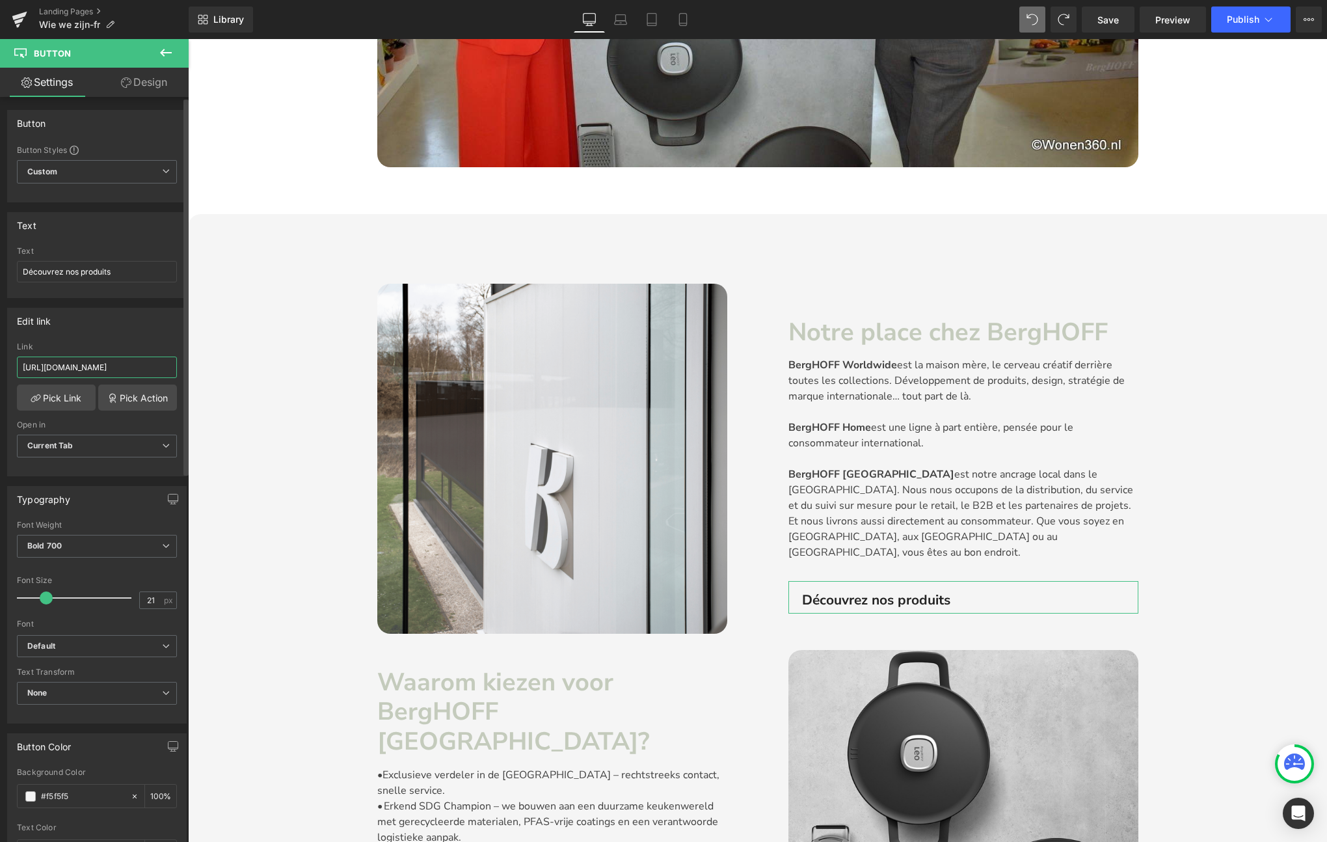
click at [92, 368] on input "https://berghoff-belgium.be/collections/alle-producten" at bounding box center [97, 366] width 160 height 21
click at [98, 369] on input "https://berghoff-belgium.be/collections/alle-producten" at bounding box center [97, 366] width 160 height 21
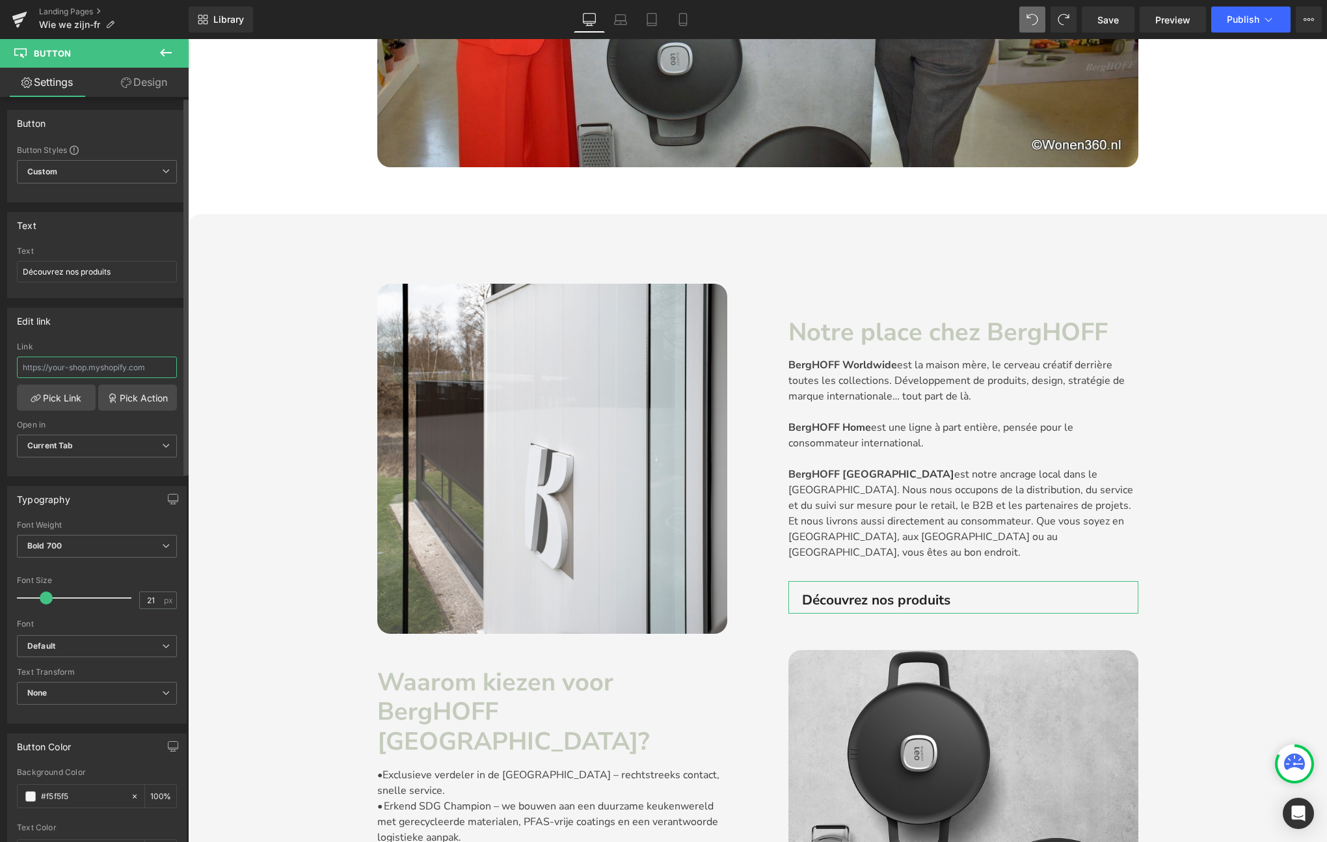
paste input "https://berghoff-belgium.be/fr/collections/alle-producten"
type input "https://berghoff-belgium.be/fr/collections/alle-producten"
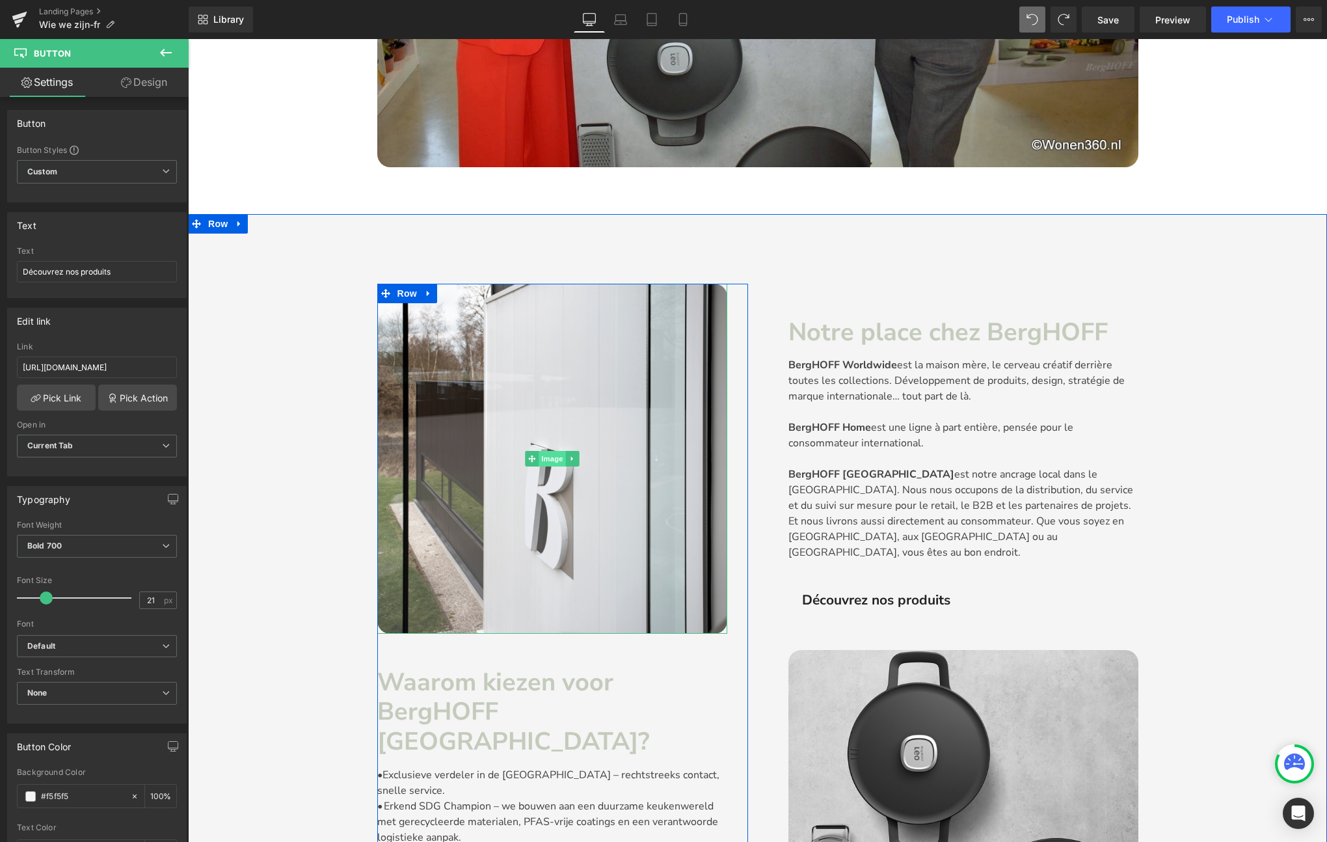
click at [557, 458] on span "Image" at bounding box center [552, 459] width 27 height 16
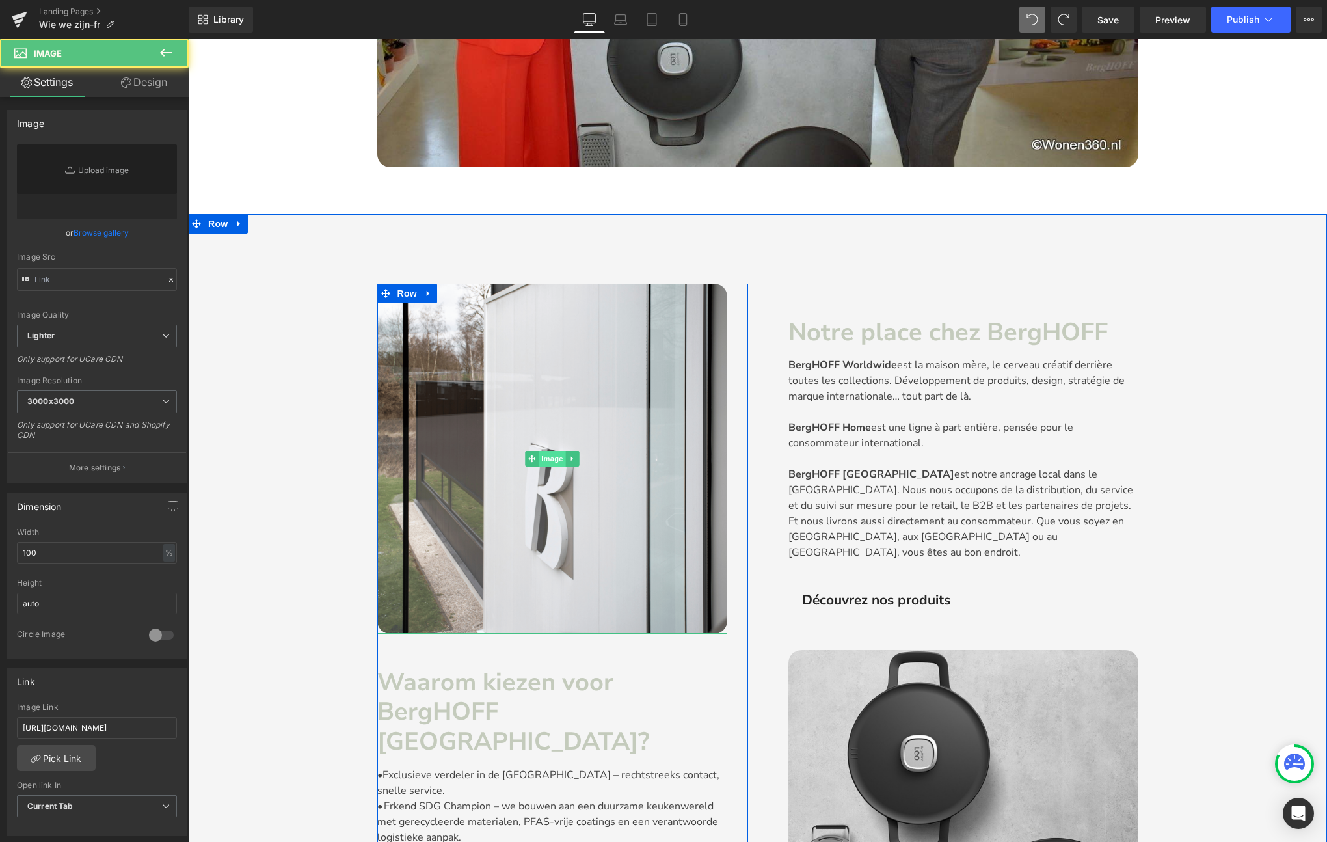
type input "https://cdn.shopify.com/s/files/1/0456/6312/5660/files/waaromkiezevoorberghoffb…"
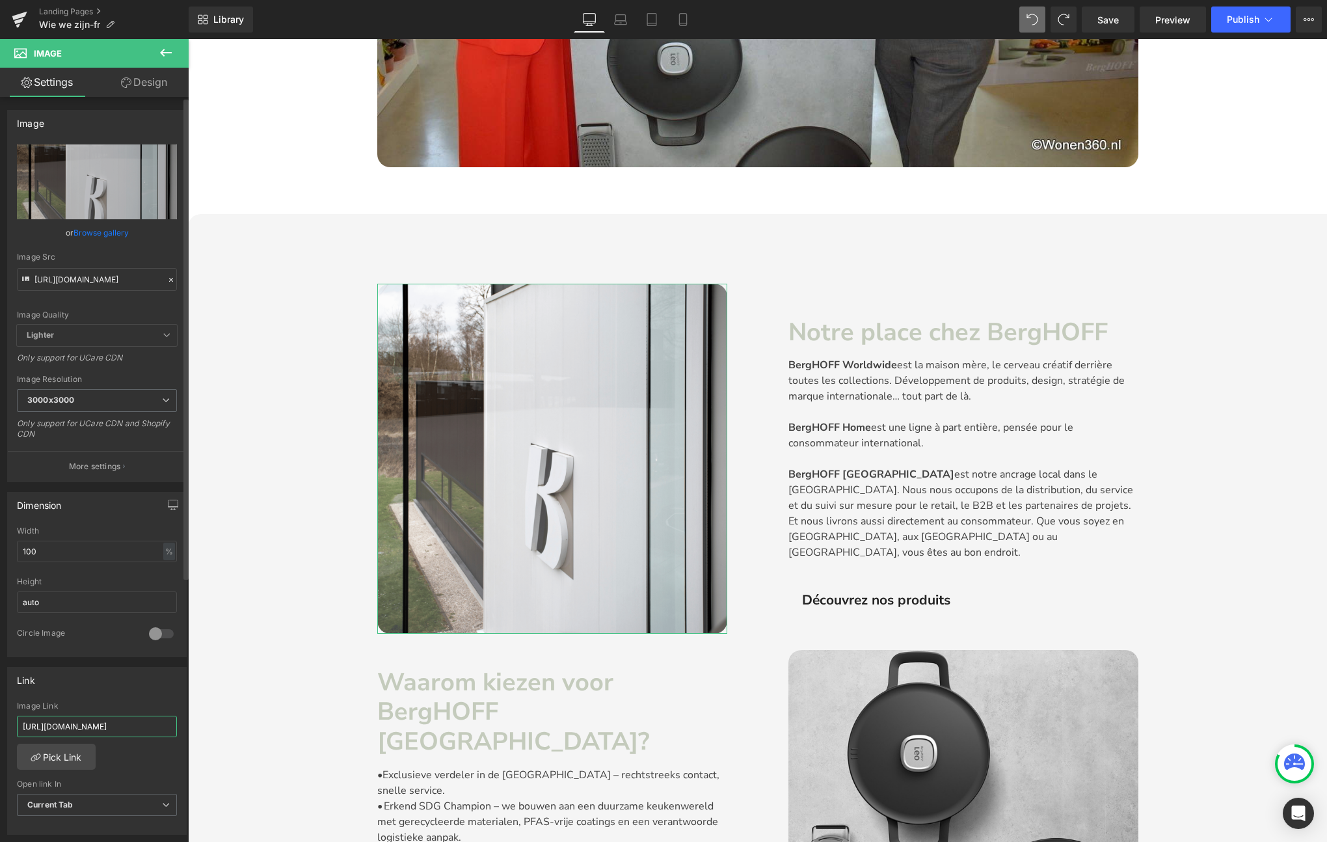
click at [98, 725] on input "https://berghoff-belgium.be/collections/alle-producten" at bounding box center [97, 725] width 160 height 21
paste input "fr/"
type input "https://berghoff-belgium.be/fr/collections/alle-producten"
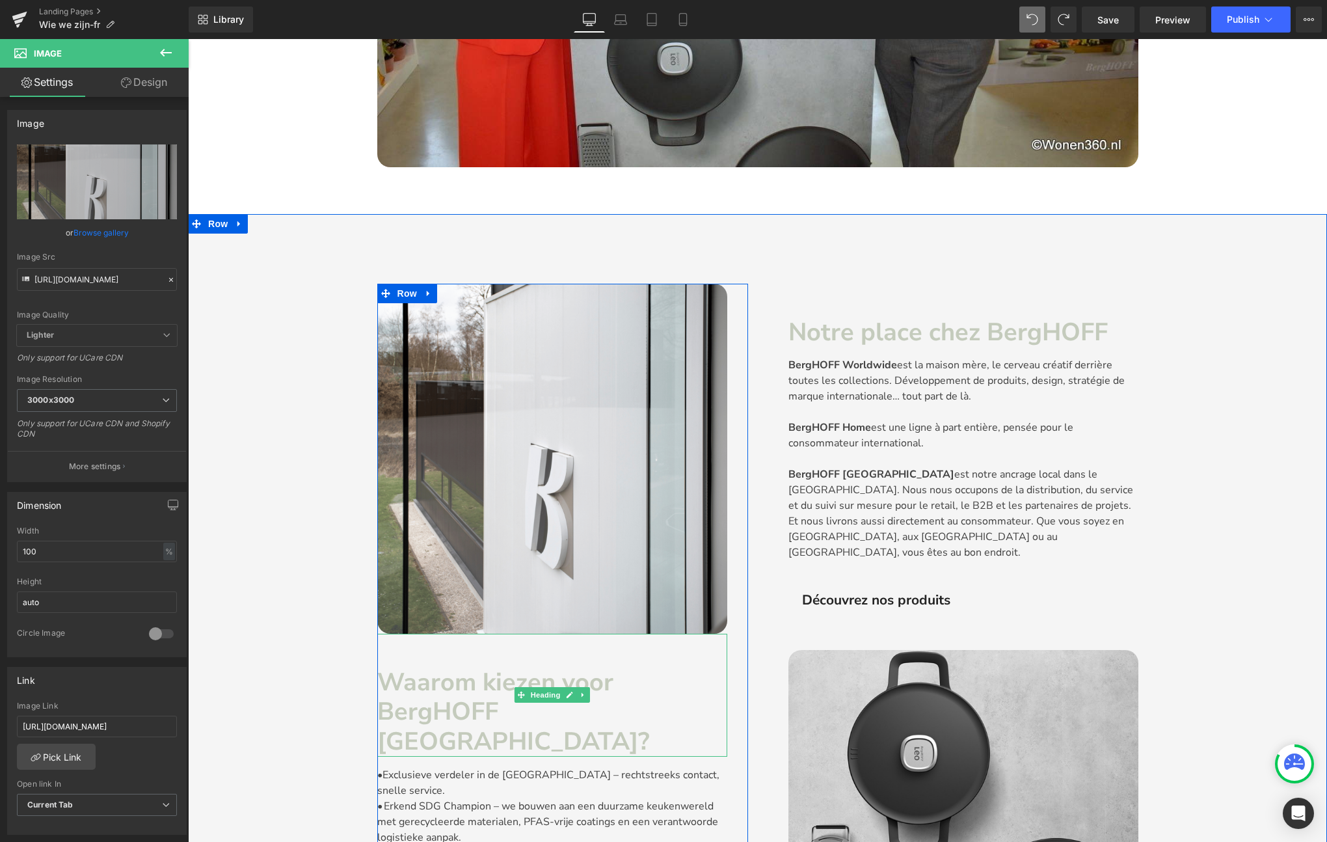
click at [476, 701] on strong "Waarom kiezen voor BergHOFF [GEOGRAPHIC_DATA]?" at bounding box center [513, 711] width 272 height 92
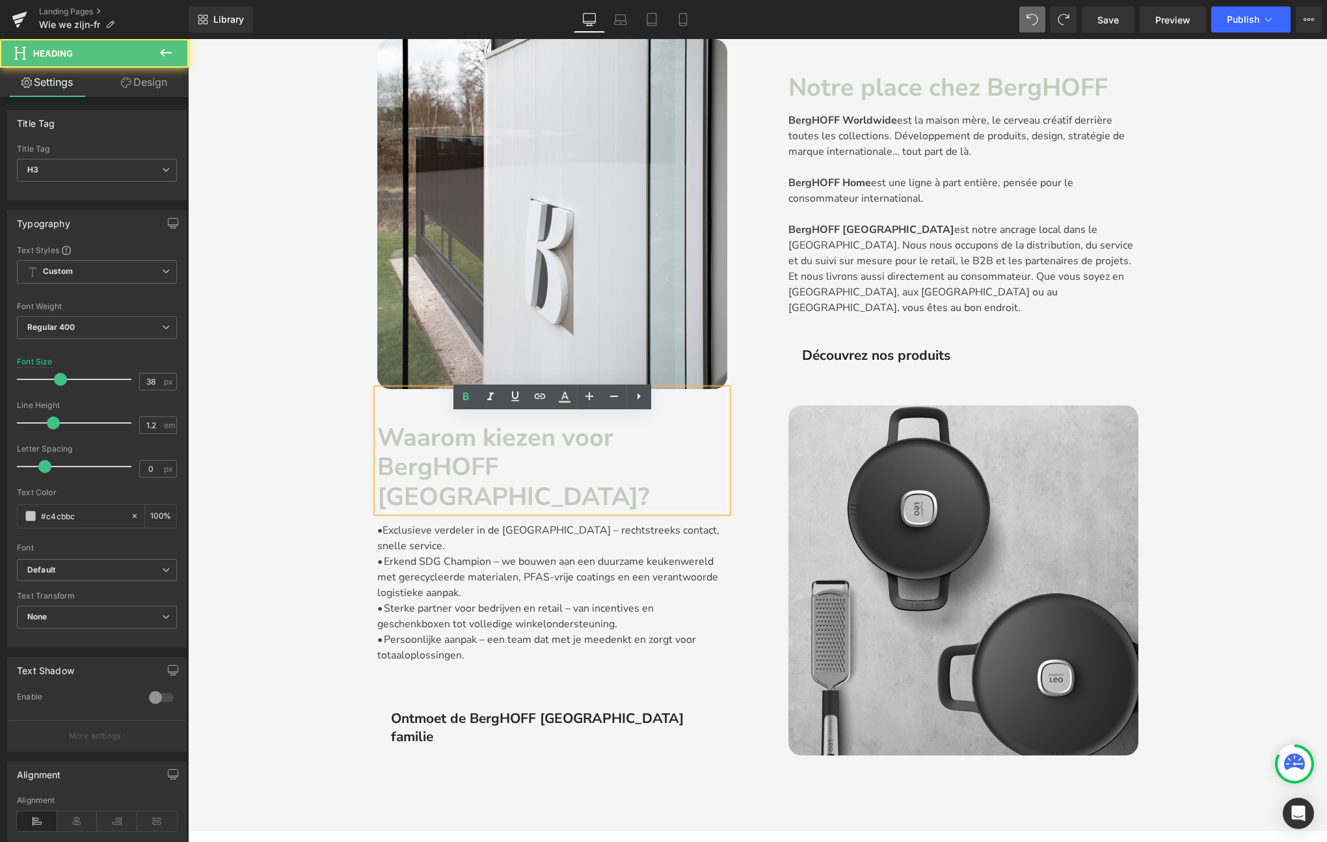
scroll to position [966, 0]
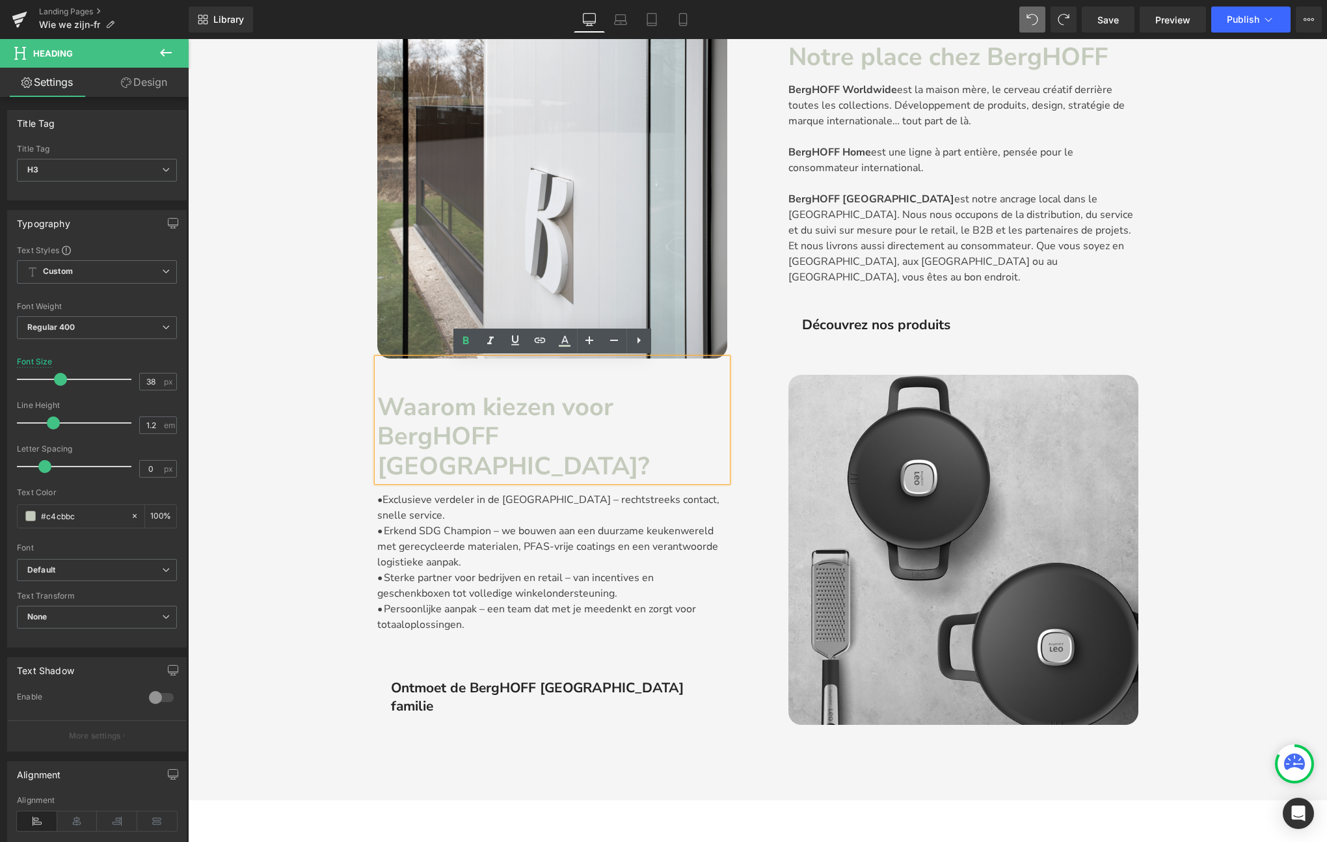
click at [1185, 522] on div "Image Waarom kiezen voor BergHOFF Belgium? Heading •Exclusieve verdeler in de B…" at bounding box center [757, 394] width 1139 height 811
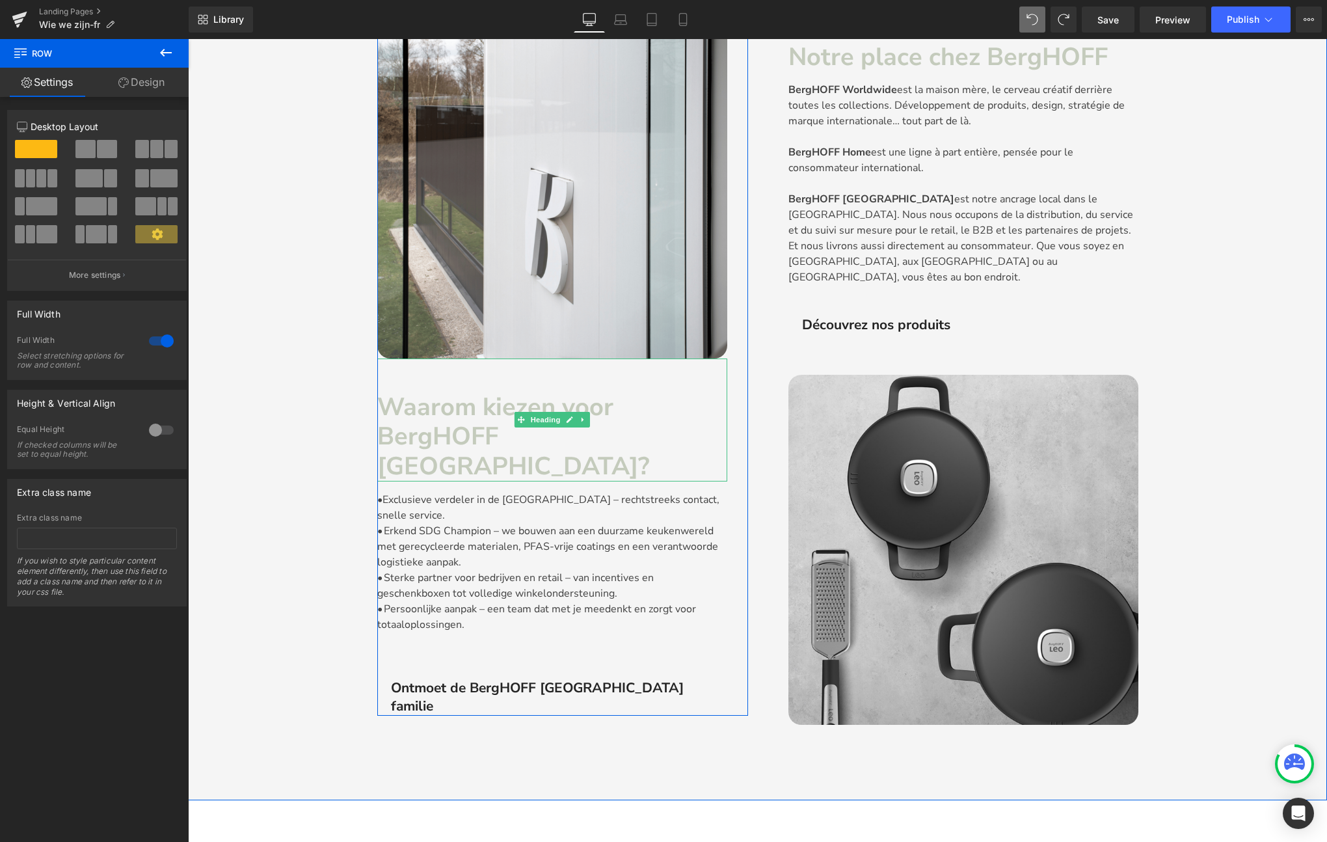
click at [600, 427] on strong "Waarom kiezen voor BergHOFF [GEOGRAPHIC_DATA]?" at bounding box center [513, 436] width 272 height 92
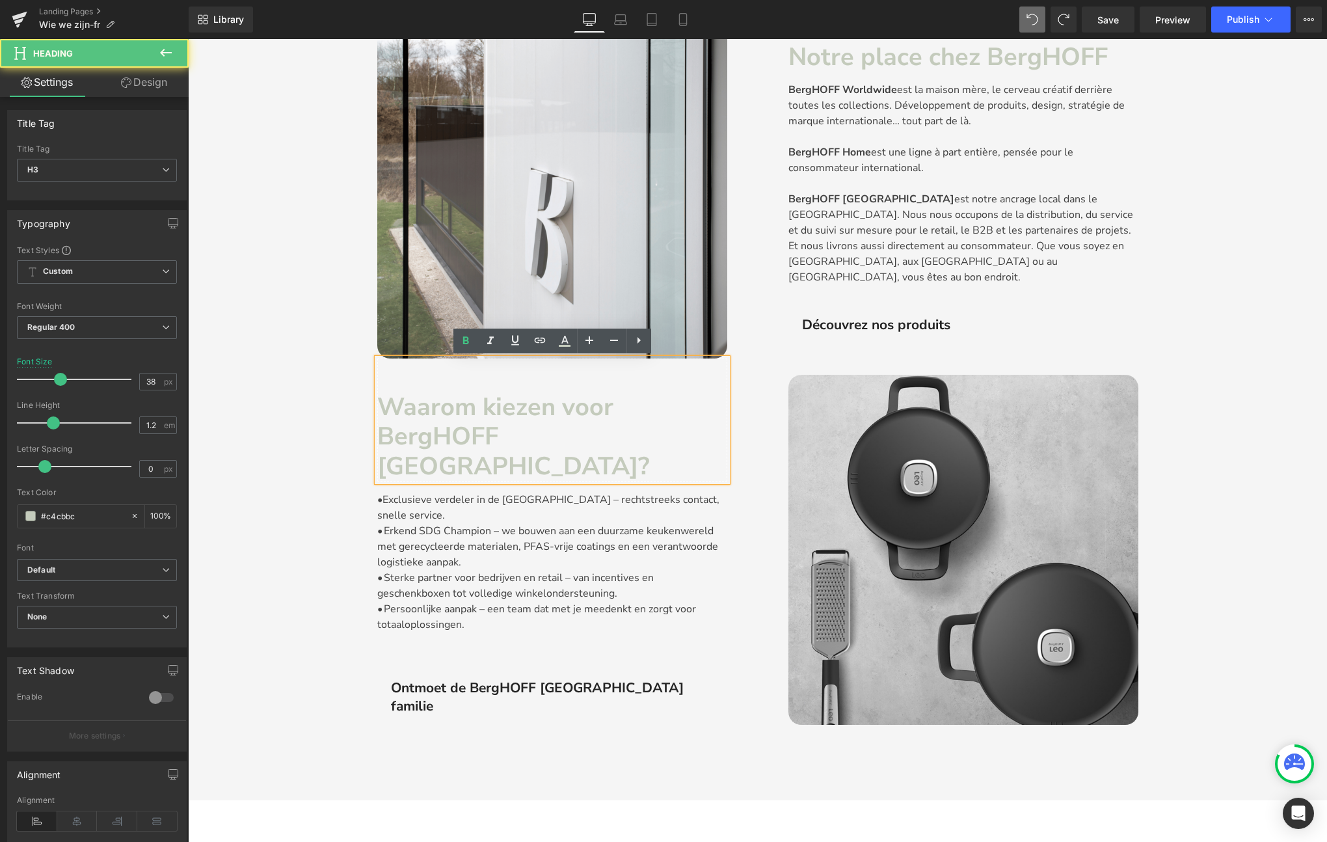
click at [615, 434] on div "Waarom kiezen voor BergHOFF [GEOGRAPHIC_DATA]?" at bounding box center [552, 436] width 350 height 89
paste div
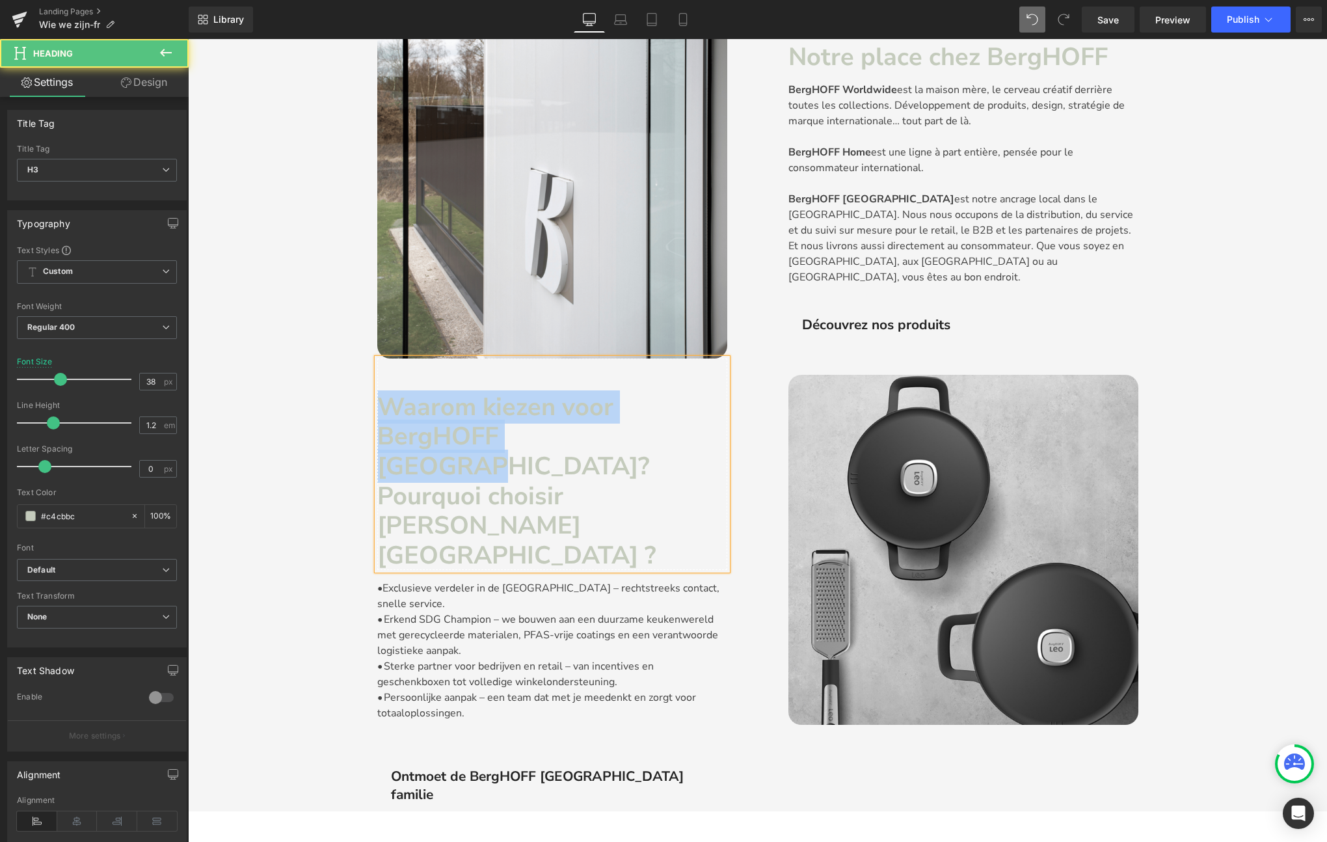
drag, startPoint x: 610, startPoint y: 434, endPoint x: 366, endPoint y: 406, distance: 246.2
click at [366, 406] on div "Image Waarom kiezen voor BergHOFF Belgium?Pourquoi choisir BergHOFF Belgium ? H…" at bounding box center [757, 400] width 1139 height 822
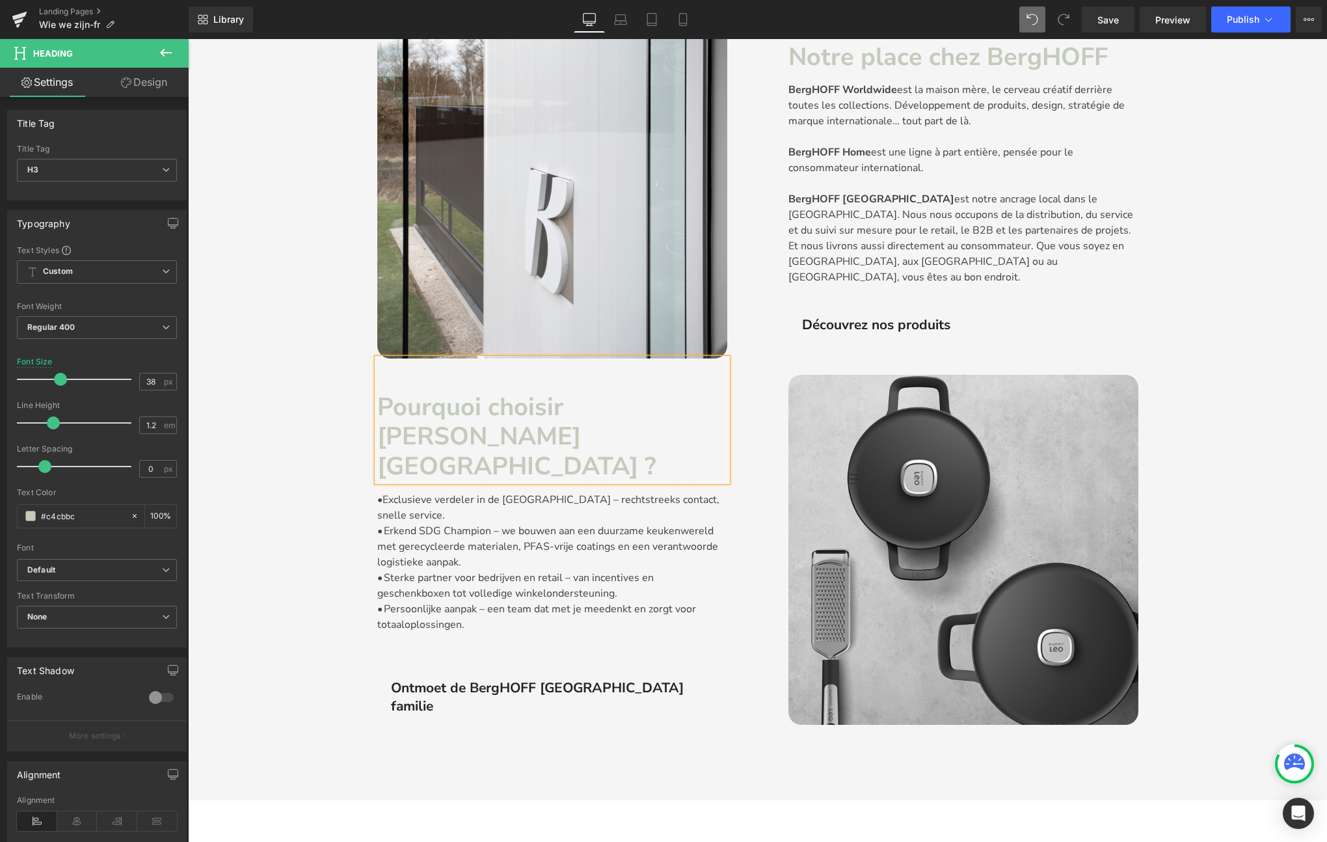
click at [565, 409] on strong "Pourquoi choisir BergHOFF Belgium ?" at bounding box center [516, 436] width 278 height 92
click at [561, 492] on p "•Exclusieve verdeler in de [GEOGRAPHIC_DATA] – rechtstreeks contact, snelle ser…" at bounding box center [552, 507] width 350 height 31
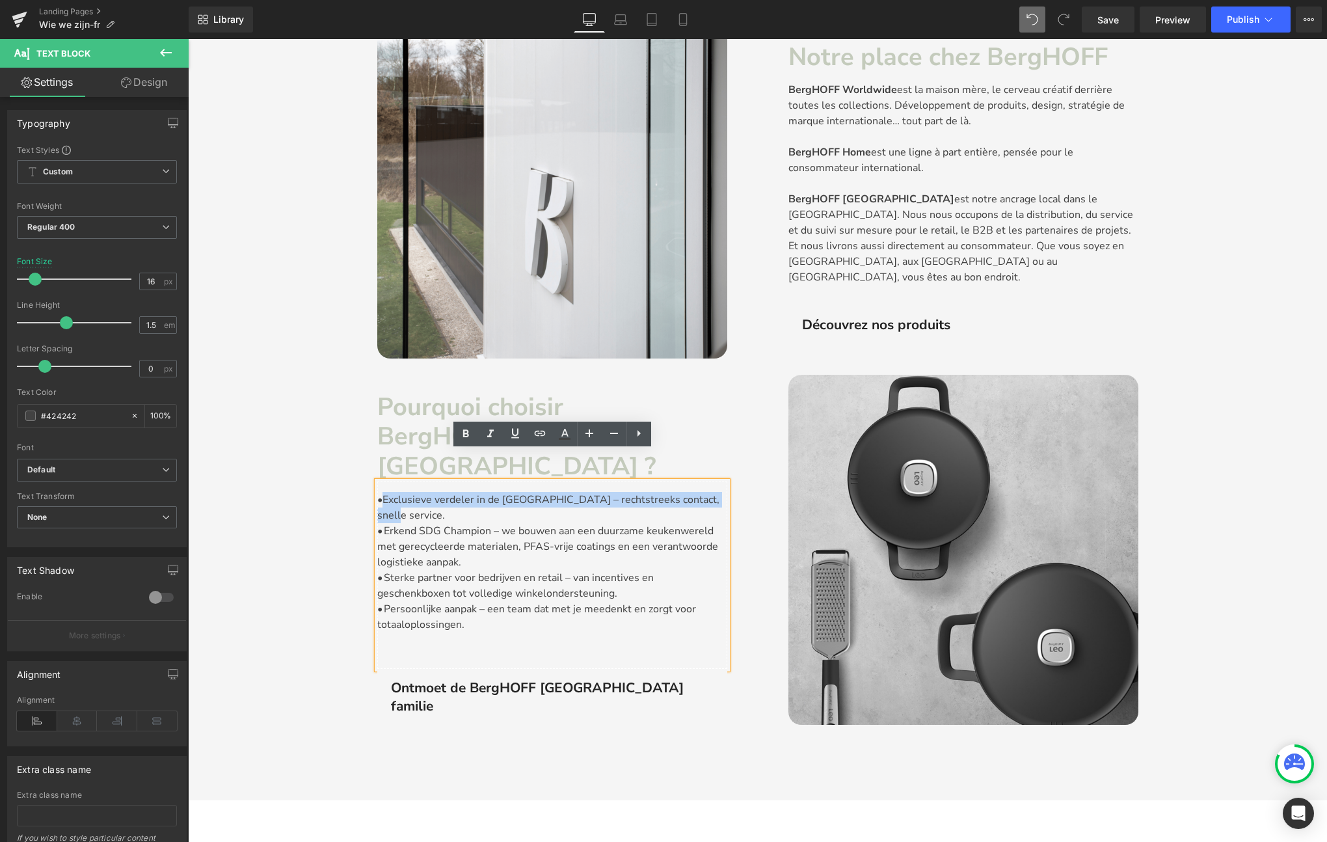
drag, startPoint x: 715, startPoint y: 468, endPoint x: 384, endPoint y: 466, distance: 331.1
click at [384, 492] on p "•Exclusieve verdeler in de [GEOGRAPHIC_DATA] – rechtstreeks contact, snelle ser…" at bounding box center [552, 507] width 350 height 31
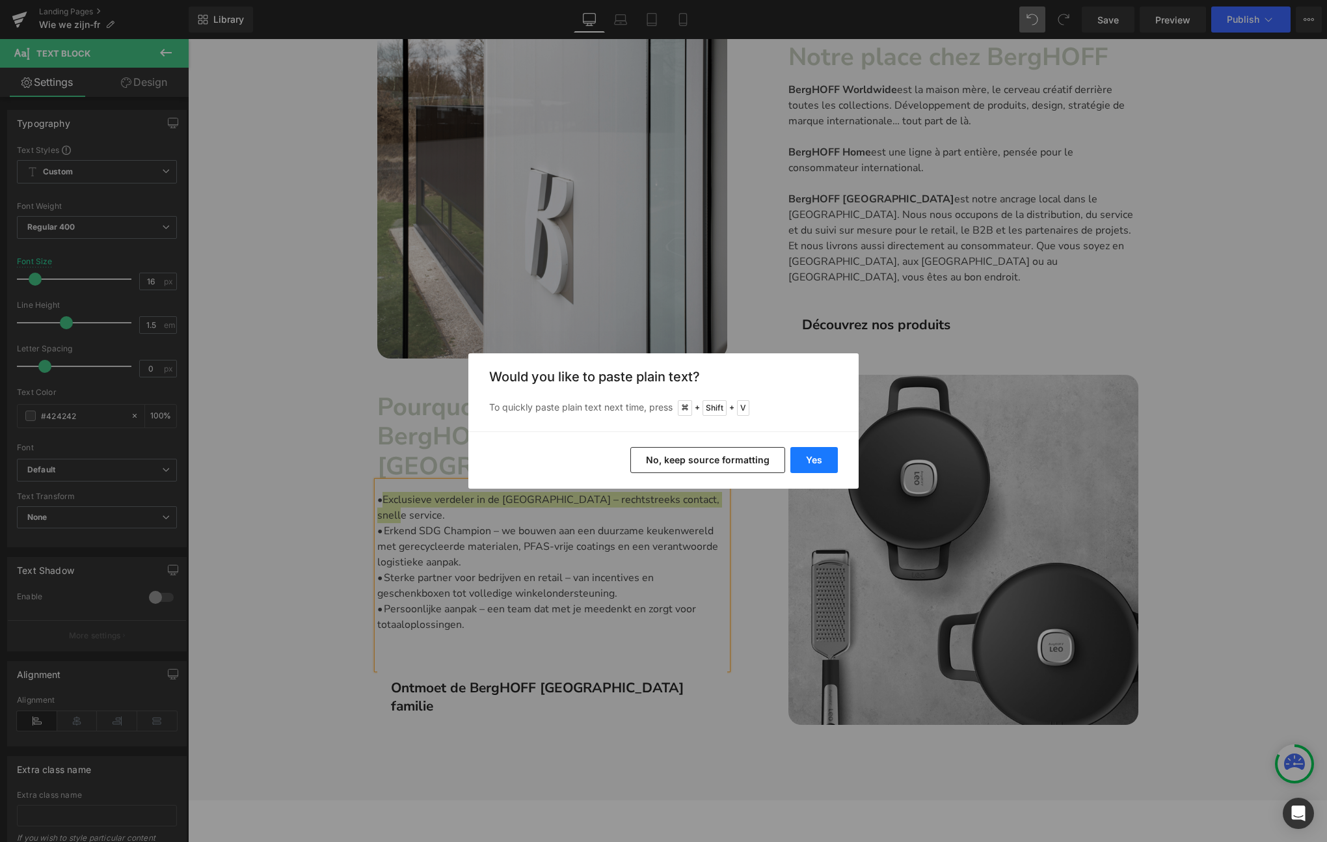
click at [813, 460] on button "Yes" at bounding box center [813, 460] width 47 height 26
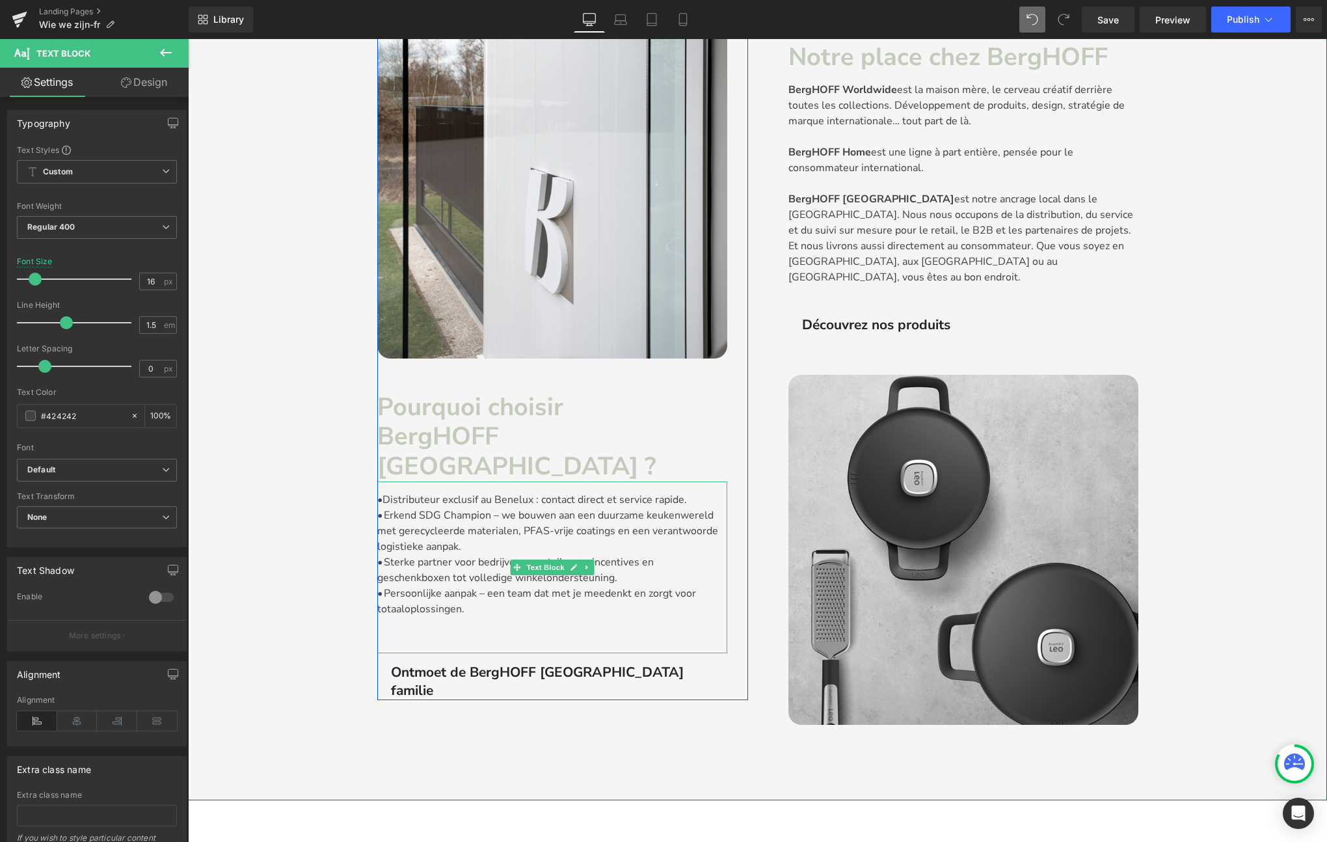
click at [476, 513] on p "• Erkend SDG Champion – we bouwen aan een duurzame keukenwereld met gerecycleer…" at bounding box center [552, 530] width 350 height 47
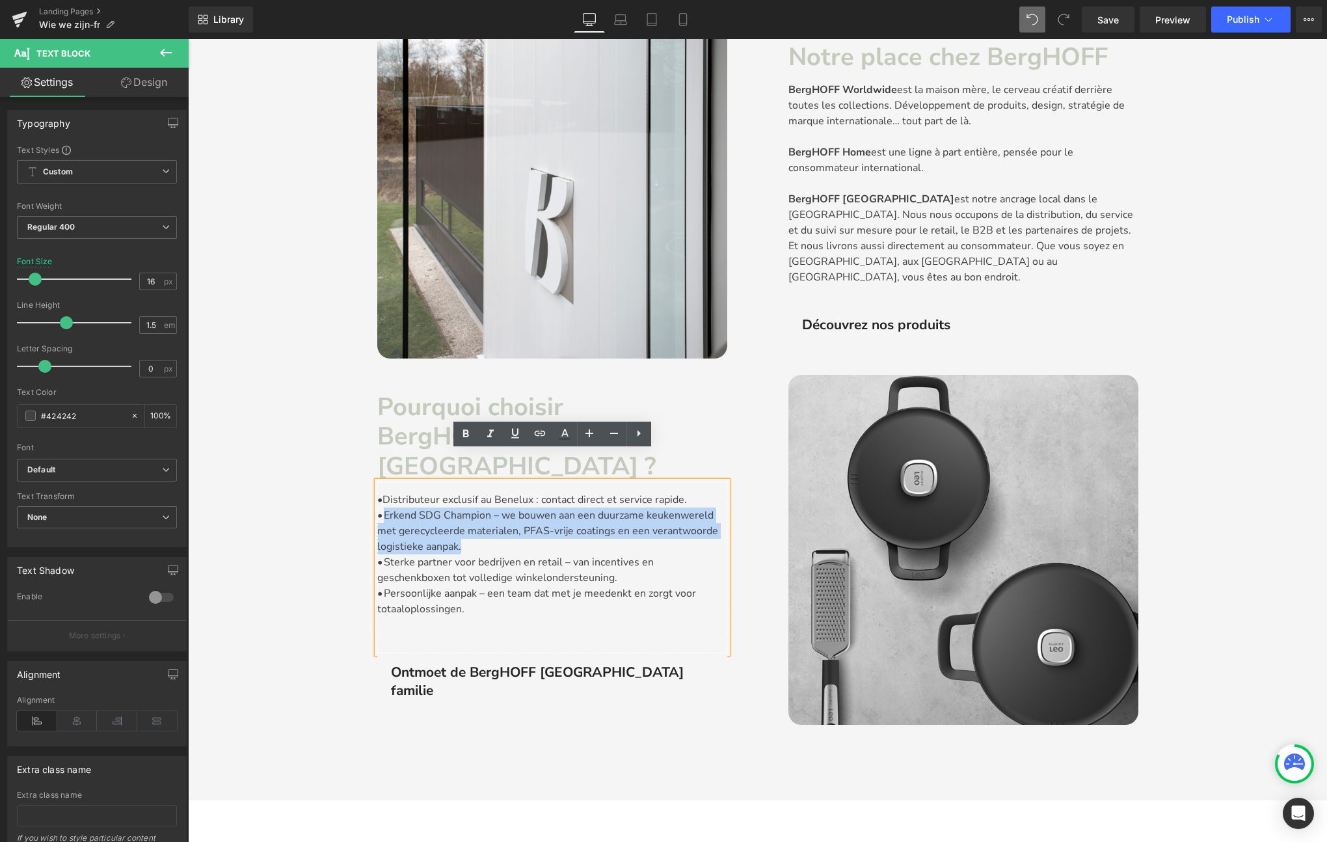
drag, startPoint x: 470, startPoint y: 514, endPoint x: 386, endPoint y: 482, distance: 90.0
click at [386, 507] on p "• Erkend SDG Champion – we bouwen aan een duurzame keukenwereld met gerecycleer…" at bounding box center [552, 530] width 350 height 47
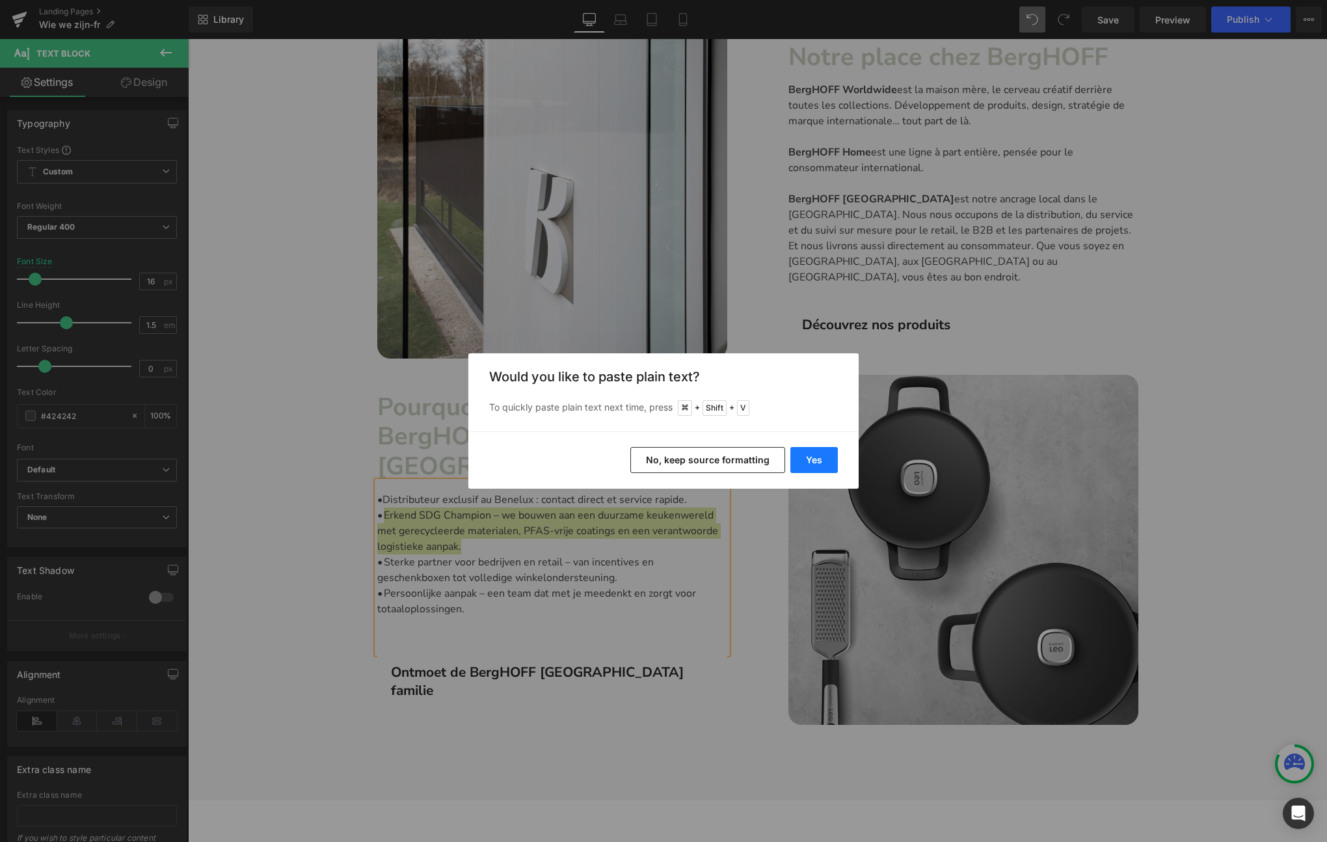
click at [822, 456] on button "Yes" at bounding box center [813, 460] width 47 height 26
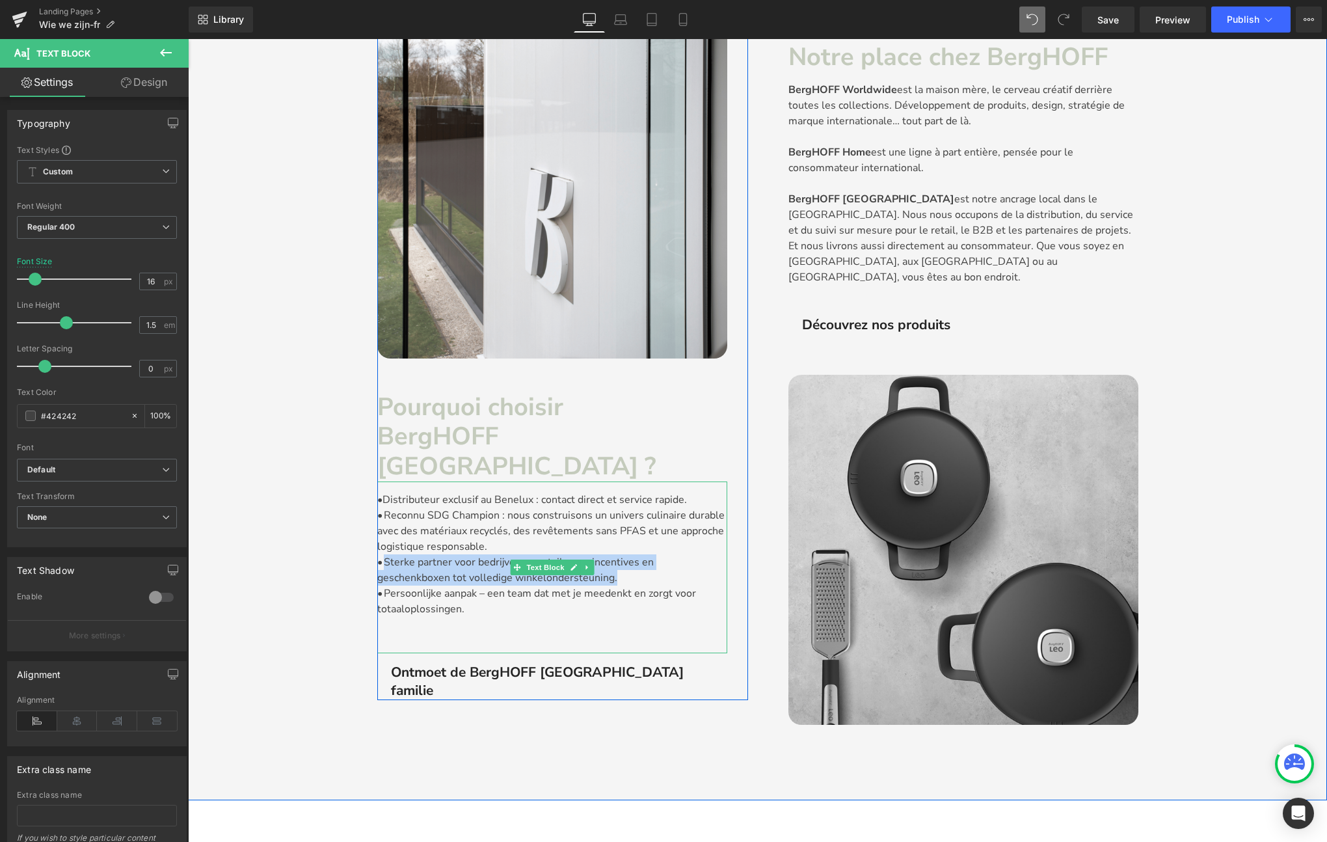
drag, startPoint x: 557, startPoint y: 549, endPoint x: 384, endPoint y: 533, distance: 173.8
click at [384, 554] on p "• Sterke partner voor bedrijven en retail – van incentives en geschenkboxen tot…" at bounding box center [552, 569] width 350 height 31
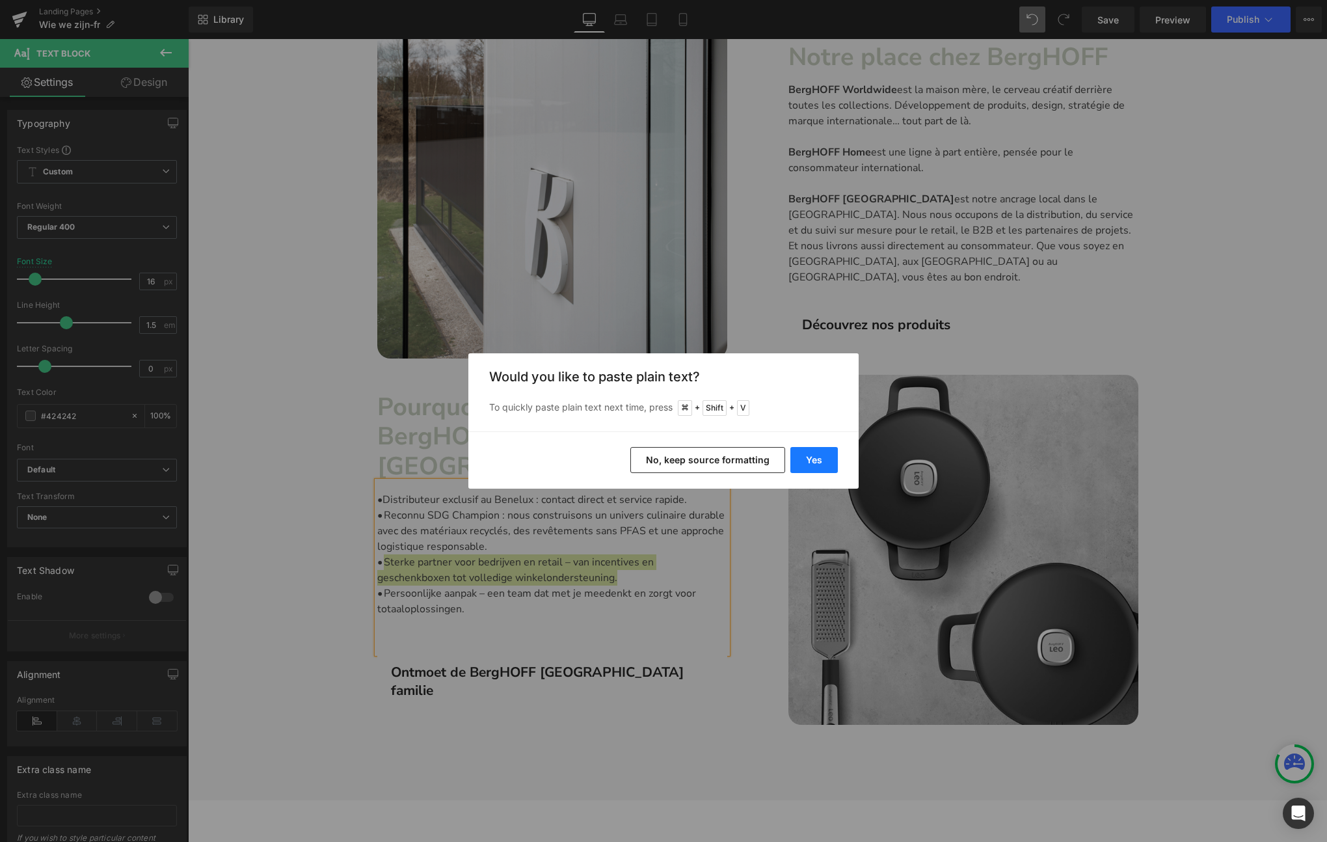
click at [824, 462] on button "Yes" at bounding box center [813, 460] width 47 height 26
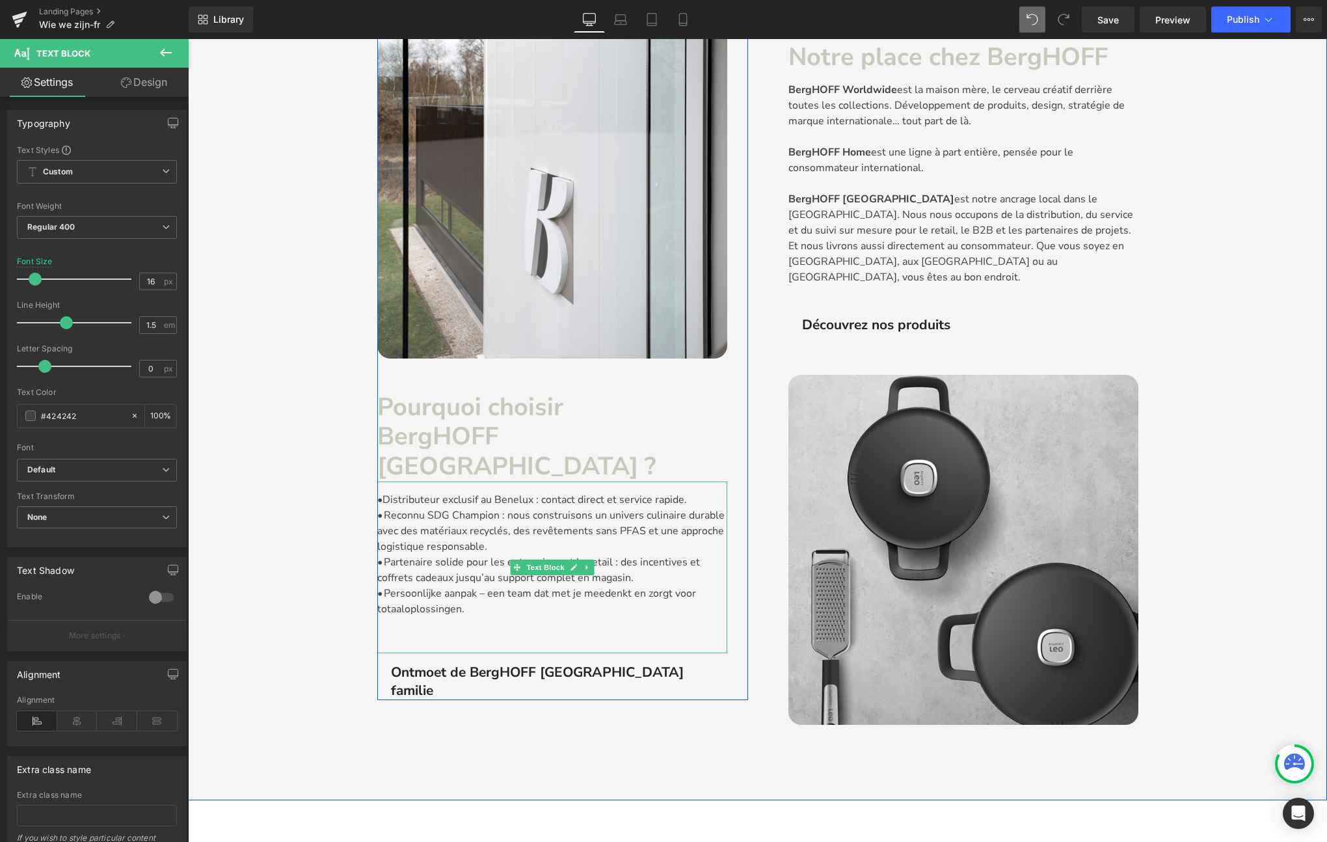
click at [470, 585] on p "• Persoonlijke aanpak – een team dat met je meedenkt en zorgt voor totaaloploss…" at bounding box center [552, 600] width 350 height 31
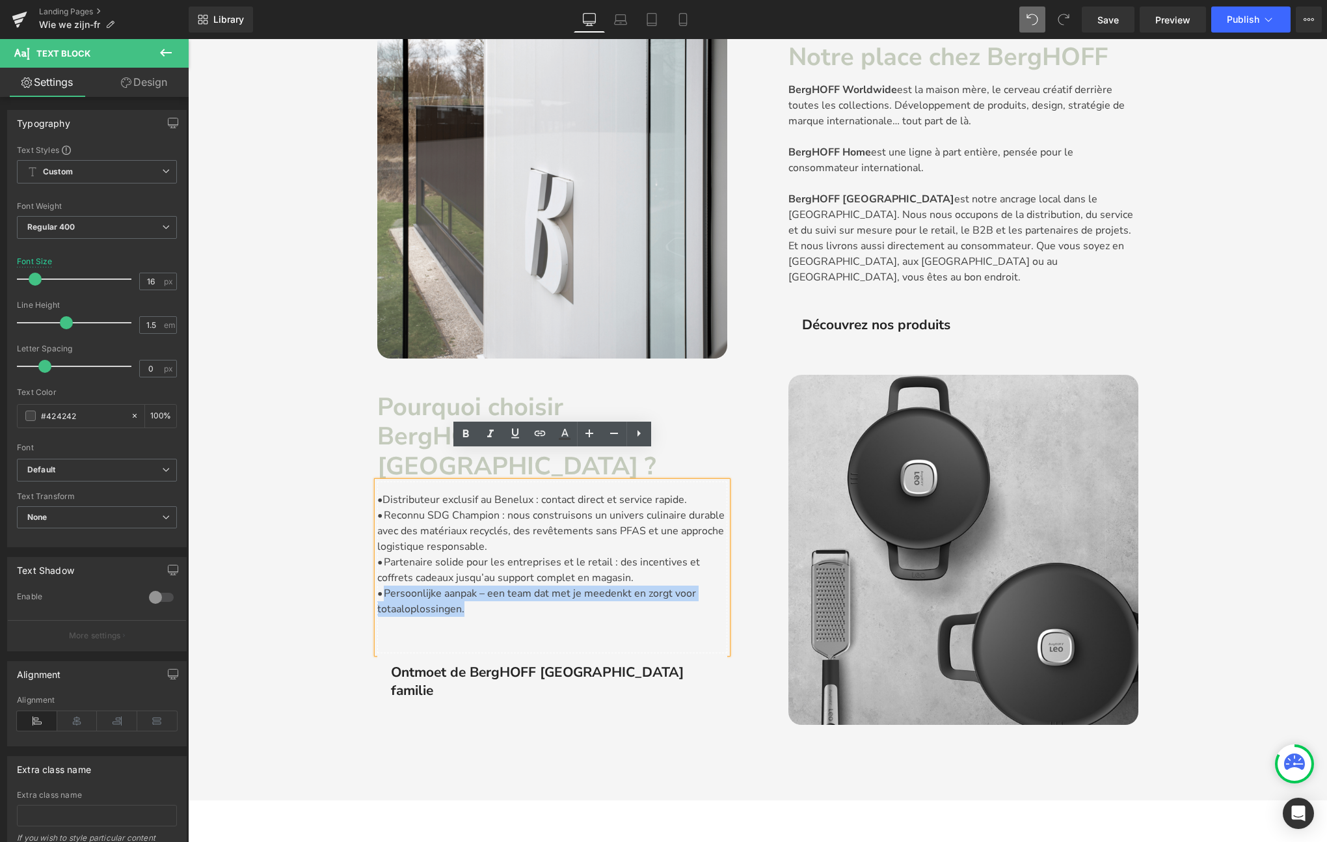
drag, startPoint x: 490, startPoint y: 579, endPoint x: 385, endPoint y: 560, distance: 106.4
click at [385, 585] on p "• Persoonlijke aanpak – een team dat met je meedenkt en zorgt voor totaaloploss…" at bounding box center [552, 600] width 350 height 31
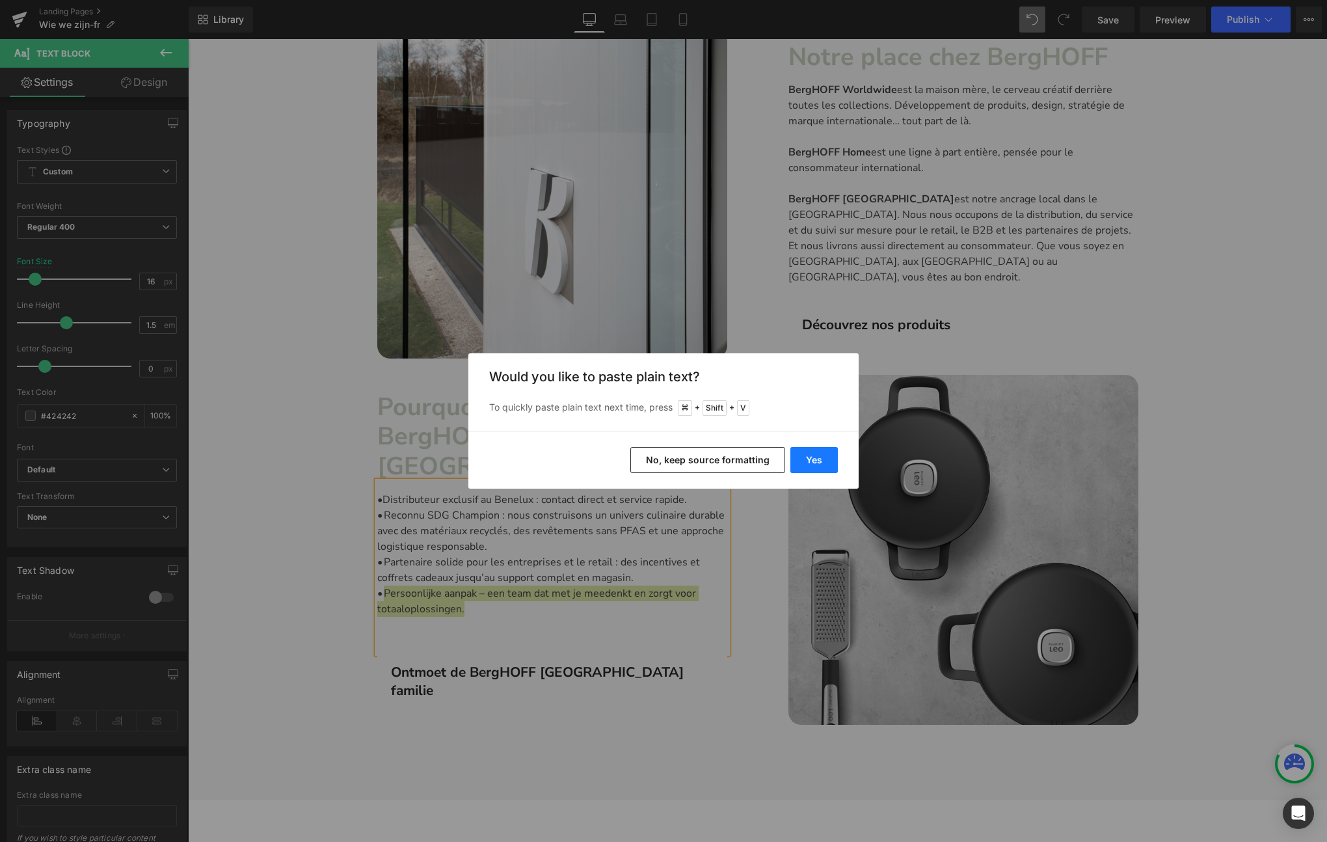
click at [813, 459] on button "Yes" at bounding box center [813, 460] width 47 height 26
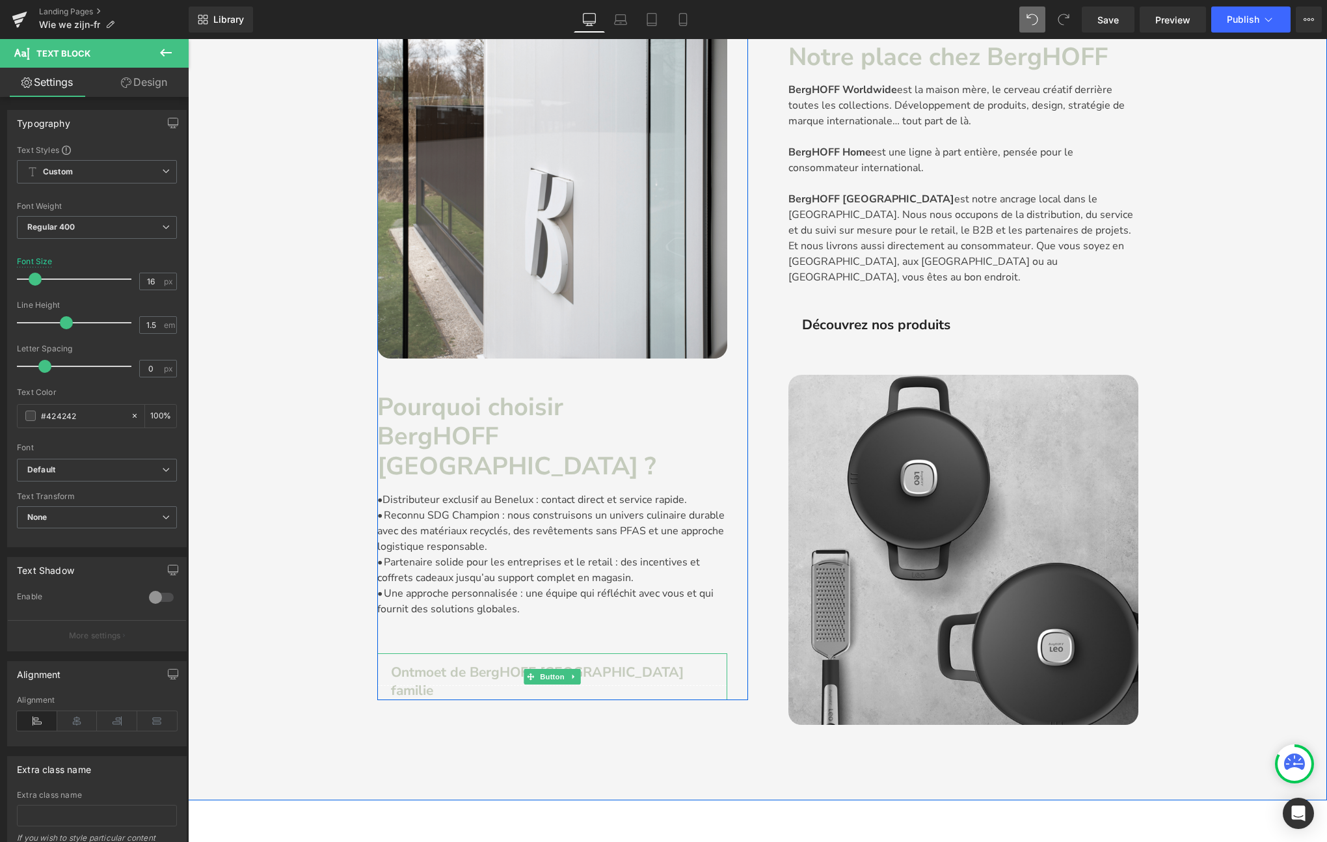
click at [444, 663] on span "Ontmoet de BergHOFF [GEOGRAPHIC_DATA] familie" at bounding box center [537, 681] width 293 height 36
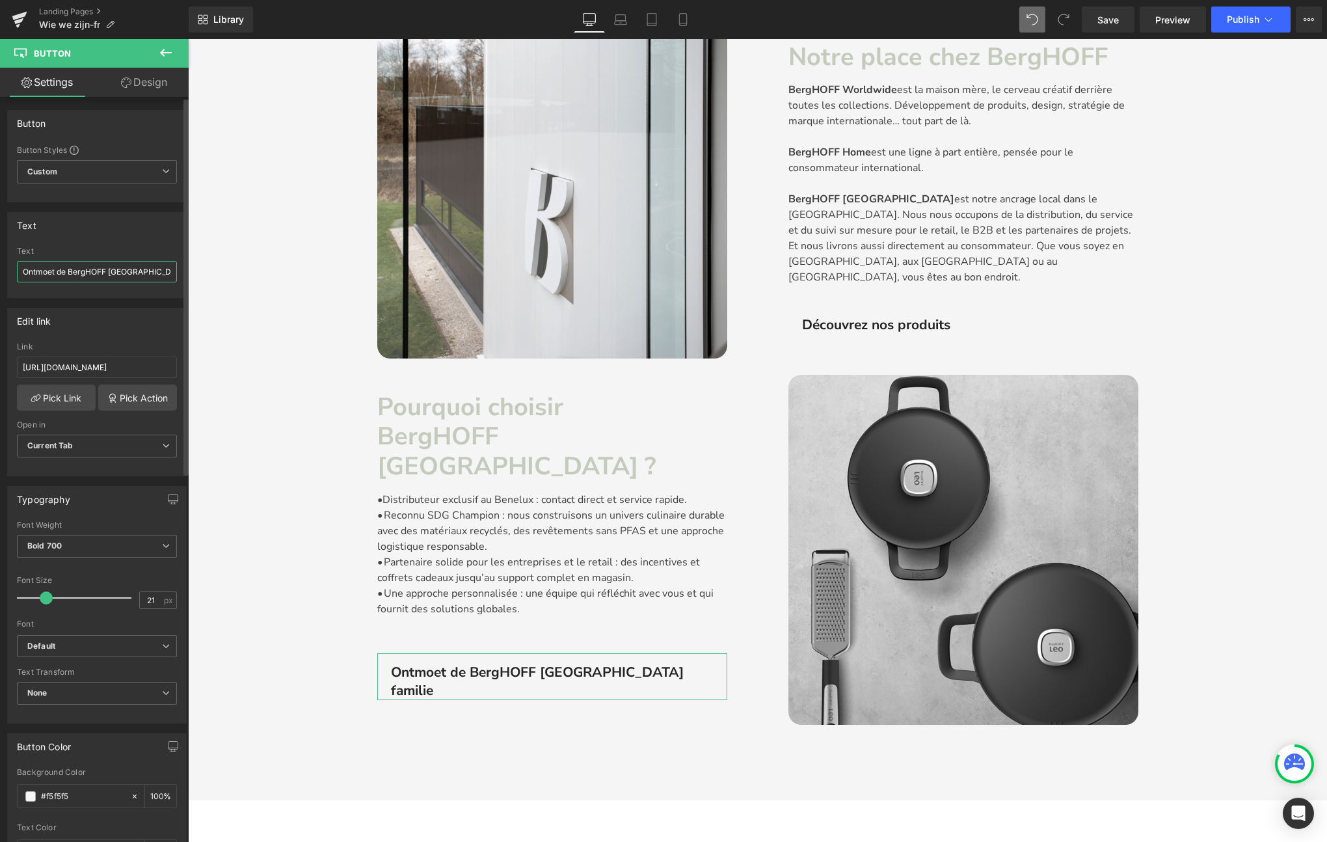
click at [47, 267] on input "Ontmoet de BergHOFF [GEOGRAPHIC_DATA] familie" at bounding box center [97, 271] width 160 height 21
type input "Rencontrez la famille BergHOFF Belgium"
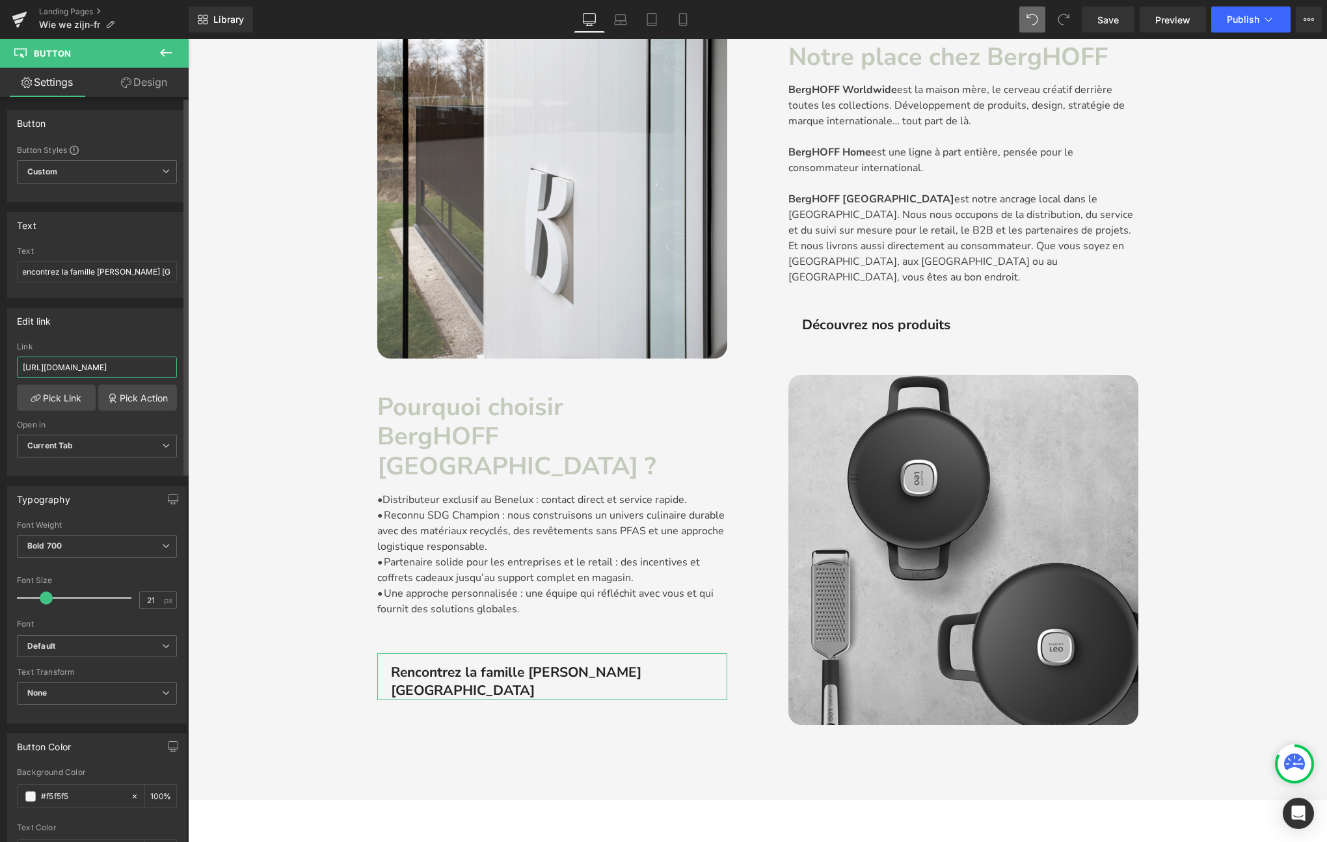
click at [116, 368] on input "https://berghoff-belgium.be/pages/team" at bounding box center [97, 366] width 160 height 21
click at [146, 365] on input "https://berghoff-belgium.be/pages/team" at bounding box center [97, 366] width 160 height 21
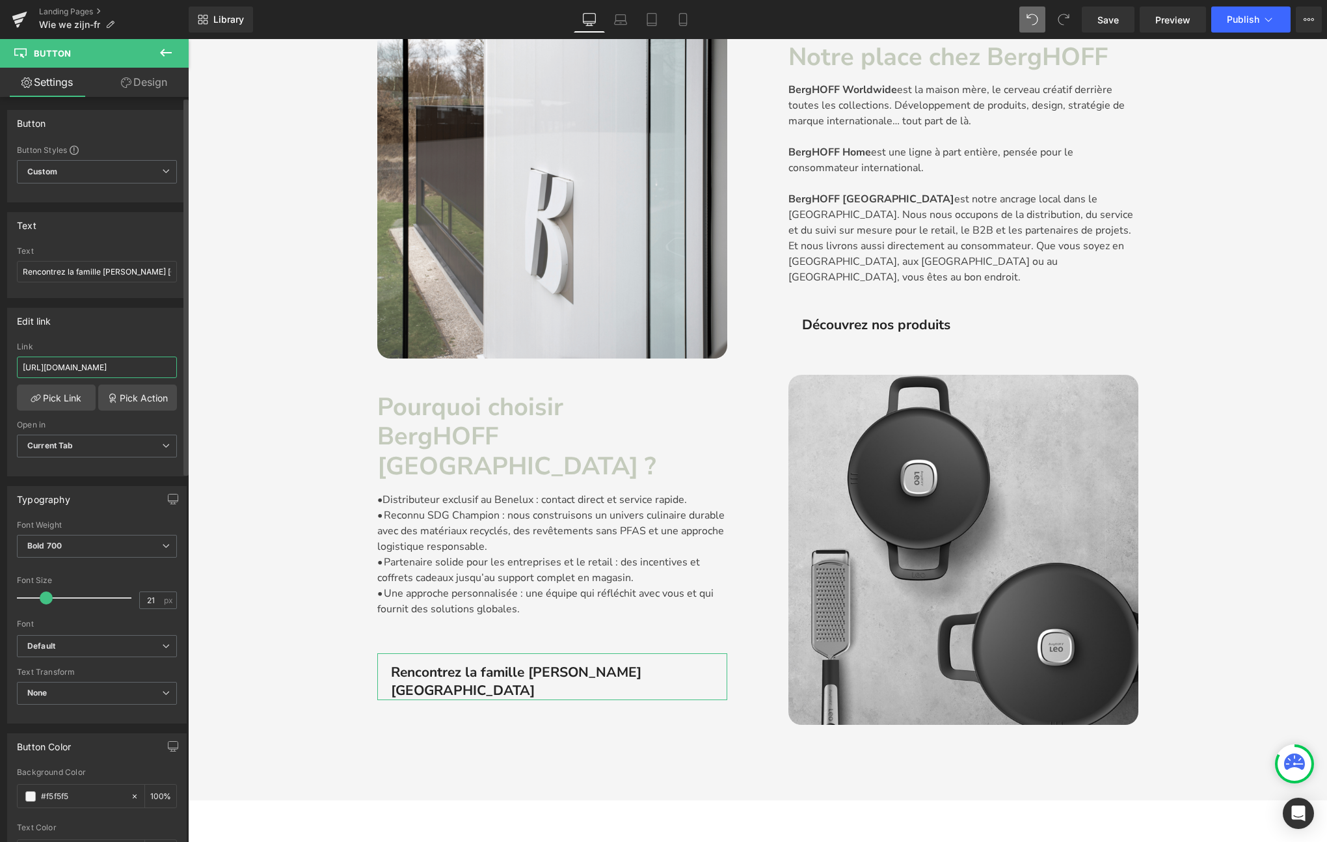
click at [146, 365] on input "https://berghoff-belgium.be/pages/team" at bounding box center [97, 366] width 160 height 21
paste input "fr/pages/team-fr"
type input "https://berghoff-belgium.be/fr/pages/team-fr"
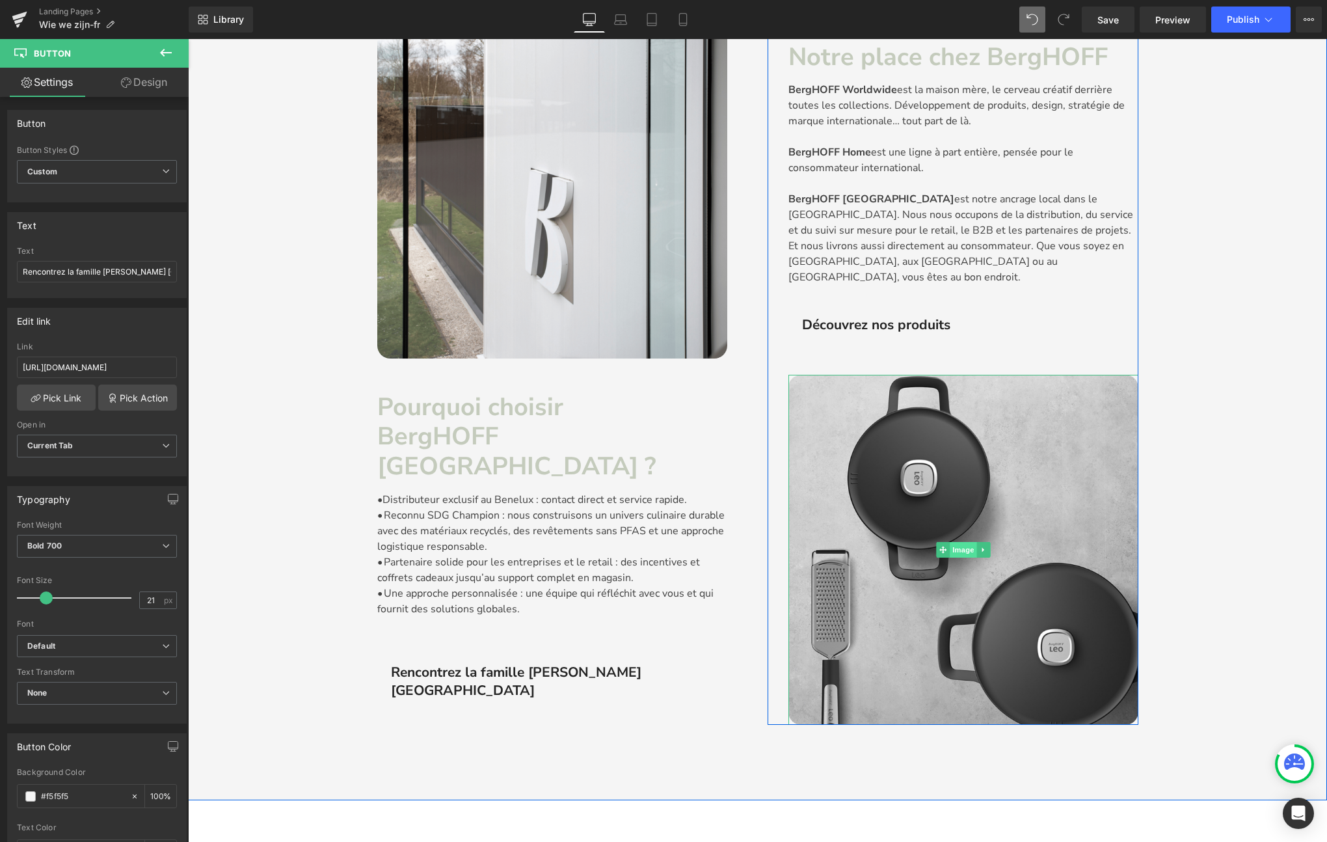
click at [960, 542] on span "Image" at bounding box center [963, 550] width 27 height 16
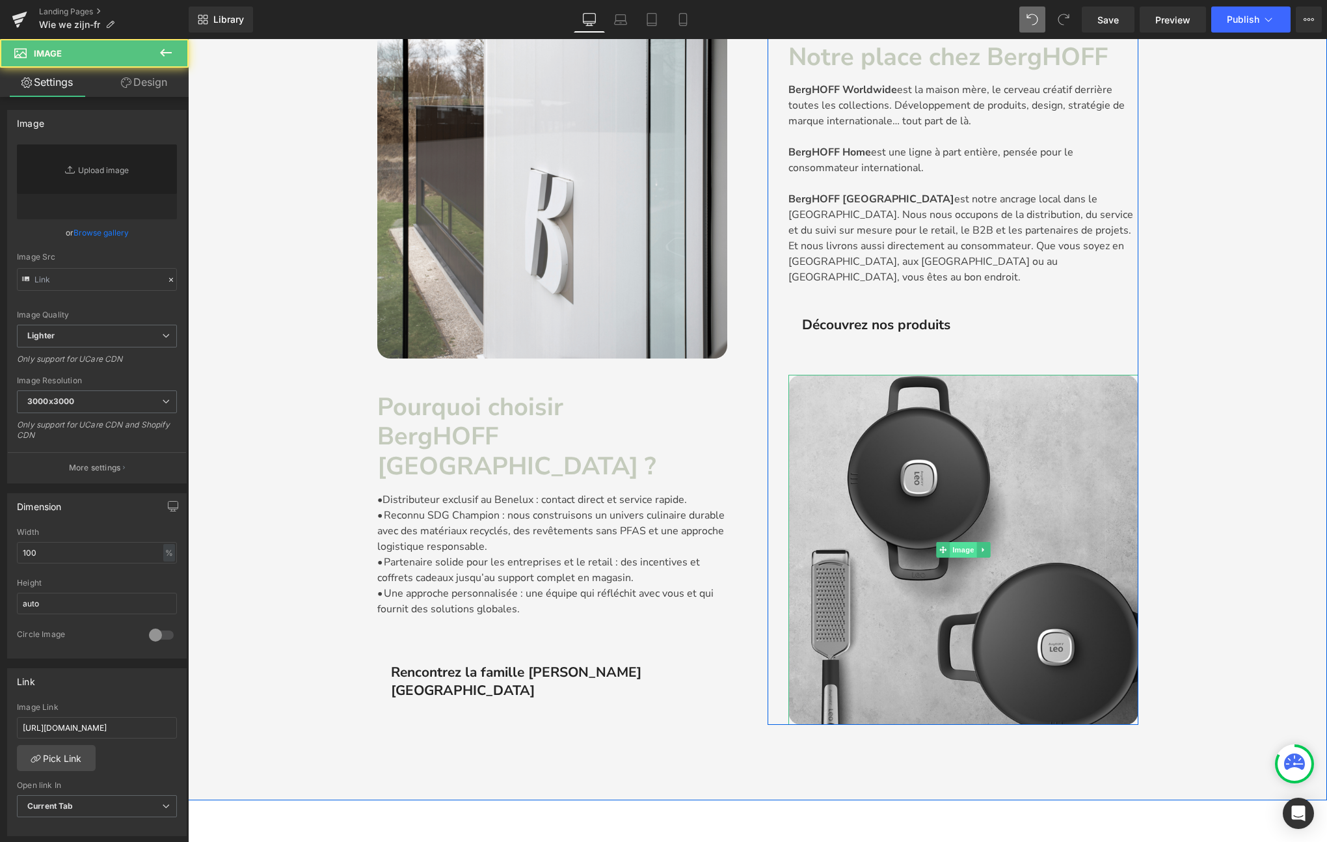
type input "https://cdn.shopify.com/s/files/1/0456/6312/5660/files/onzeplekbinnenberghoff_V…"
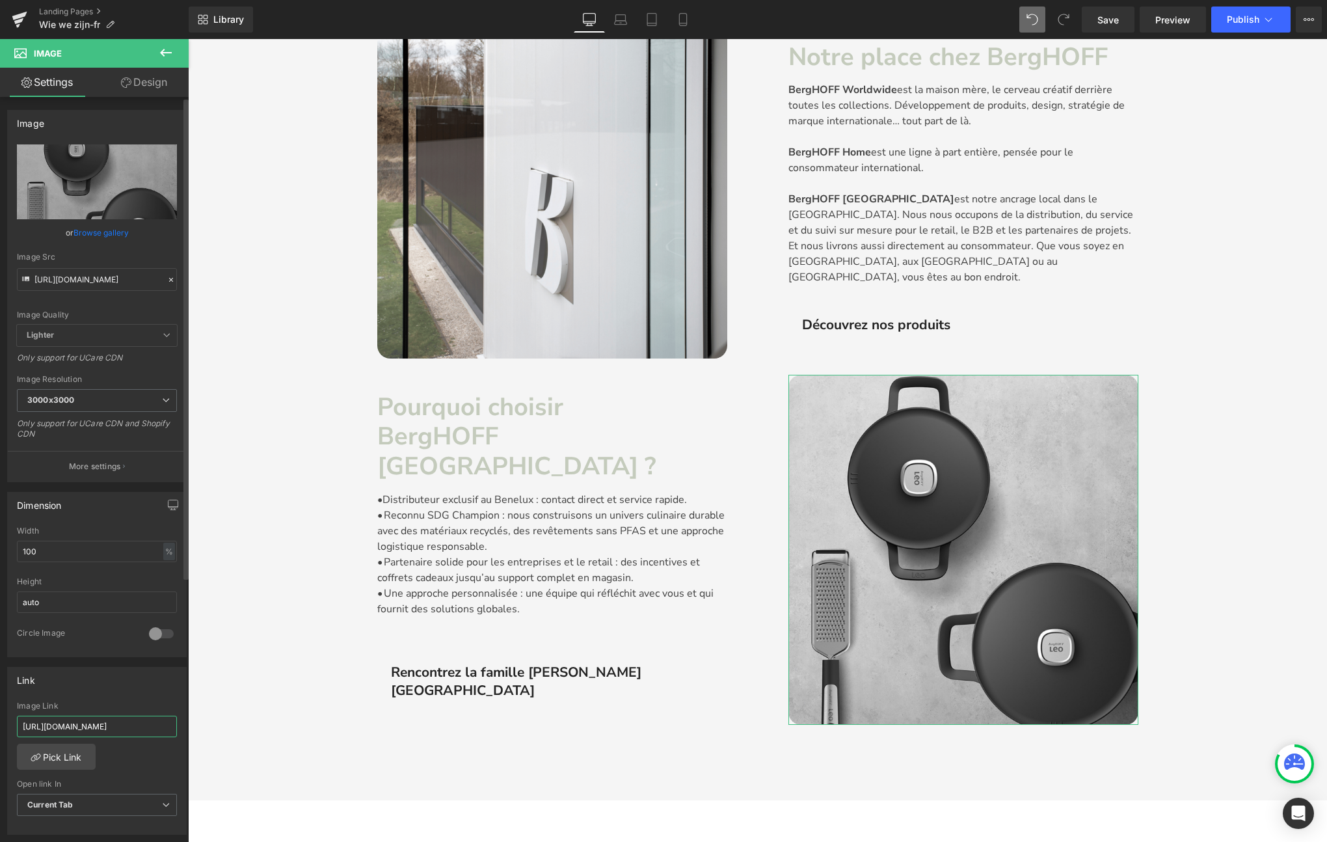
click at [76, 731] on input "https://berghoff-belgium.be/pages/team" at bounding box center [97, 725] width 160 height 21
paste input "fr/pages/team-fr"
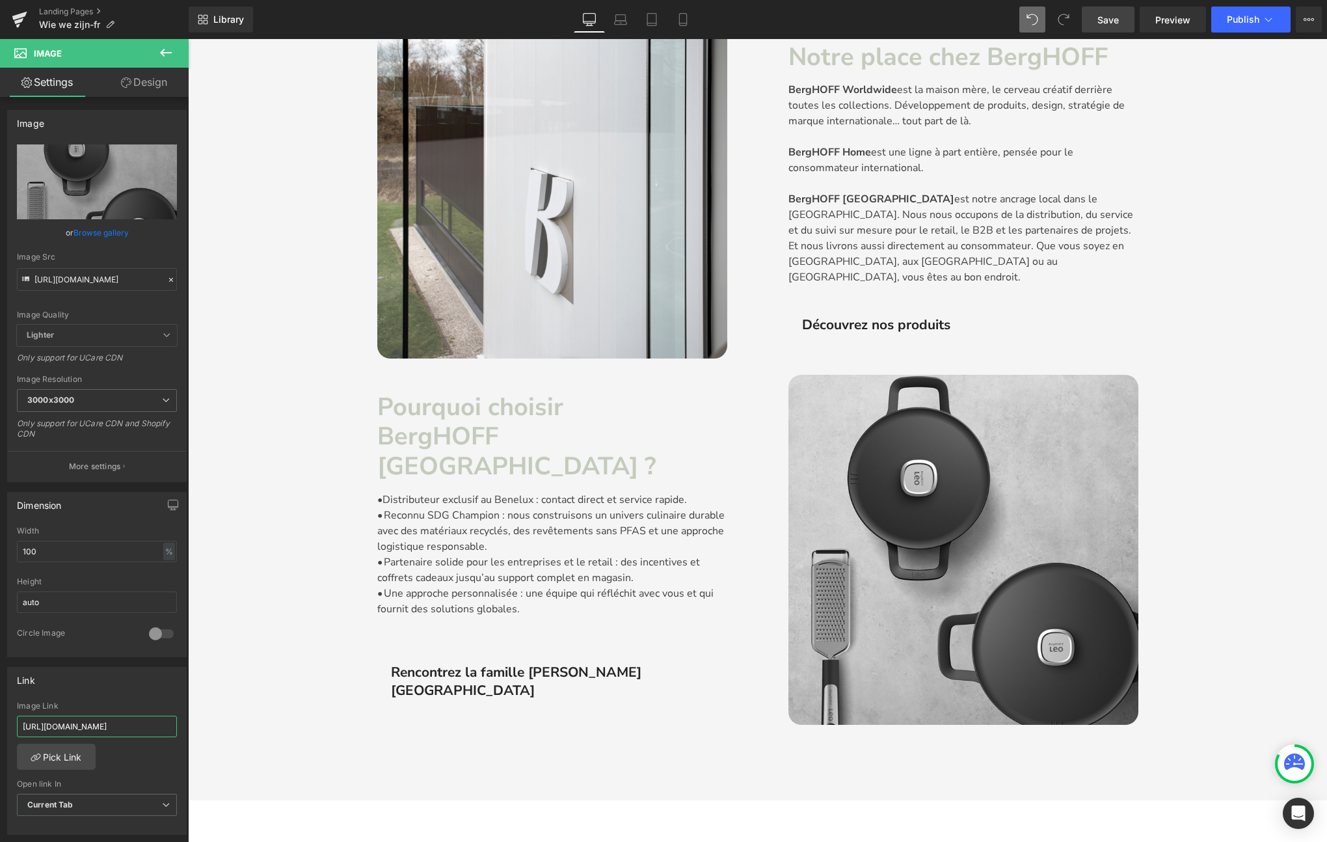
type input "https://berghoff-belgium.be/fr/pages/team-fr"
click at [1119, 25] on span "Save" at bounding box center [1107, 20] width 21 height 14
click at [1268, 22] on icon at bounding box center [1268, 19] width 13 height 13
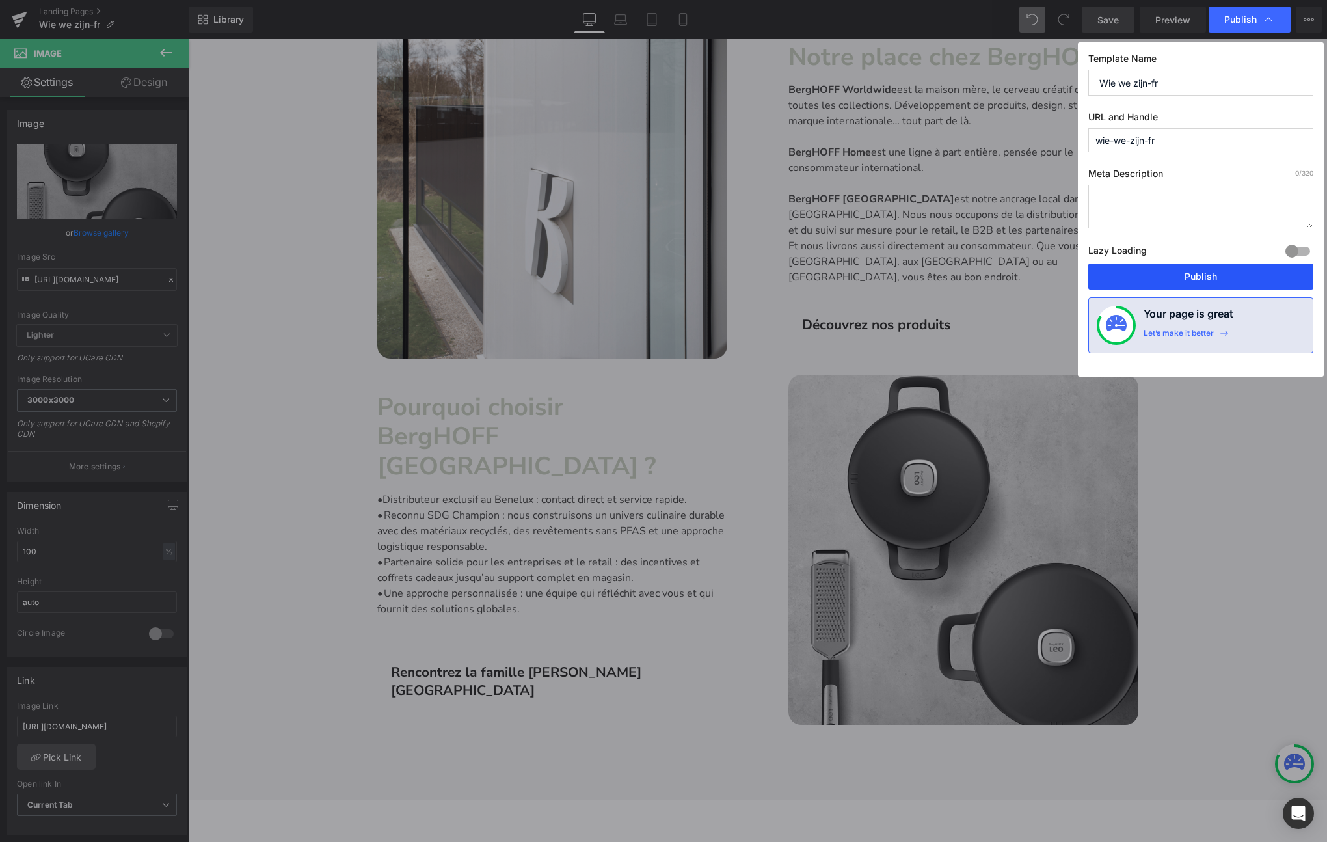
click at [1153, 275] on button "Publish" at bounding box center [1200, 276] width 225 height 26
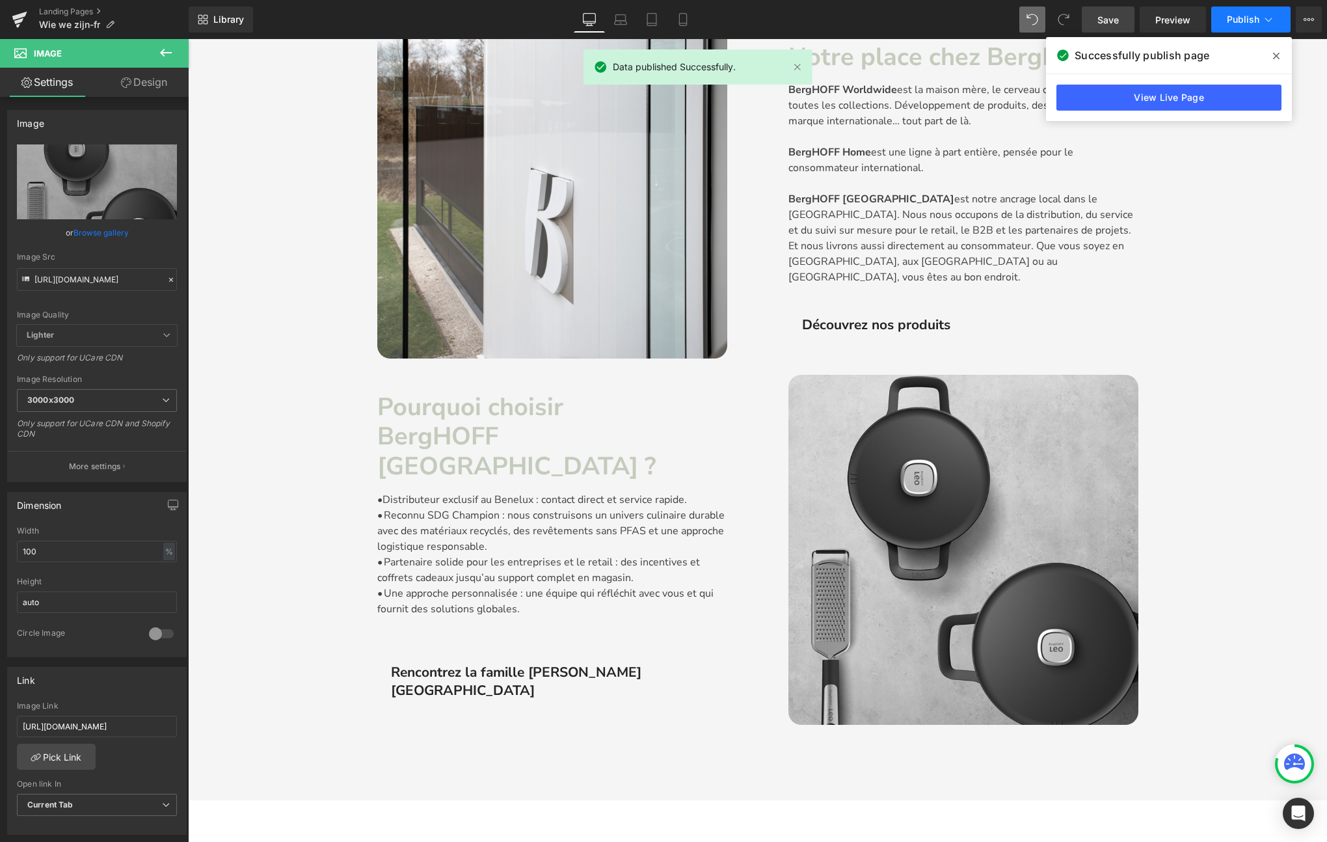
click at [1244, 25] on button "Publish" at bounding box center [1250, 20] width 79 height 26
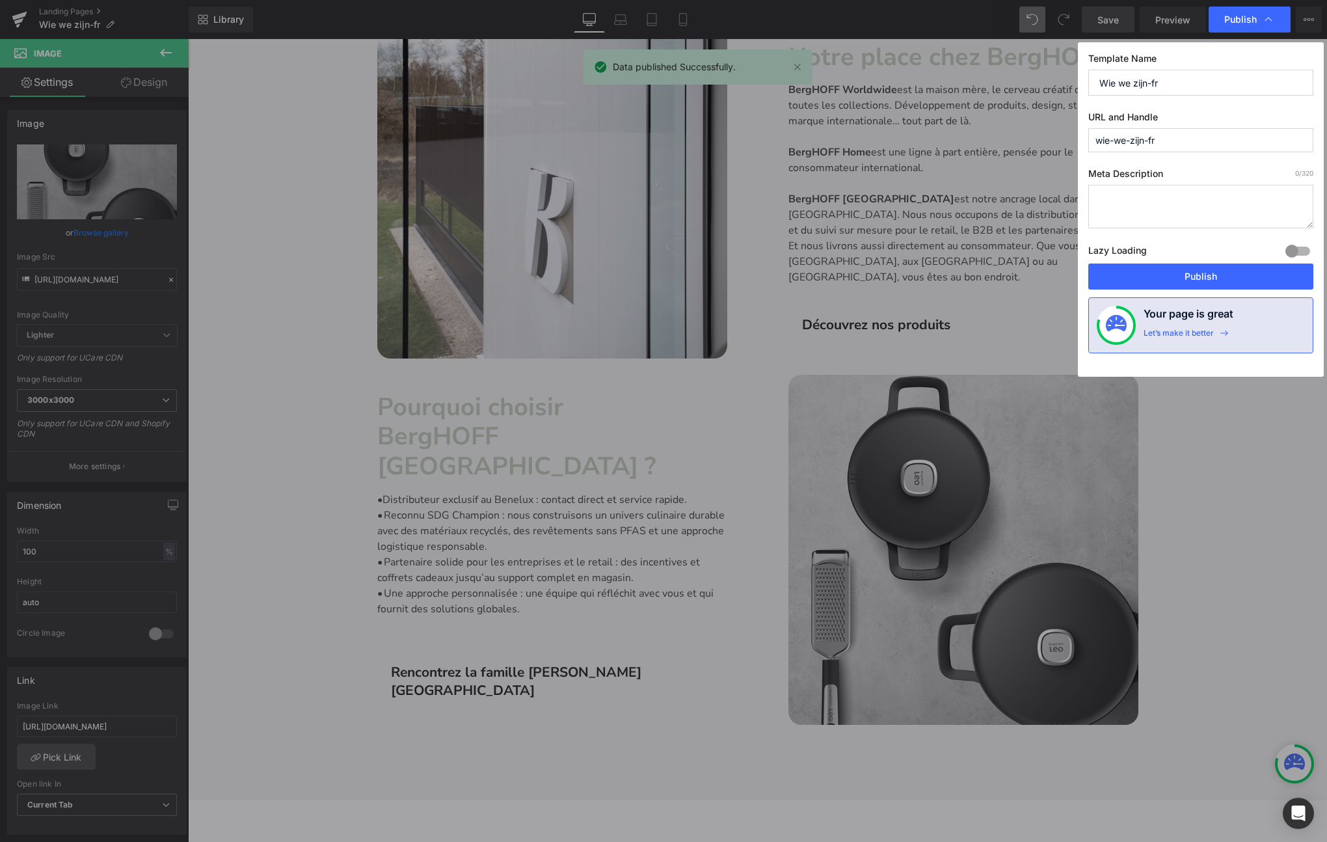
click at [1112, 140] on input "wie-we-zijn-fr" at bounding box center [1200, 140] width 225 height 24
type input "wie_we_zijn-fr"
click at [1158, 276] on button "Publish" at bounding box center [1200, 276] width 225 height 26
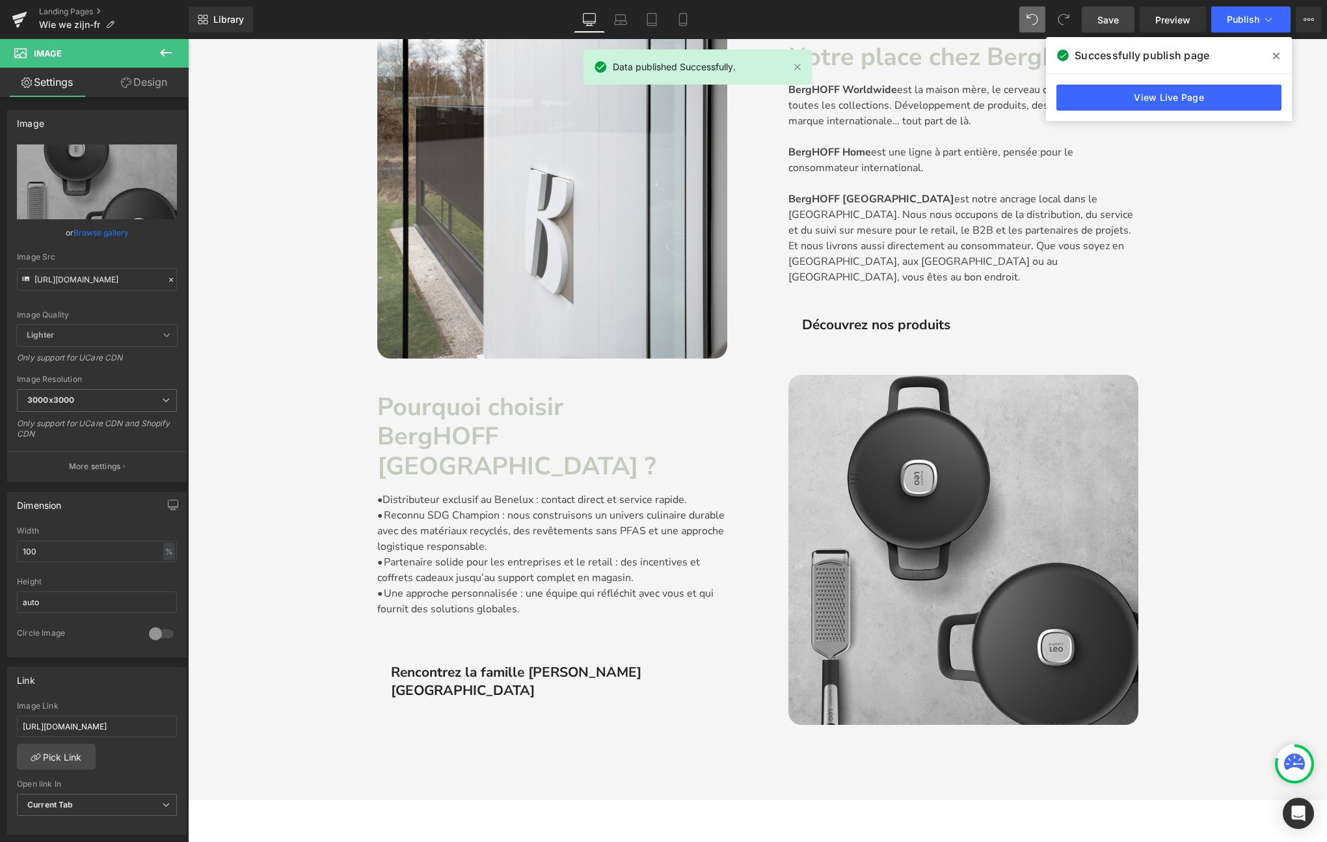
click at [1236, 23] on span "Publish" at bounding box center [1243, 19] width 33 height 10
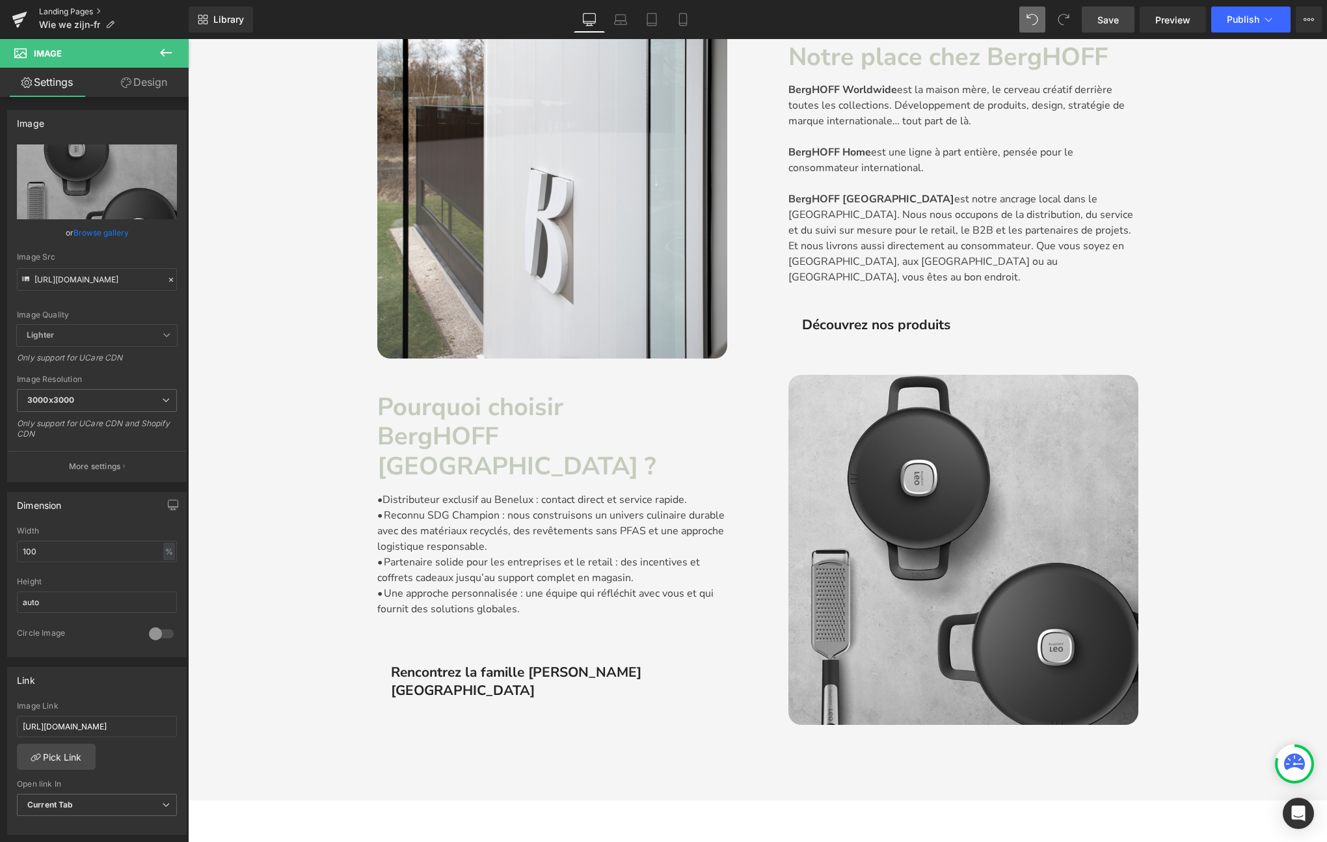
click at [66, 9] on link "Landing Pages" at bounding box center [114, 12] width 150 height 10
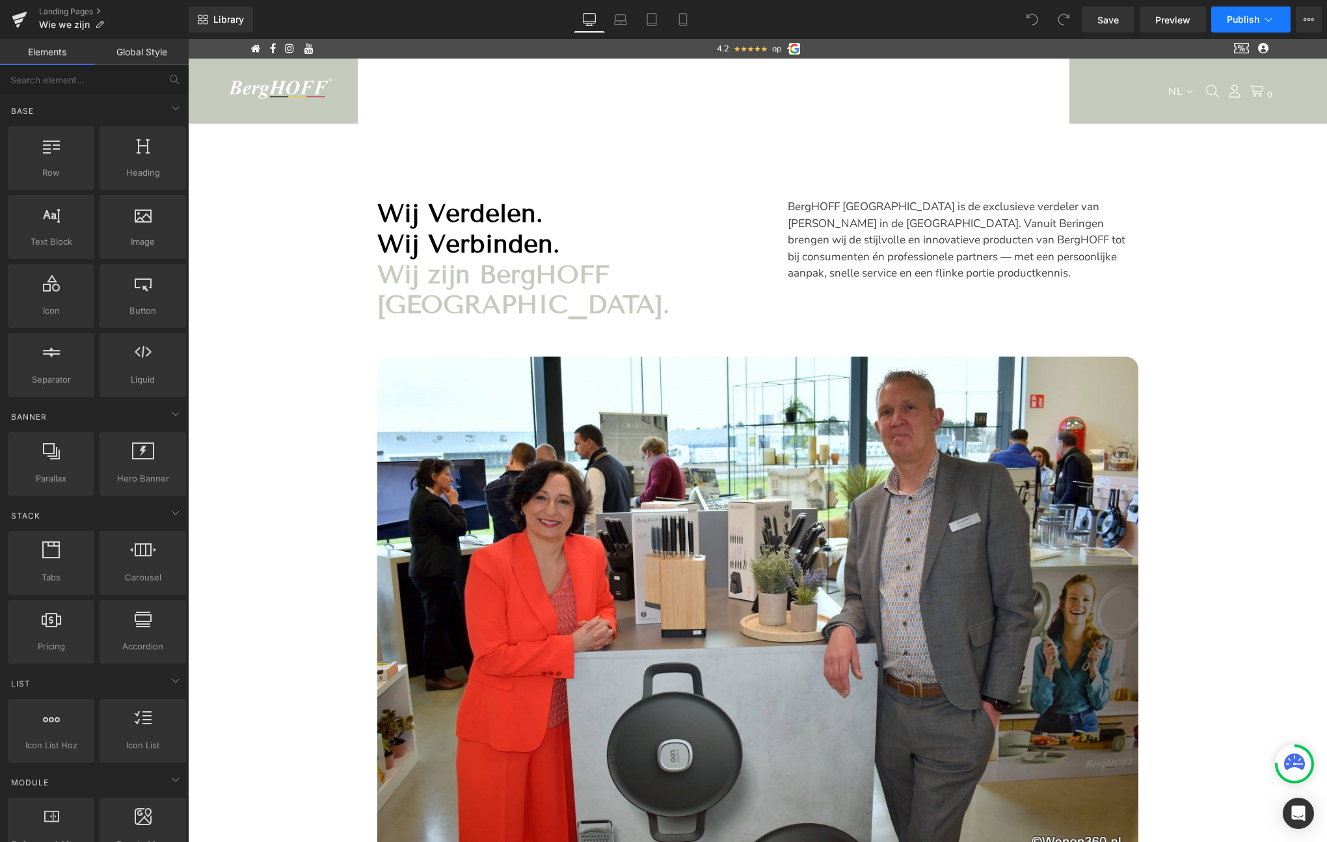
click at [1249, 22] on span "Publish" at bounding box center [1243, 19] width 33 height 10
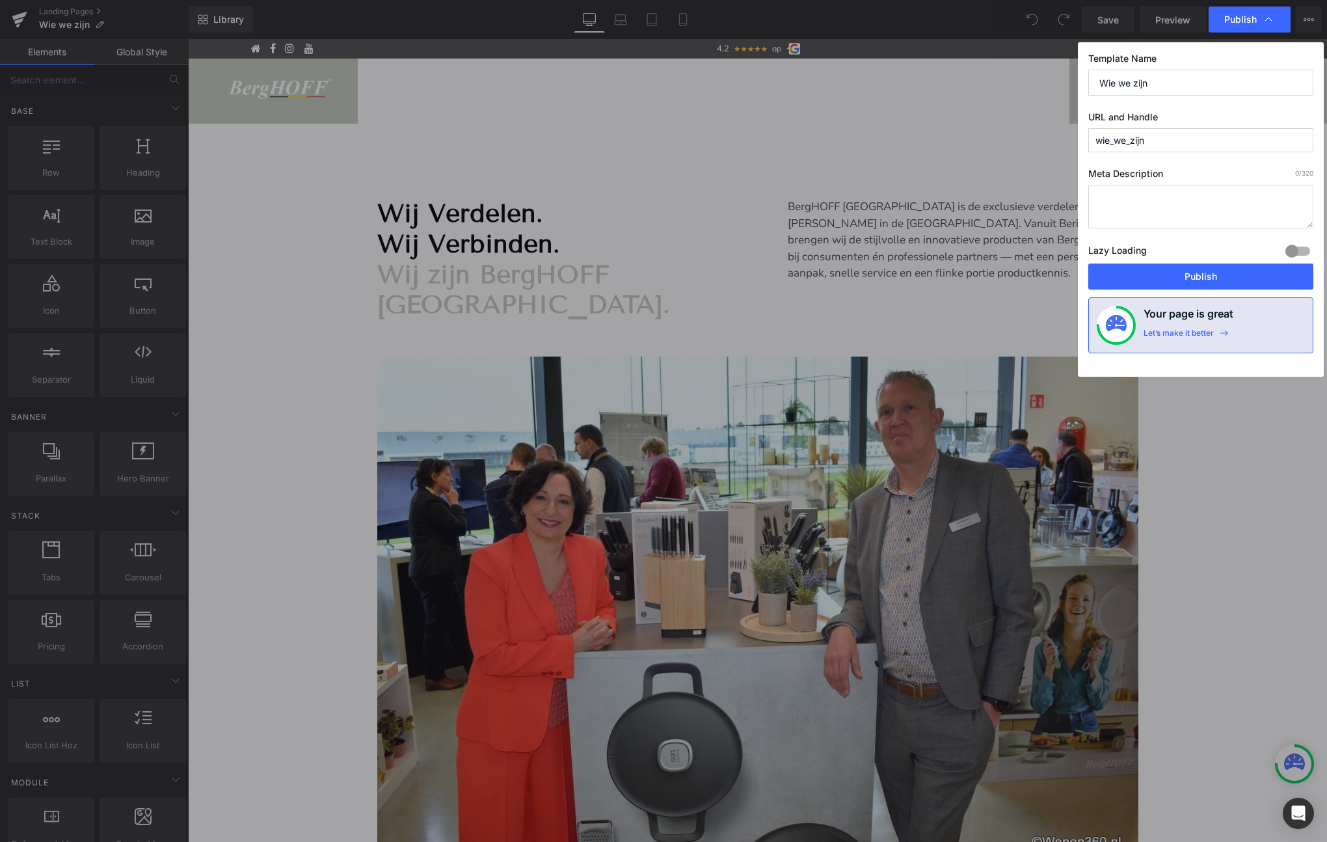
click at [1176, 144] on input "wie_we_zijn" at bounding box center [1200, 140] width 225 height 24
drag, startPoint x: 1161, startPoint y: 138, endPoint x: 1088, endPoint y: 139, distance: 72.9
click at [1088, 139] on input "wie_we_zijn" at bounding box center [1200, 140] width 225 height 24
